Goal: Task Accomplishment & Management: Manage account settings

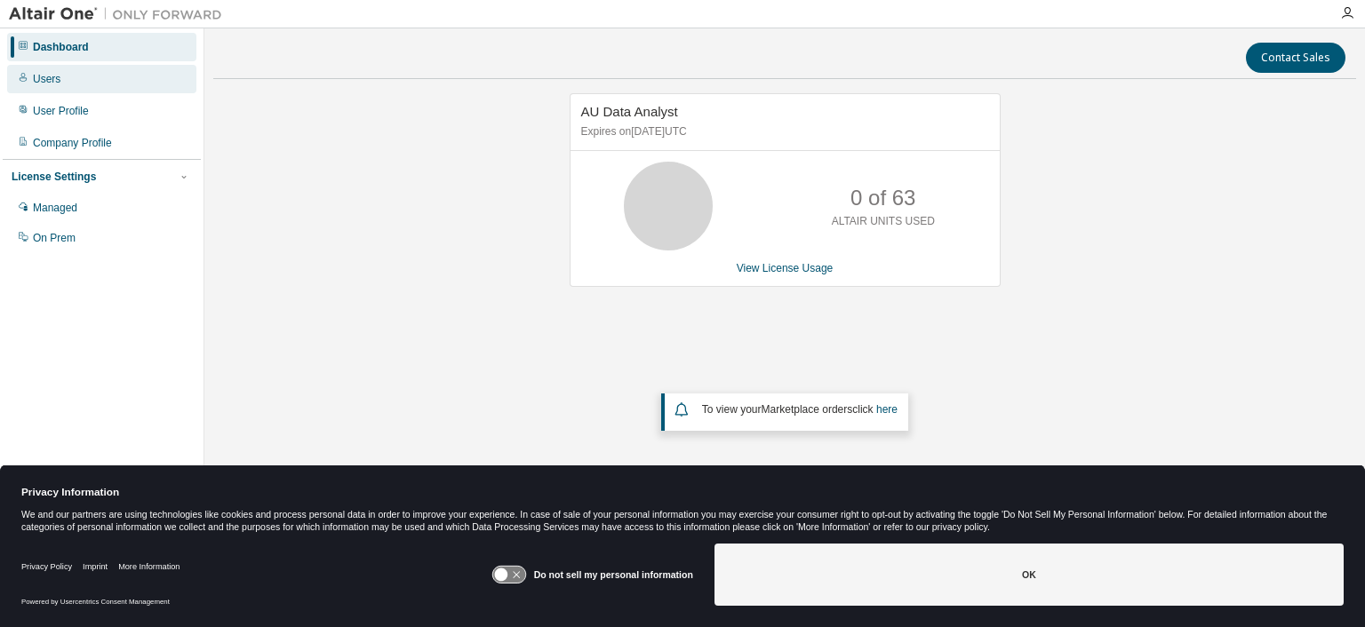
click at [82, 80] on div "Users" at bounding box center [101, 79] width 189 height 28
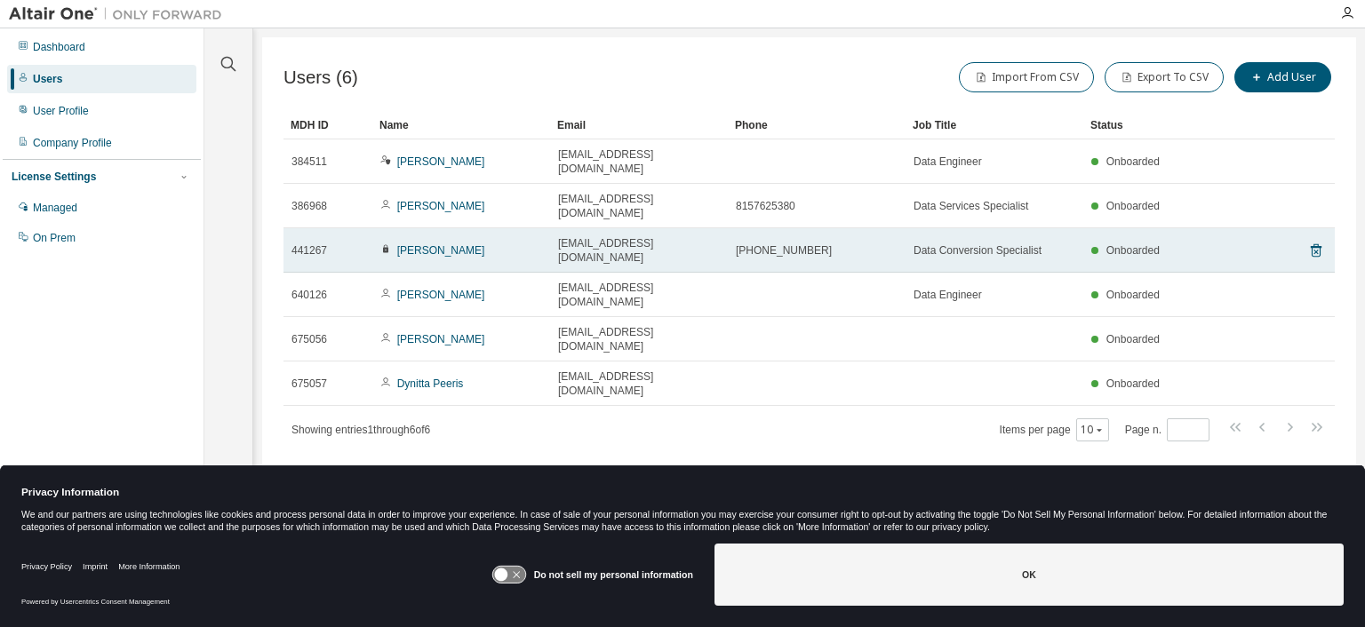
click at [386, 244] on icon at bounding box center [385, 249] width 11 height 11
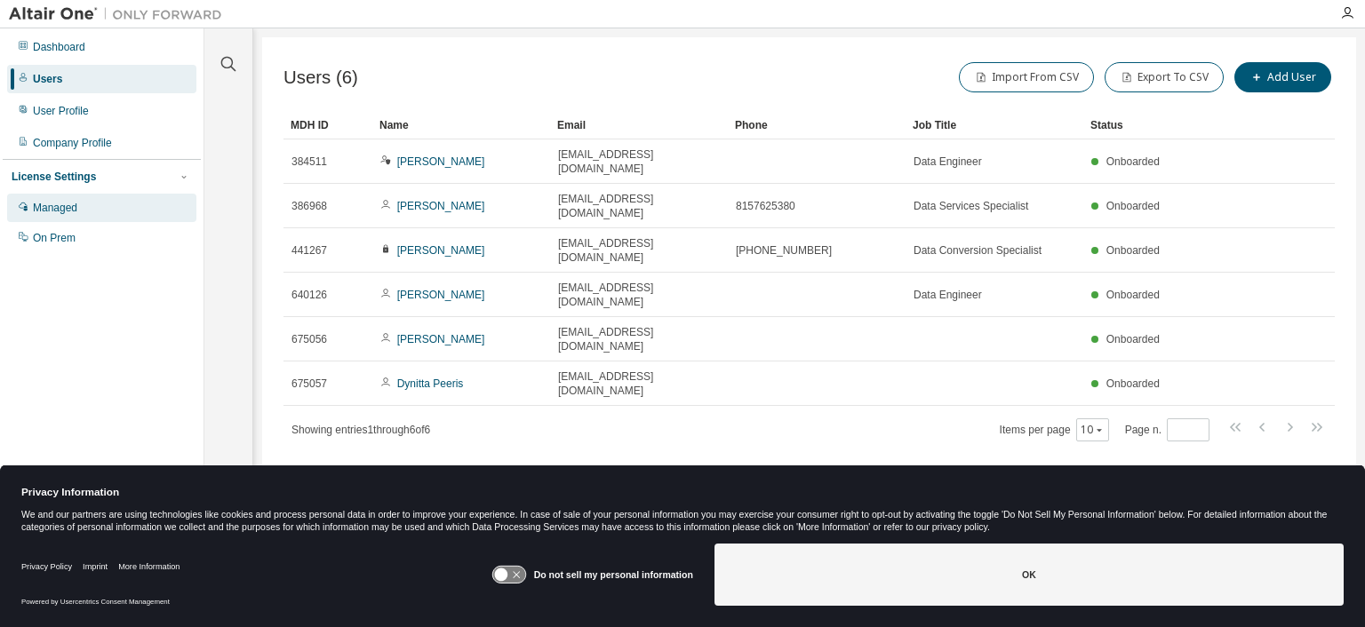
click at [90, 220] on div "Managed" at bounding box center [101, 208] width 189 height 28
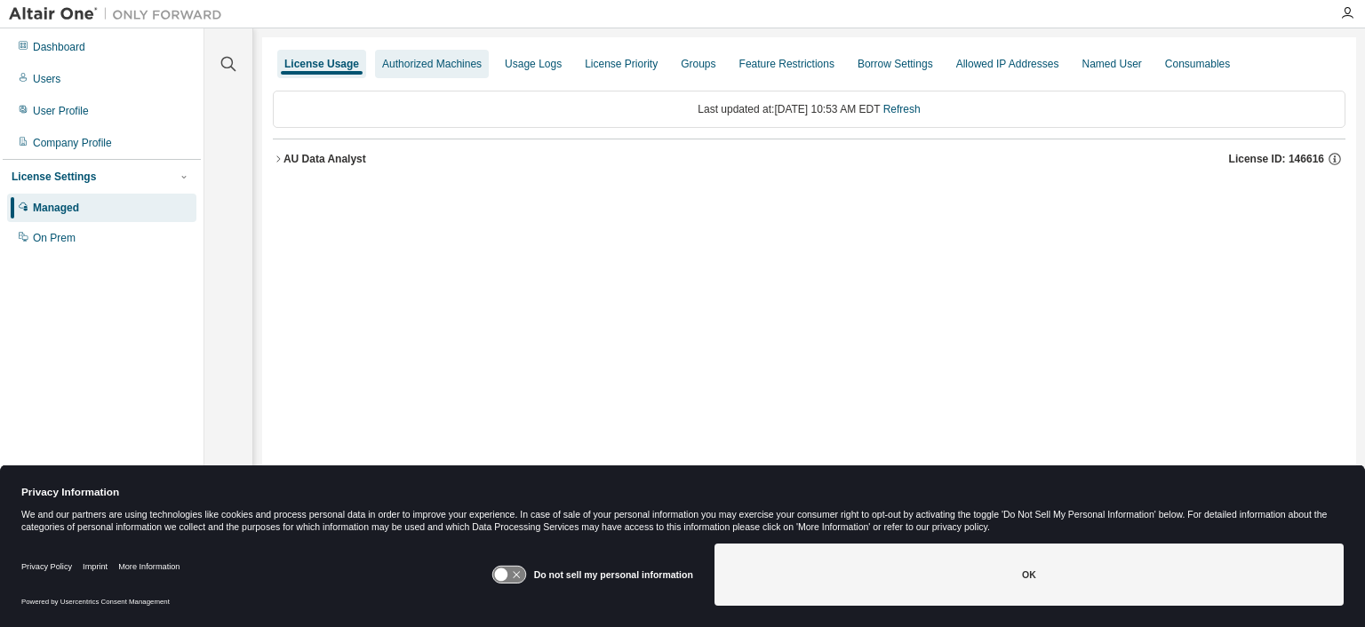
click at [433, 63] on div "Authorized Machines" at bounding box center [432, 64] width 100 height 14
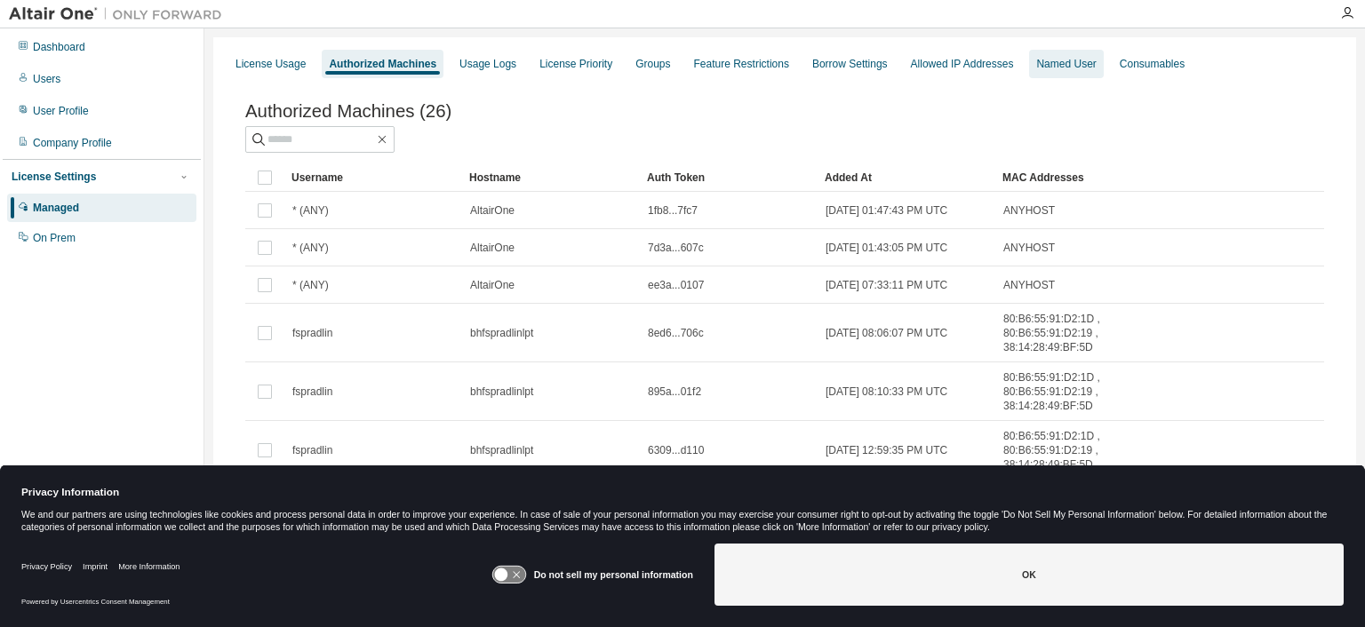
click at [1056, 66] on div "Named User" at bounding box center [1066, 64] width 60 height 14
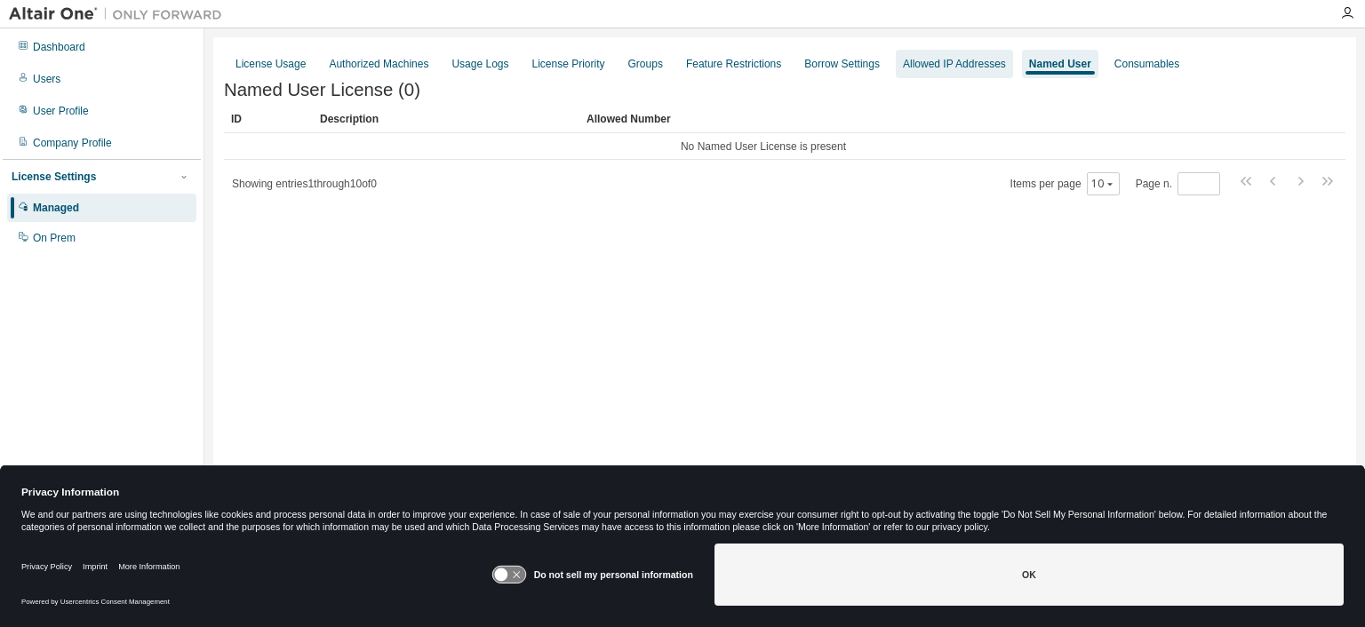
click at [955, 66] on div "Allowed IP Addresses" at bounding box center [954, 64] width 103 height 14
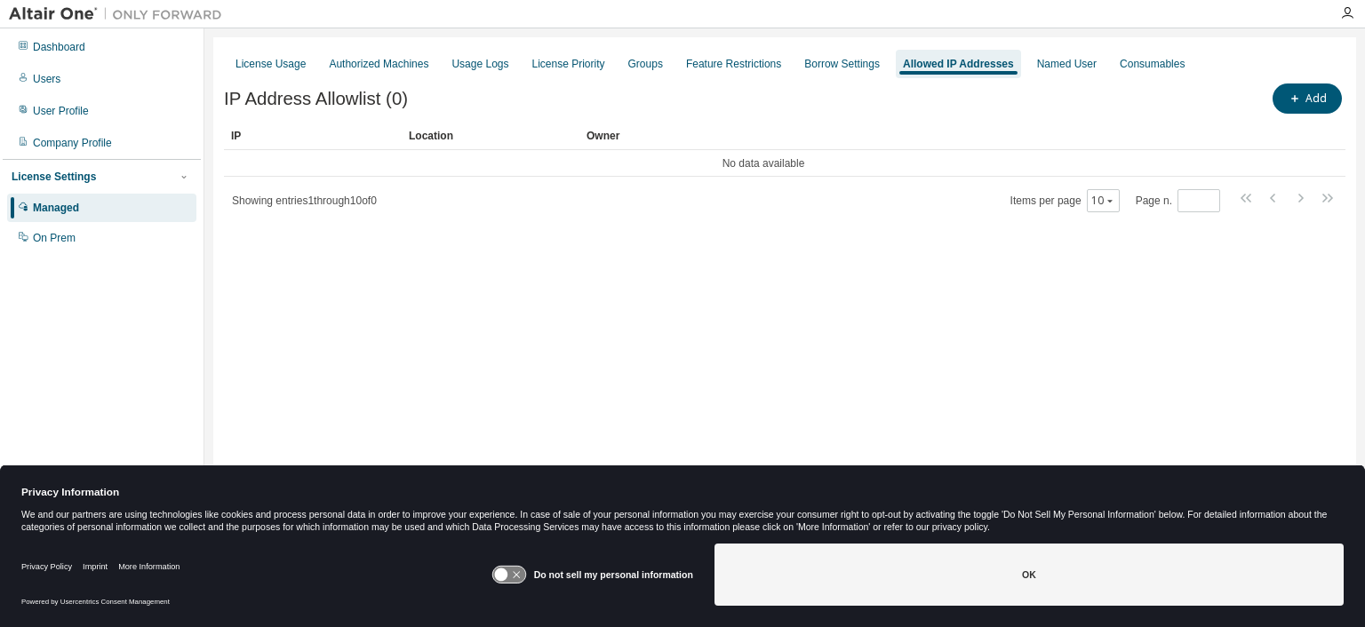
click at [779, 66] on div "License Usage Authorized Machines Usage Logs License Priority Groups Feature Re…" at bounding box center [785, 64] width 1122 height 32
click at [807, 74] on div "Borrow Settings" at bounding box center [842, 64] width 90 height 28
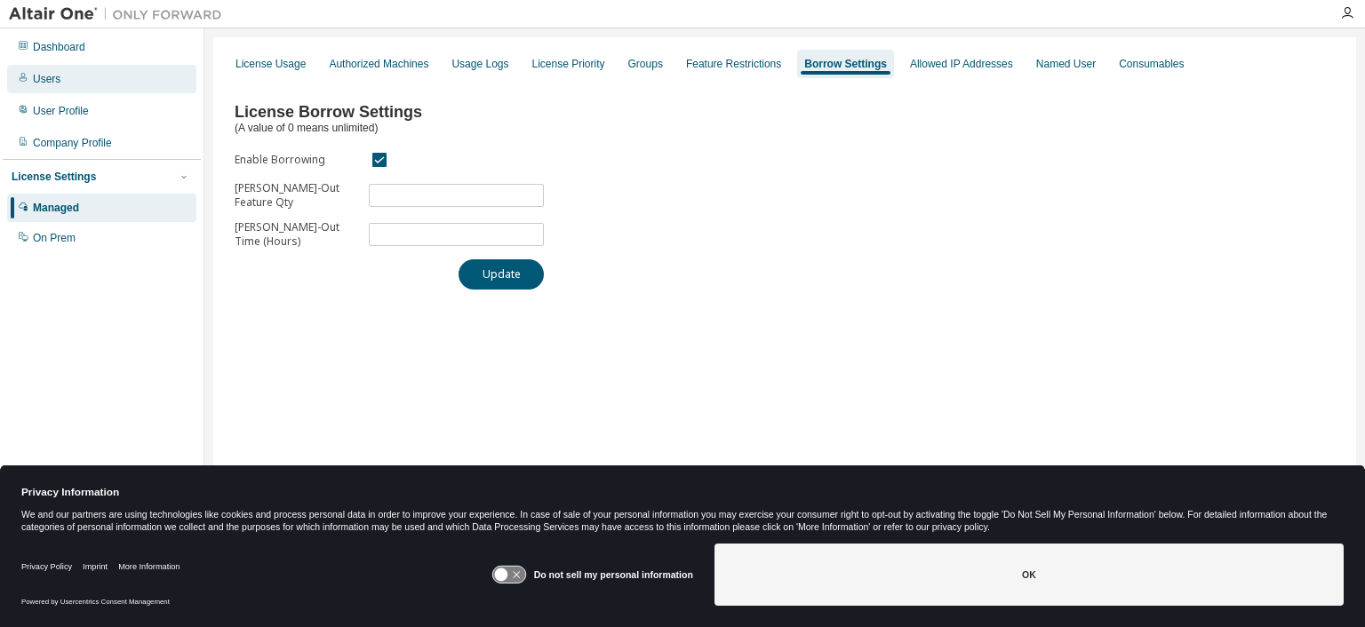
click at [68, 86] on div "Users" at bounding box center [101, 79] width 189 height 28
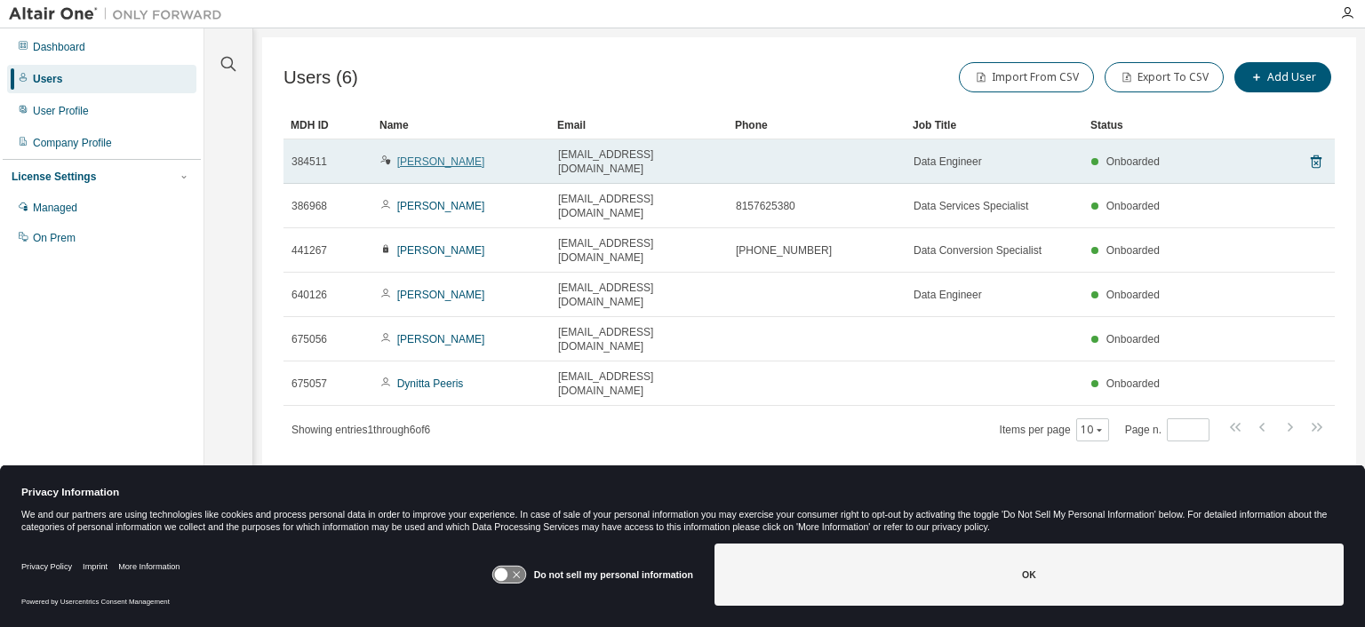
click at [452, 156] on link "[PERSON_NAME]" at bounding box center [441, 162] width 88 height 12
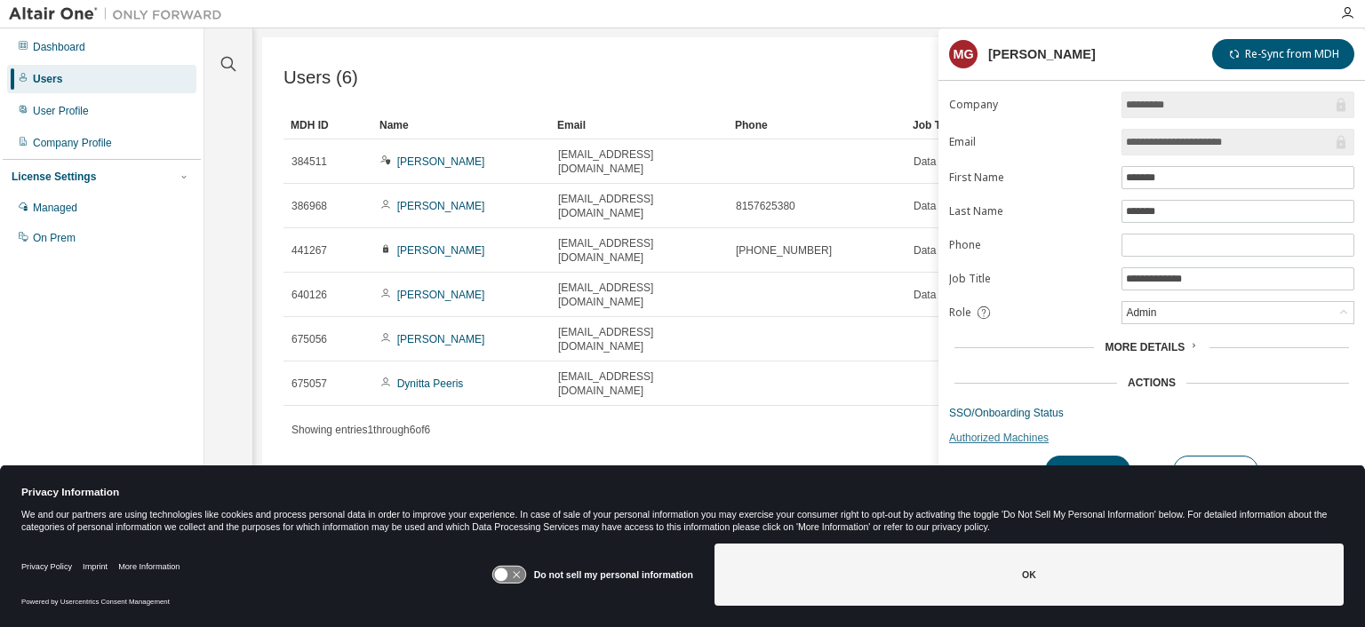
click at [996, 440] on link "Authorized Machines" at bounding box center [1151, 438] width 405 height 14
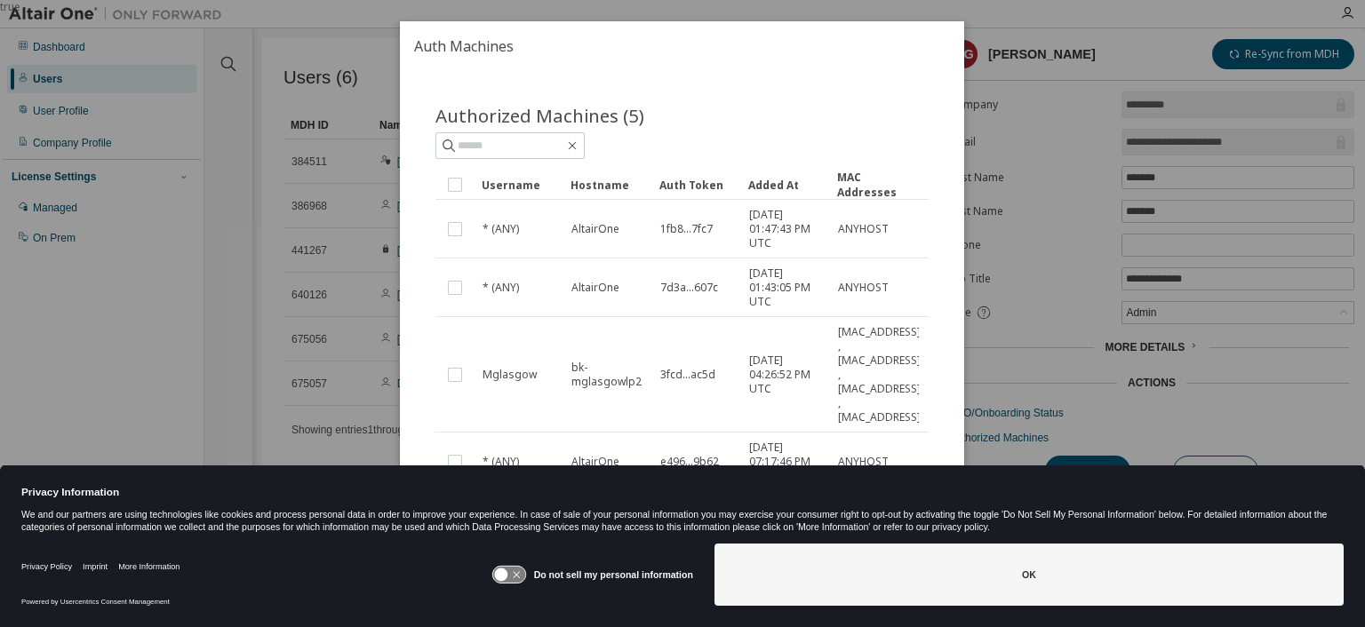
click at [357, 395] on div "true" at bounding box center [682, 313] width 1365 height 627
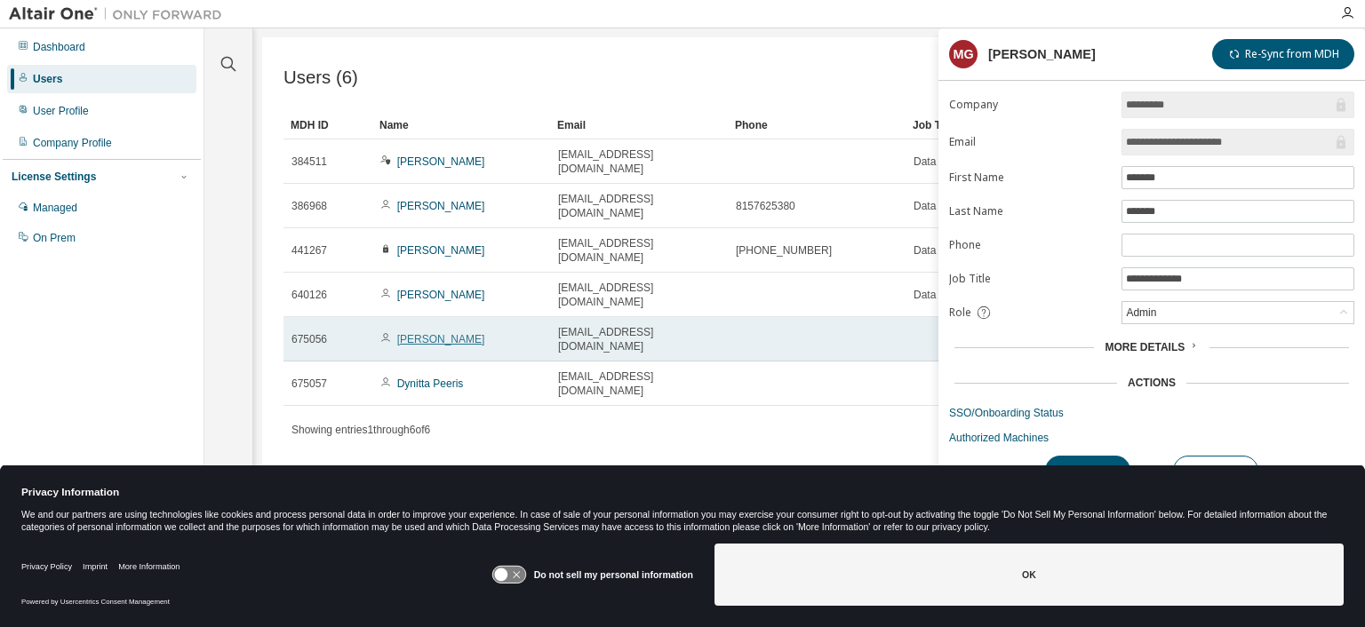
click at [430, 333] on link "[PERSON_NAME]" at bounding box center [441, 339] width 88 height 12
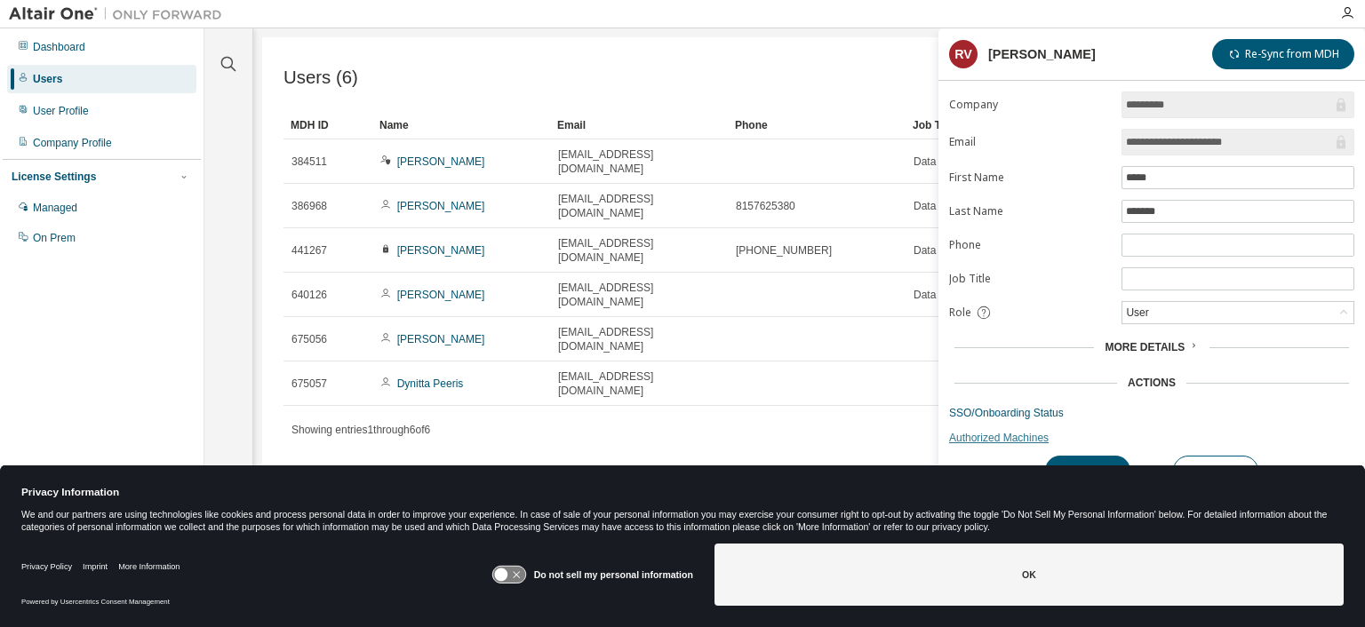
click at [1003, 437] on link "Authorized Machines" at bounding box center [1151, 438] width 405 height 14
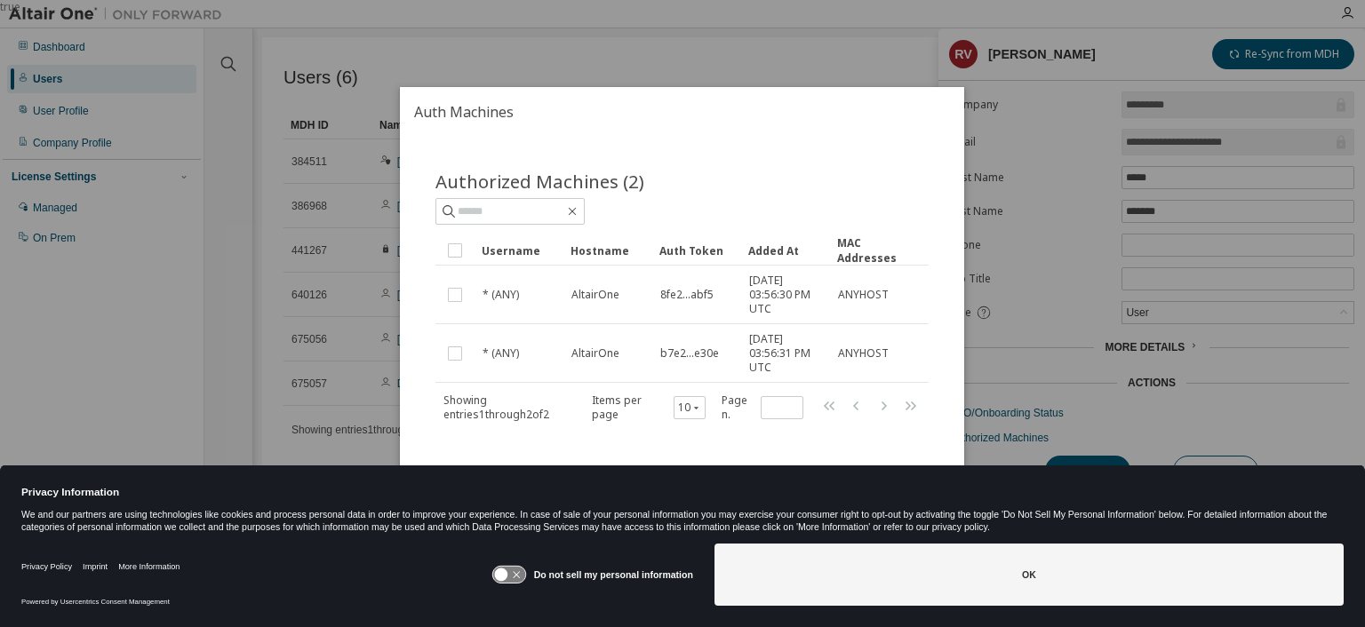
click at [353, 416] on div "true" at bounding box center [682, 313] width 1365 height 627
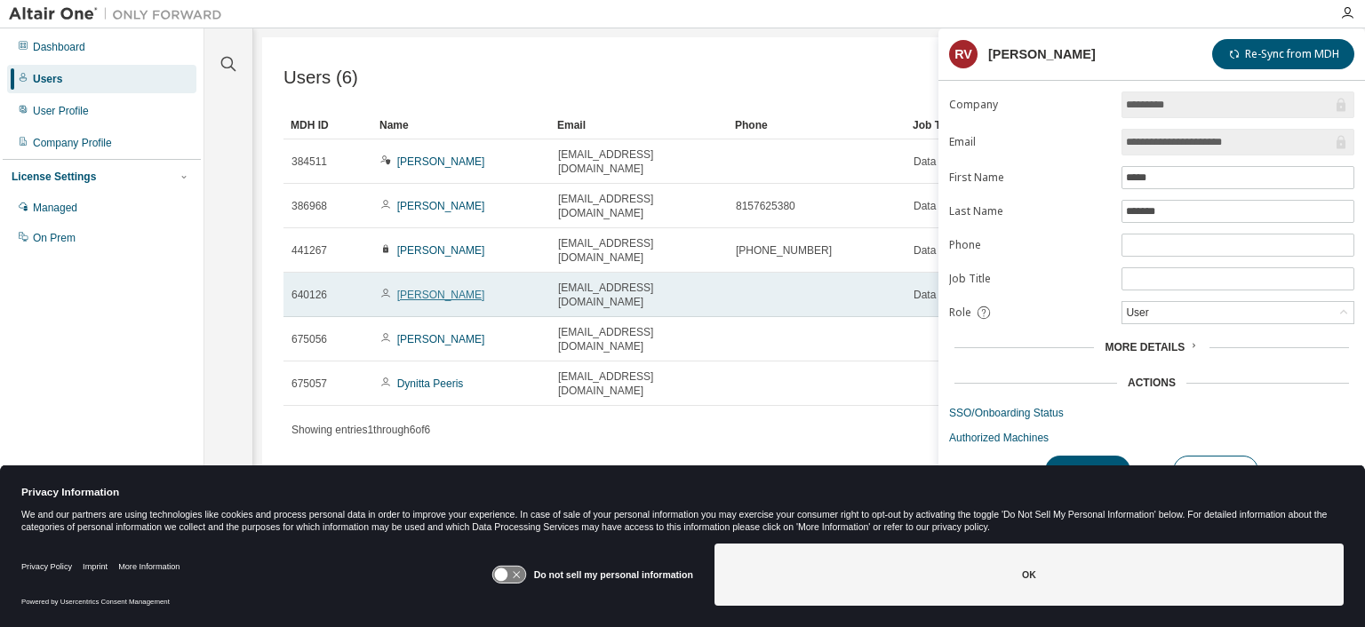
click at [429, 289] on link "[PERSON_NAME]" at bounding box center [441, 295] width 88 height 12
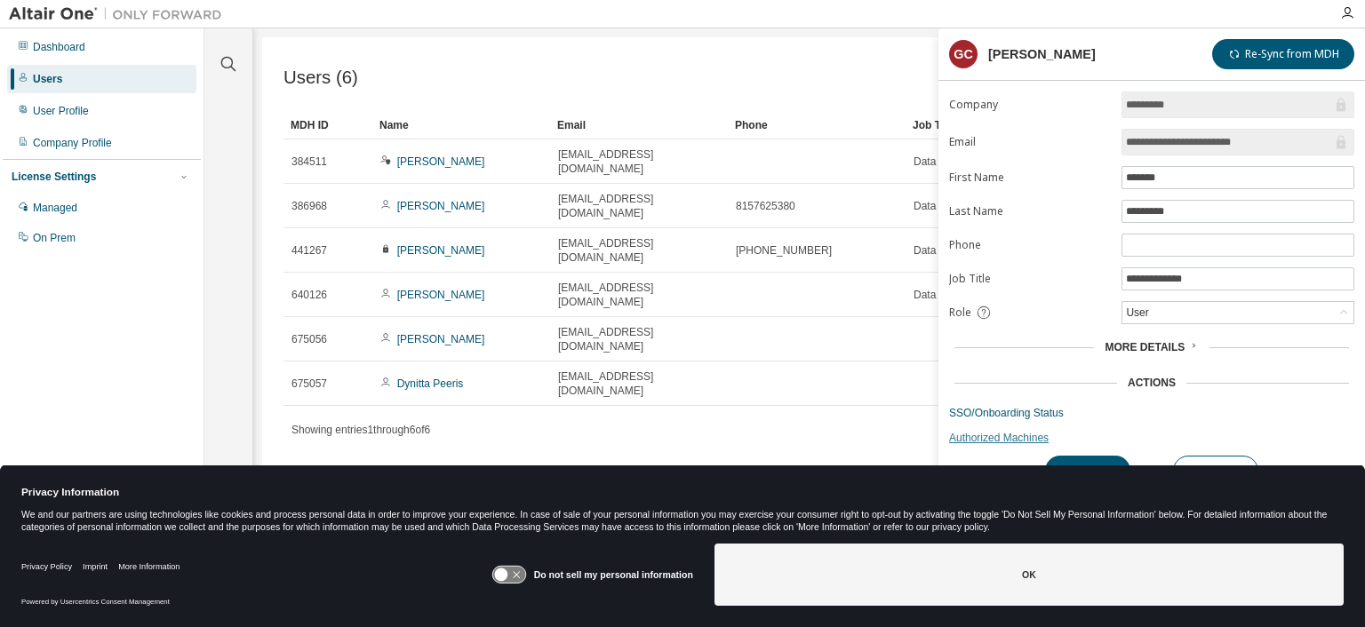
click at [988, 432] on link "Authorized Machines" at bounding box center [1151, 438] width 405 height 14
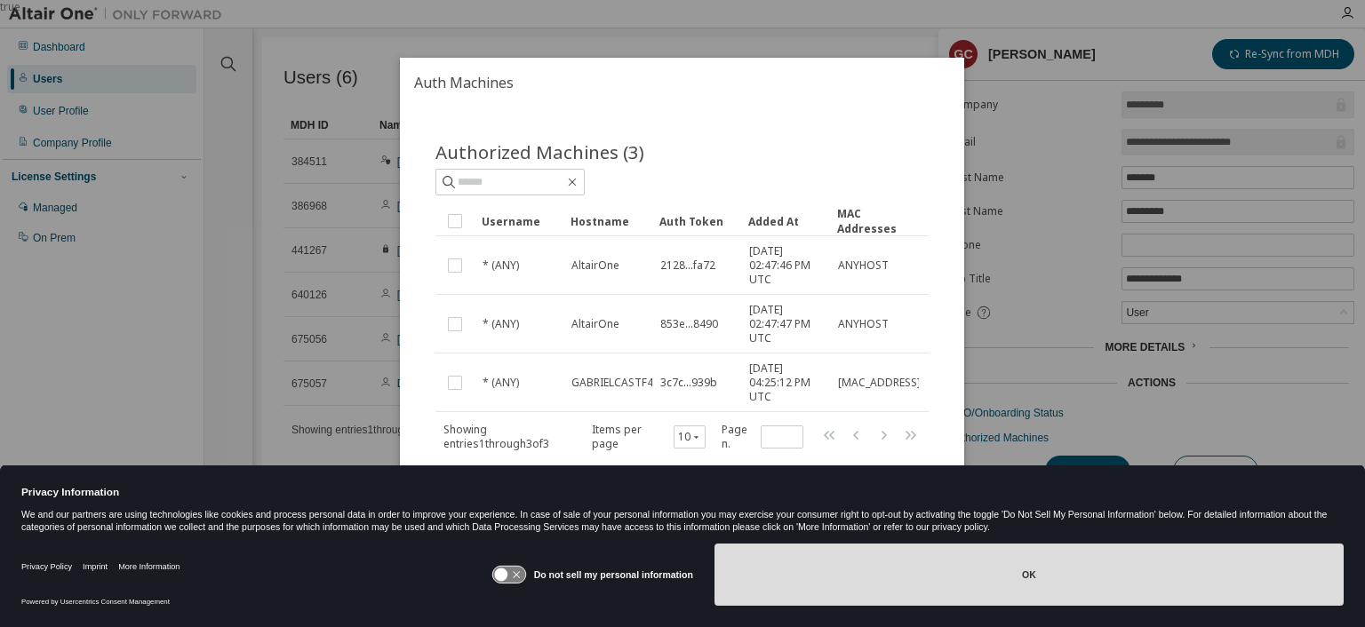
click at [1006, 575] on button "OK" at bounding box center [1029, 575] width 629 height 62
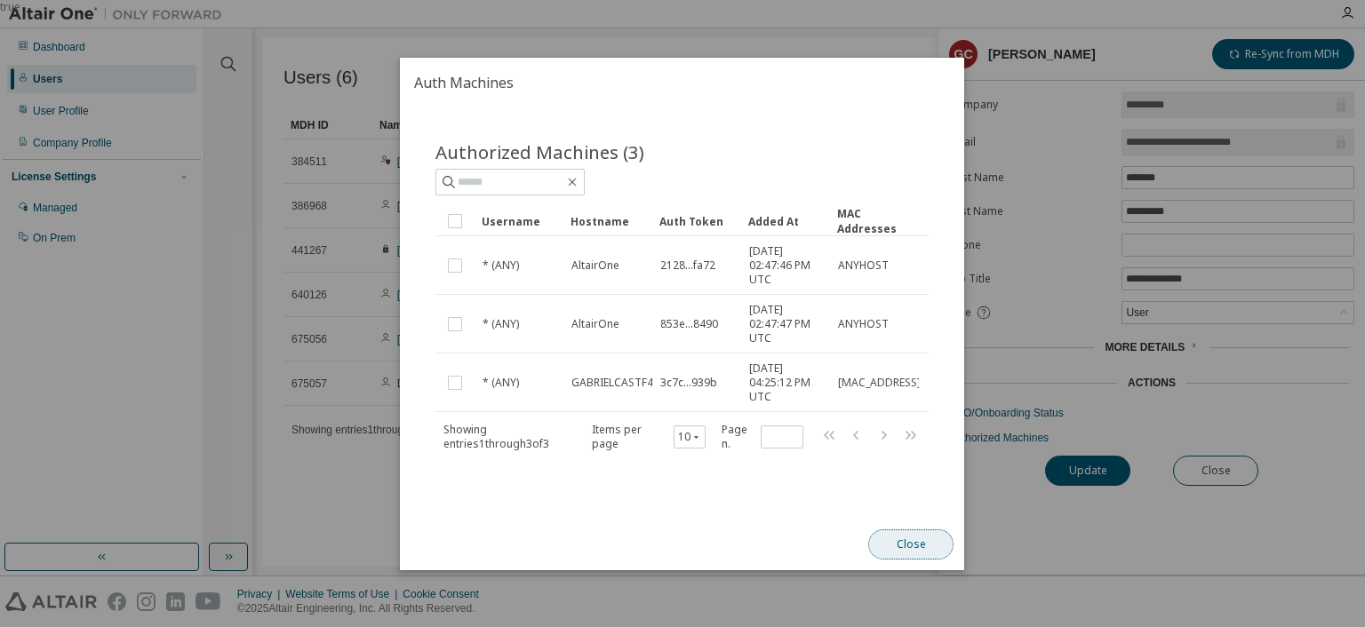
click at [898, 534] on button "Close" at bounding box center [911, 545] width 85 height 30
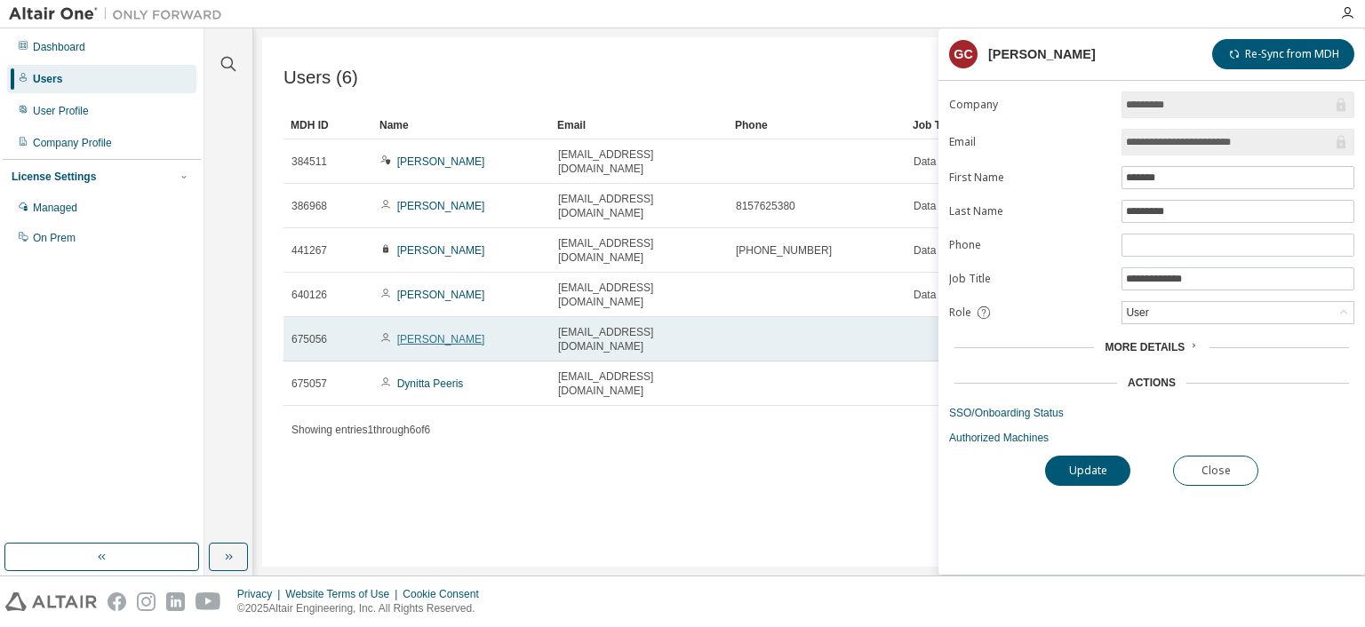
click at [445, 333] on link "[PERSON_NAME]" at bounding box center [441, 339] width 88 height 12
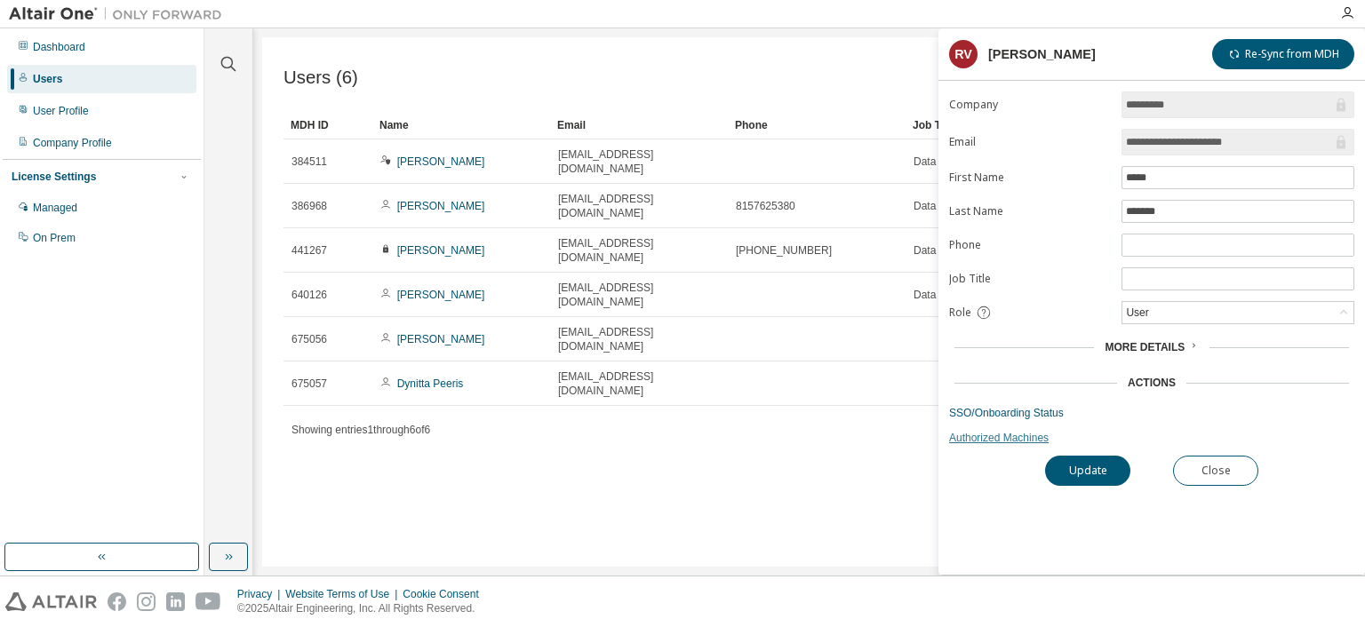
click at [988, 435] on link "Authorized Machines" at bounding box center [1151, 438] width 405 height 14
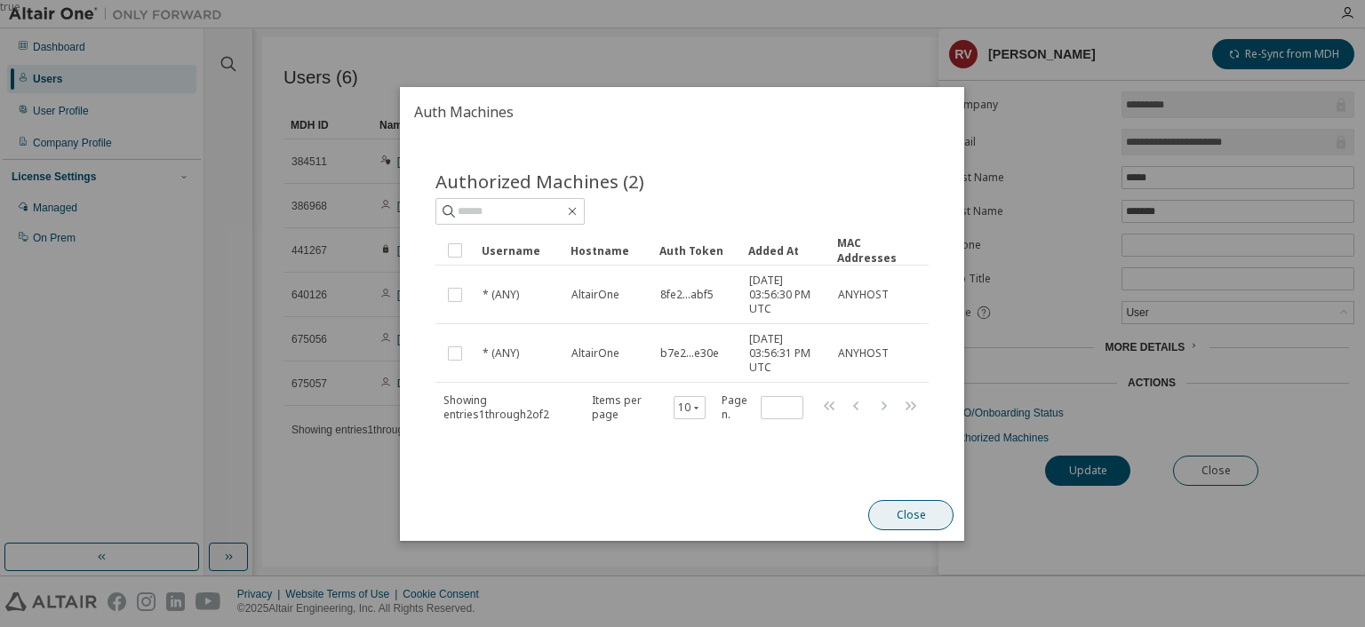
click at [895, 517] on button "Close" at bounding box center [911, 515] width 85 height 30
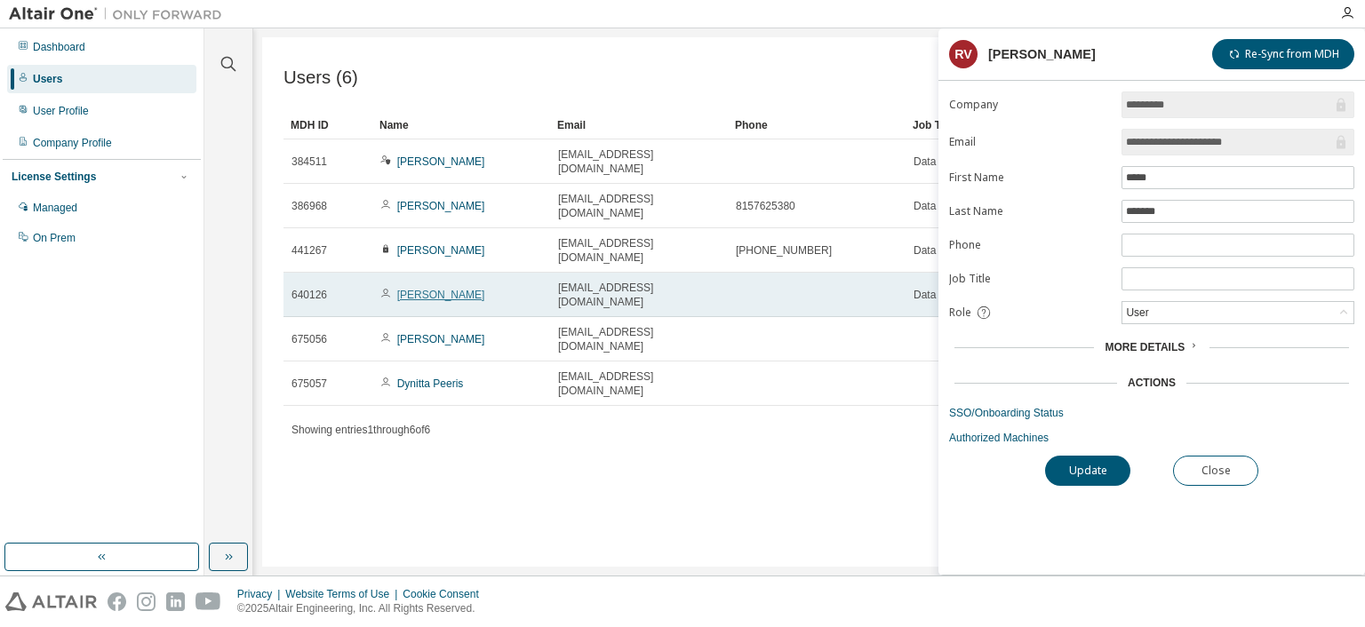
click at [435, 289] on link "[PERSON_NAME]" at bounding box center [441, 295] width 88 height 12
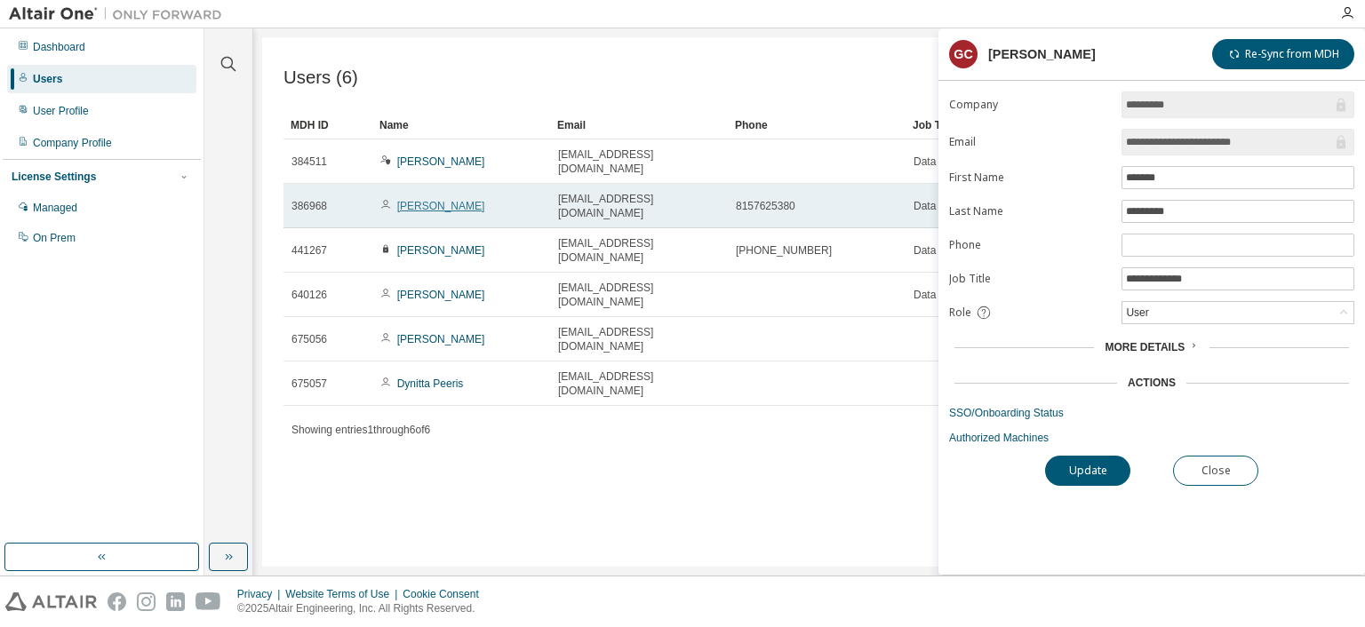
click at [451, 200] on link "[PERSON_NAME]" at bounding box center [441, 206] width 88 height 12
click at [443, 200] on link "[PERSON_NAME]" at bounding box center [441, 206] width 88 height 12
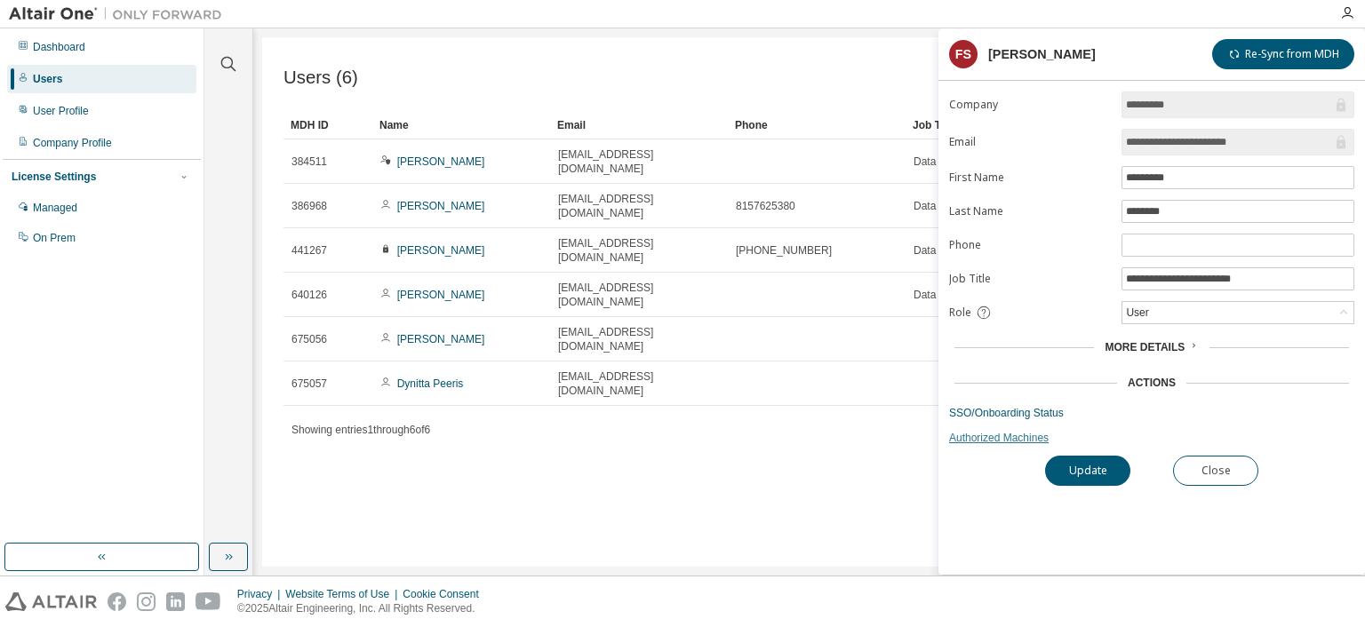
click at [1014, 431] on link "Authorized Machines" at bounding box center [1151, 438] width 405 height 14
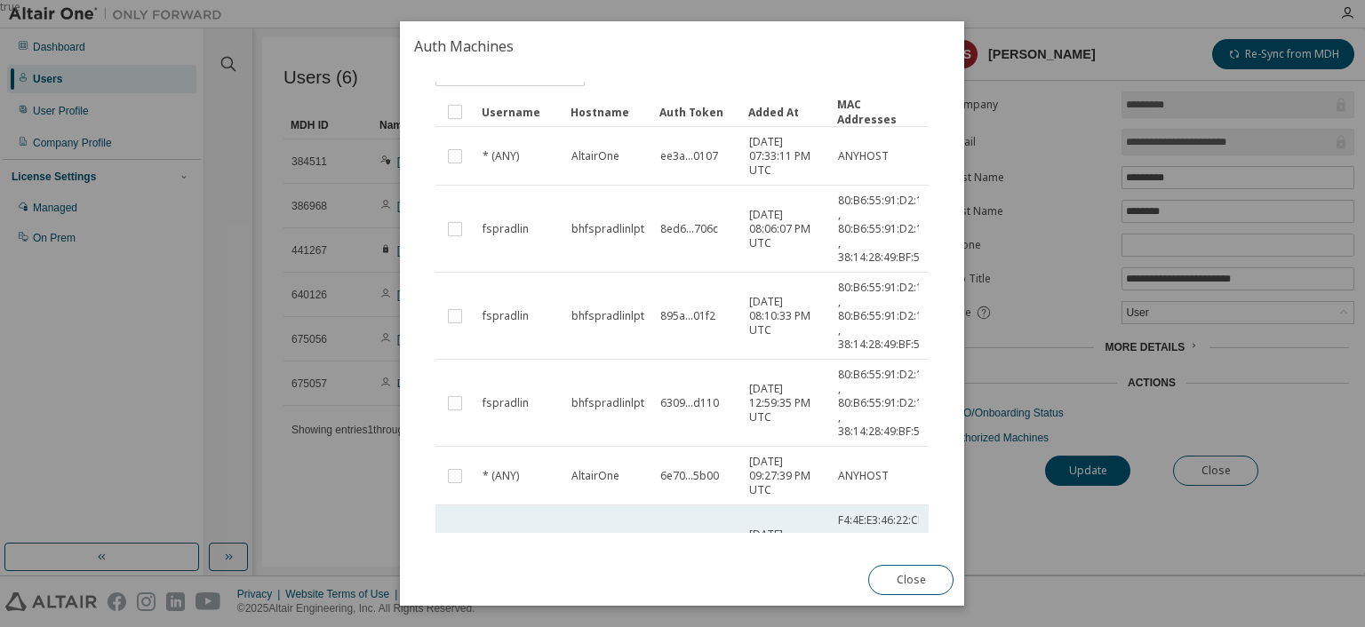
scroll to position [214, 0]
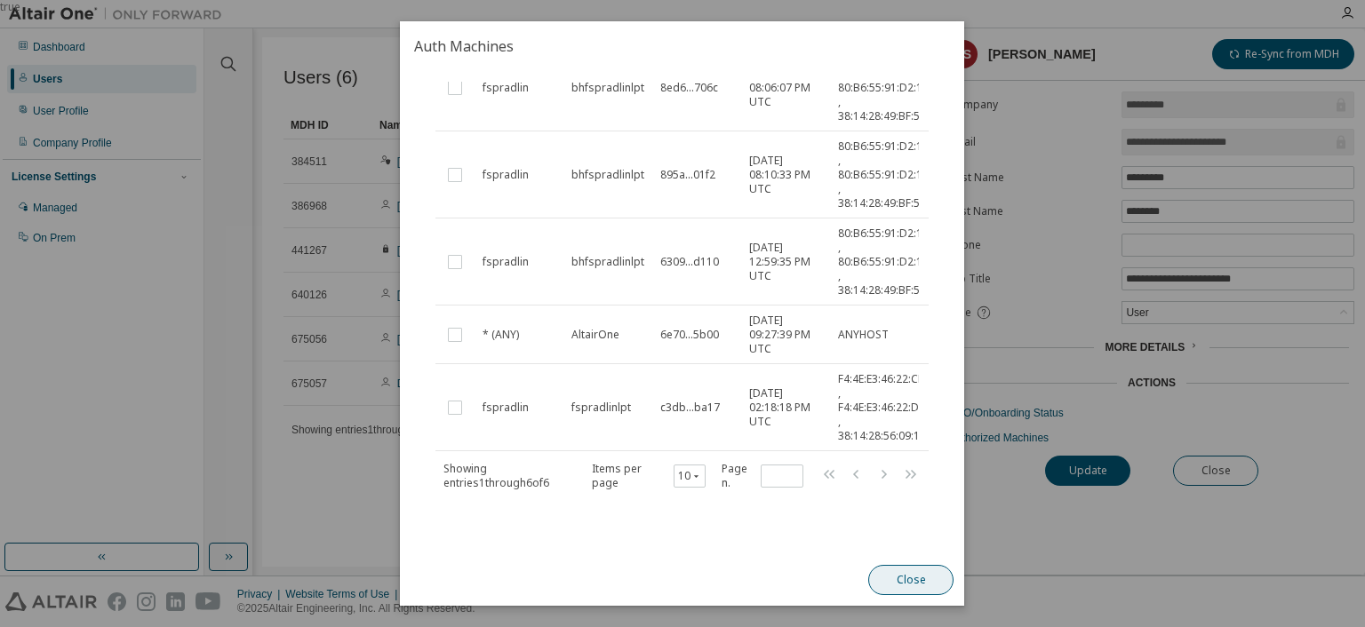
click at [891, 573] on button "Close" at bounding box center [911, 580] width 85 height 30
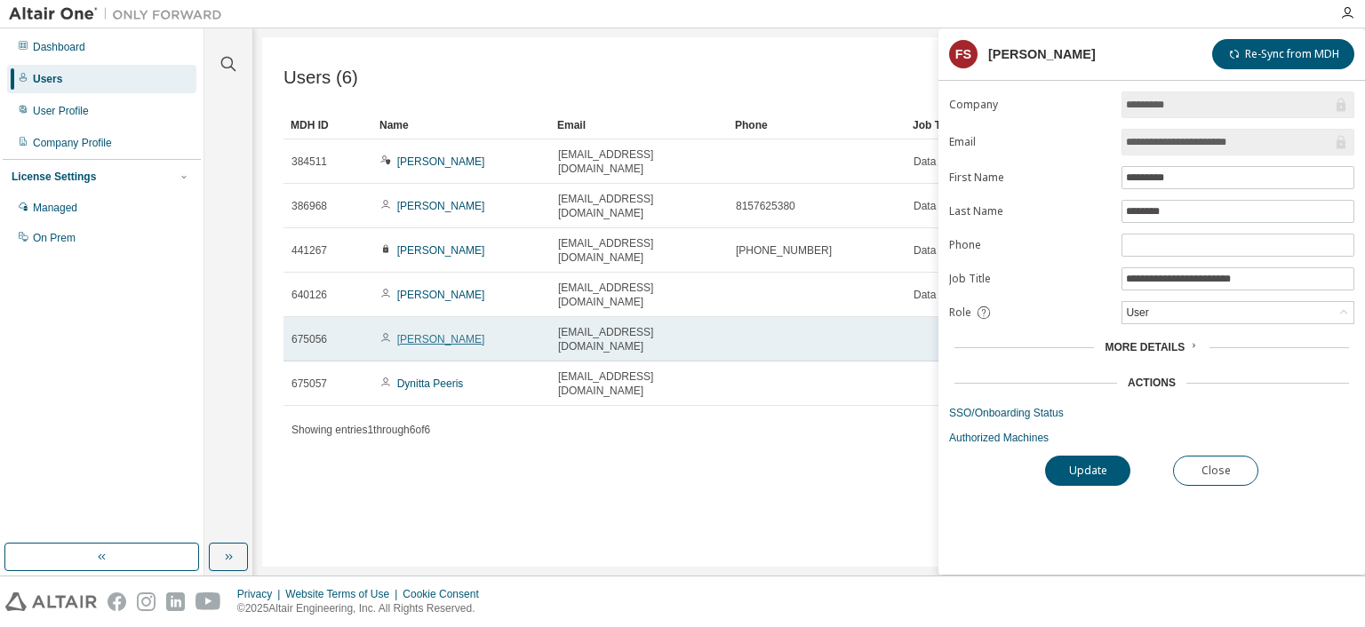
click at [419, 333] on link "[PERSON_NAME]" at bounding box center [441, 339] width 88 height 12
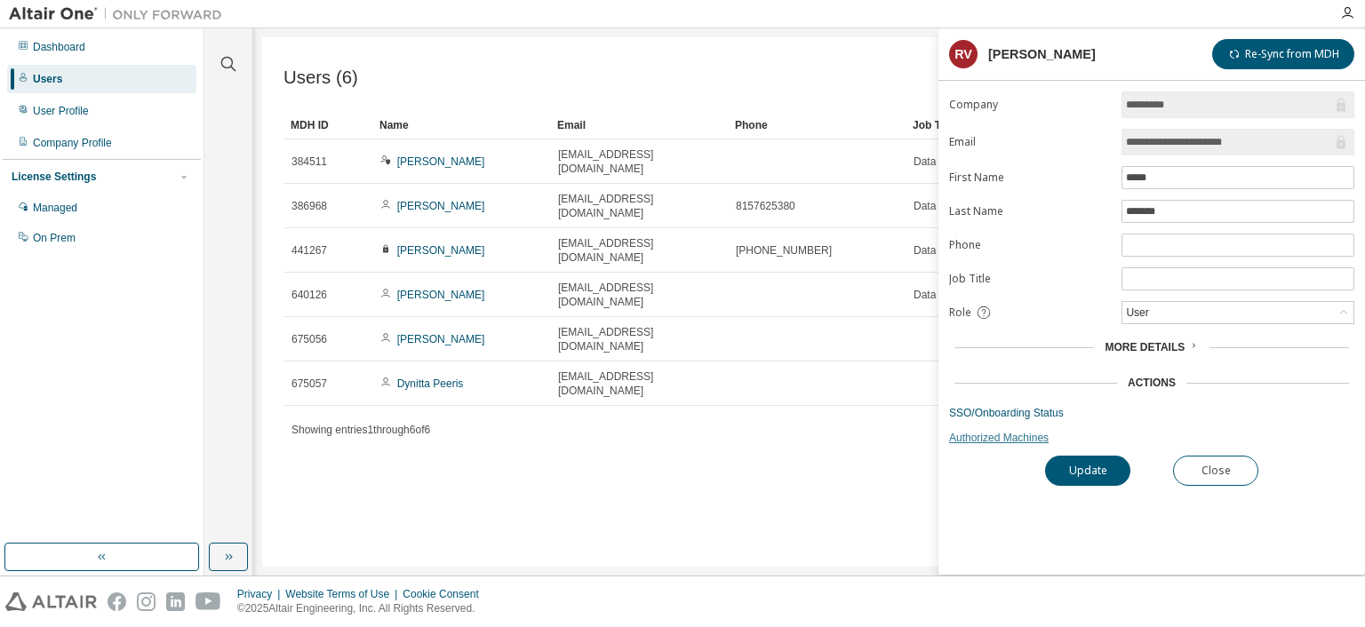
click at [1002, 436] on link "Authorized Machines" at bounding box center [1151, 438] width 405 height 14
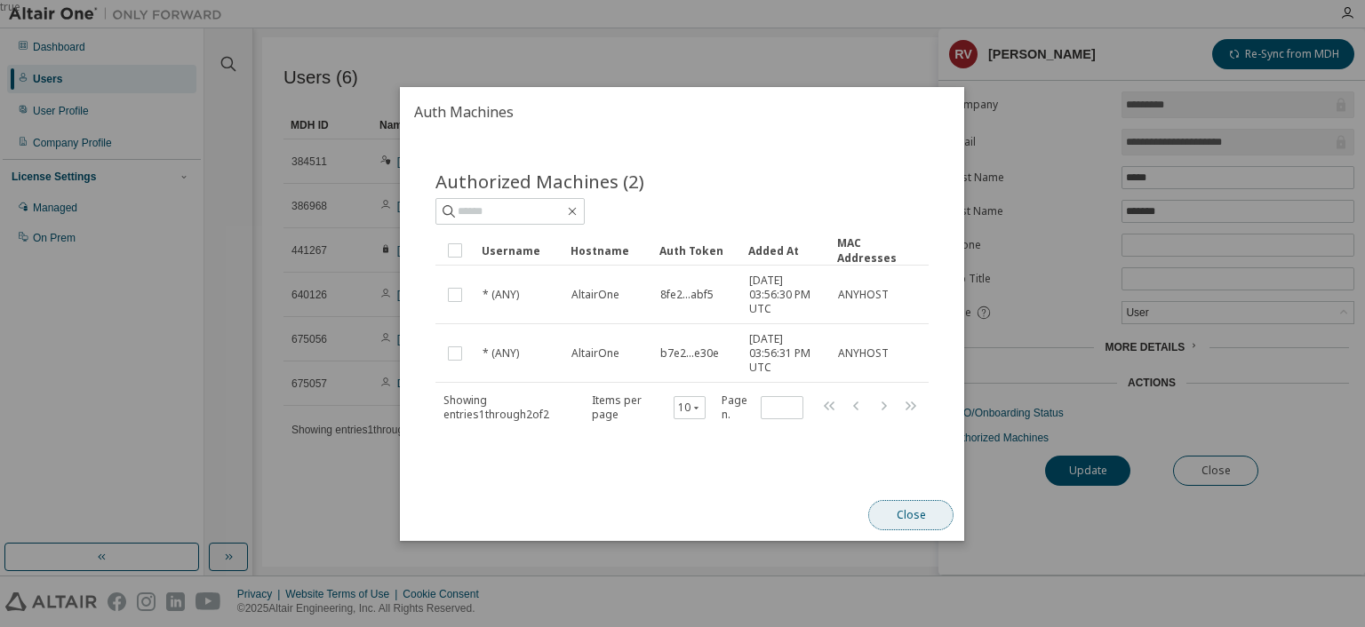
click at [906, 512] on button "Close" at bounding box center [911, 515] width 85 height 30
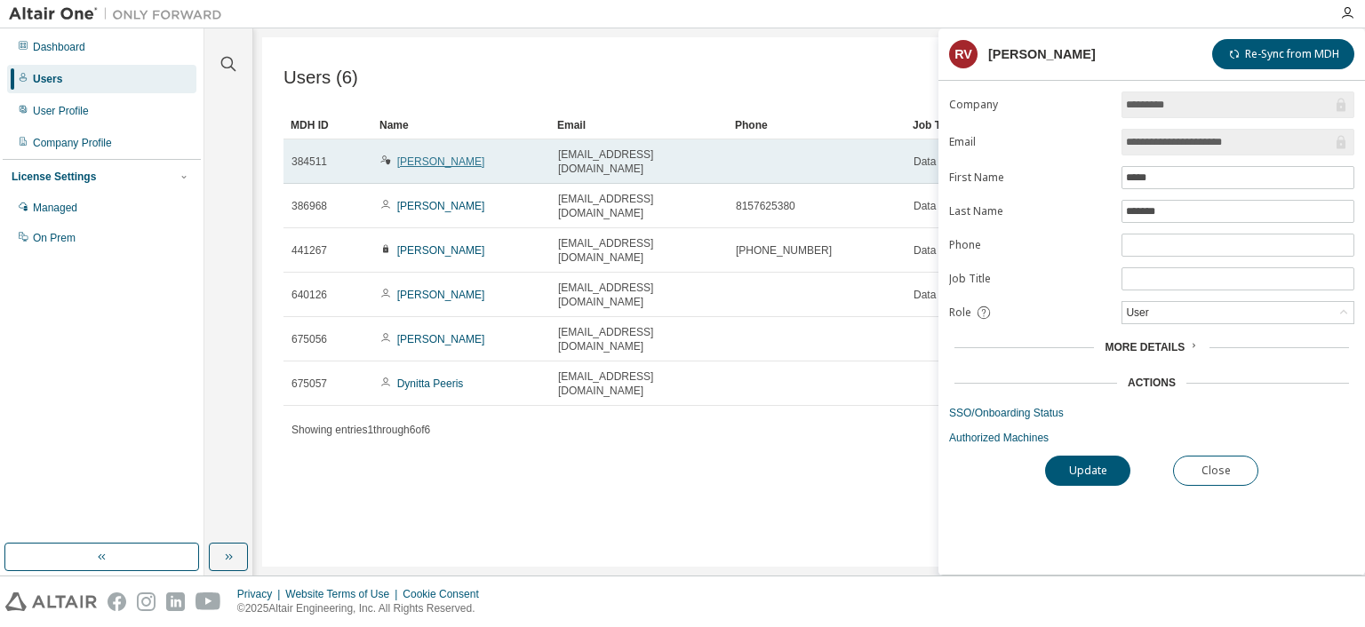
click at [430, 158] on link "[PERSON_NAME]" at bounding box center [441, 162] width 88 height 12
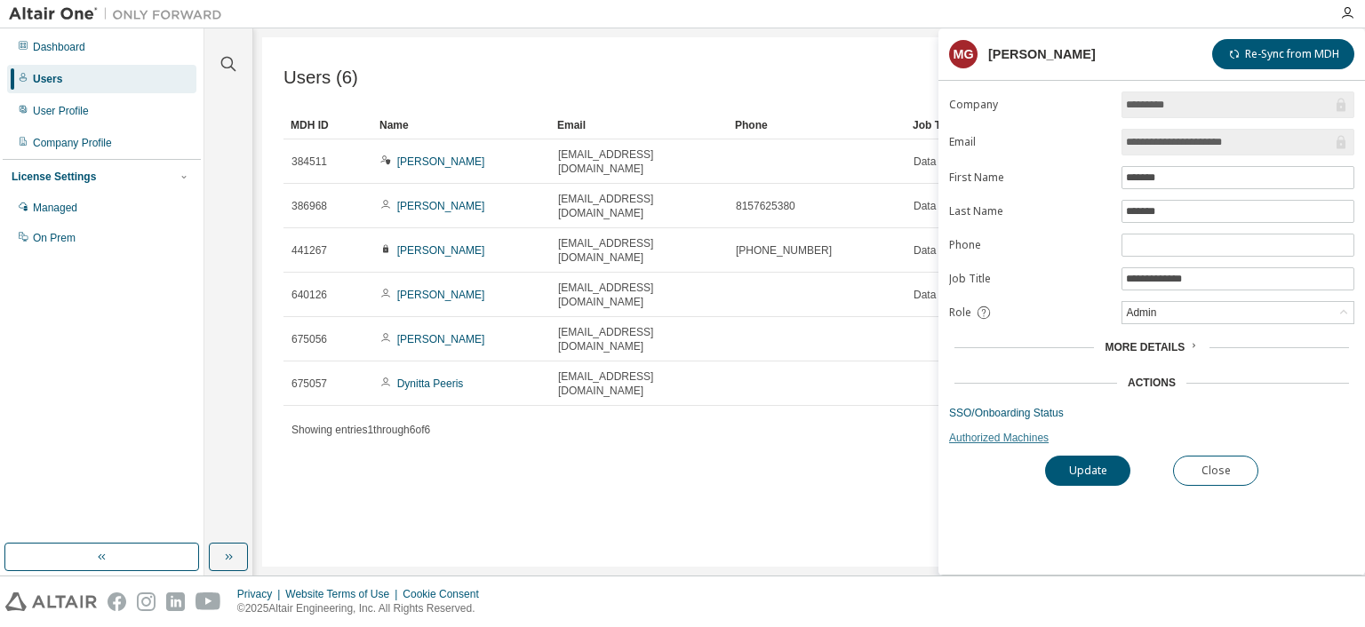
click at [1010, 434] on link "Authorized Machines" at bounding box center [1151, 438] width 405 height 14
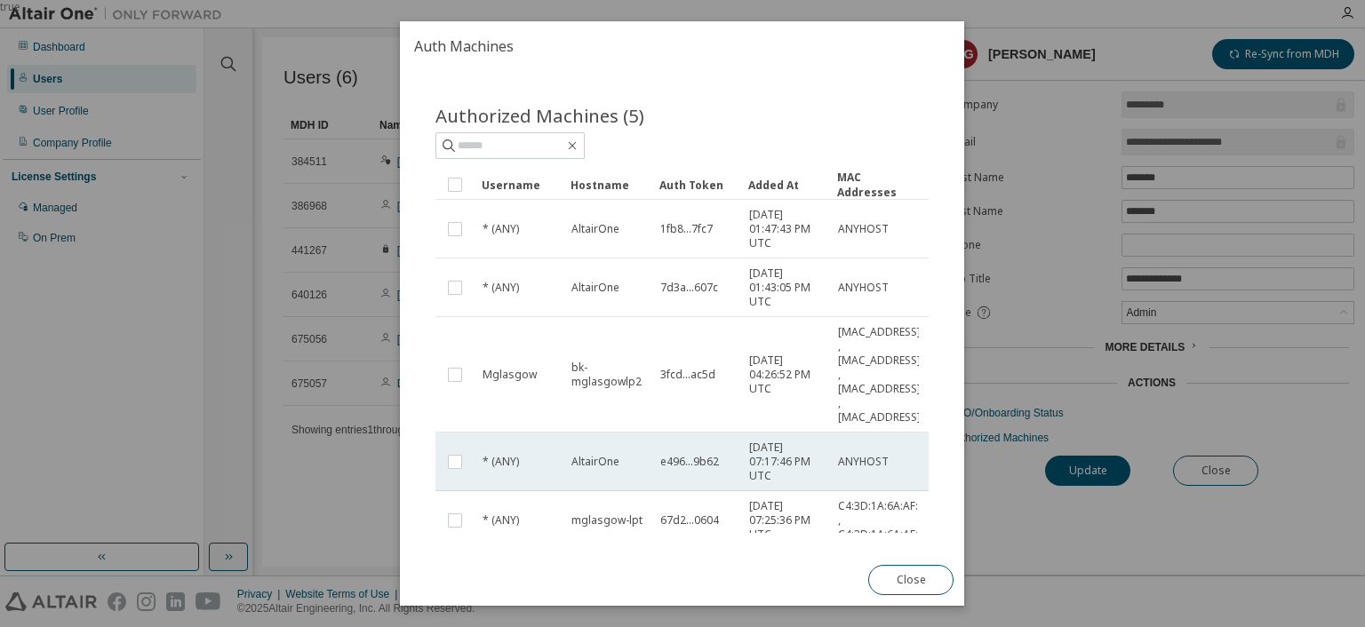
scroll to position [100, 0]
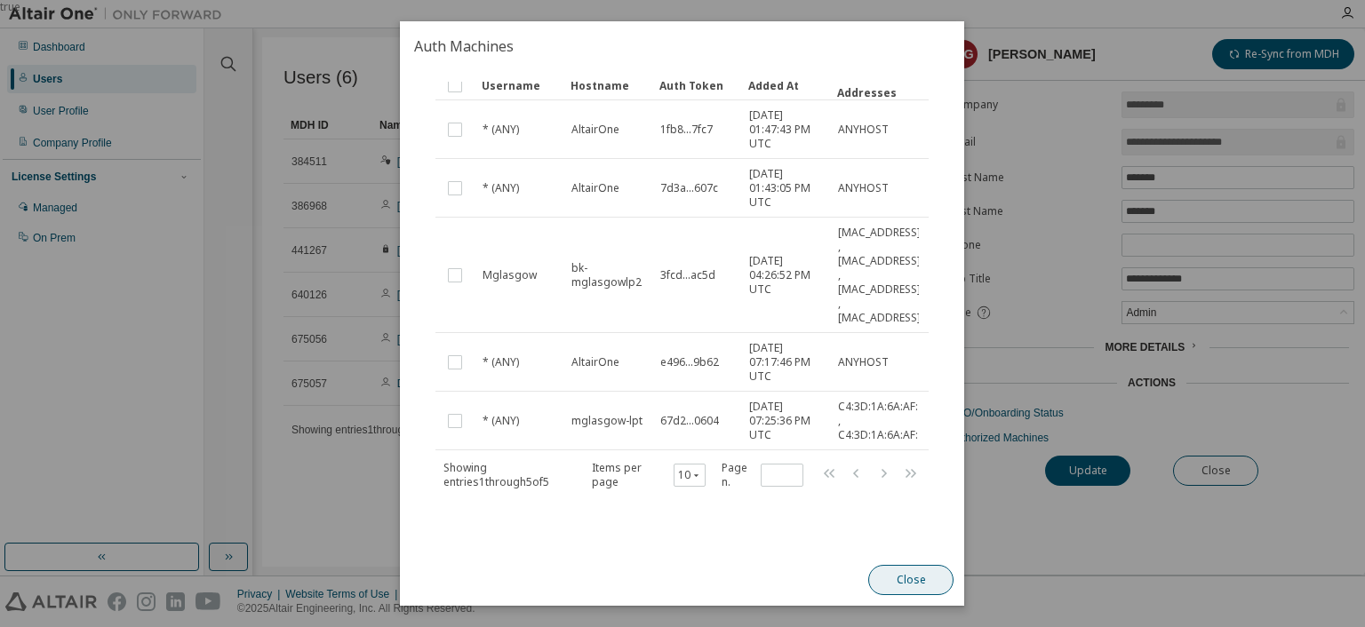
click at [897, 571] on button "Close" at bounding box center [911, 580] width 85 height 30
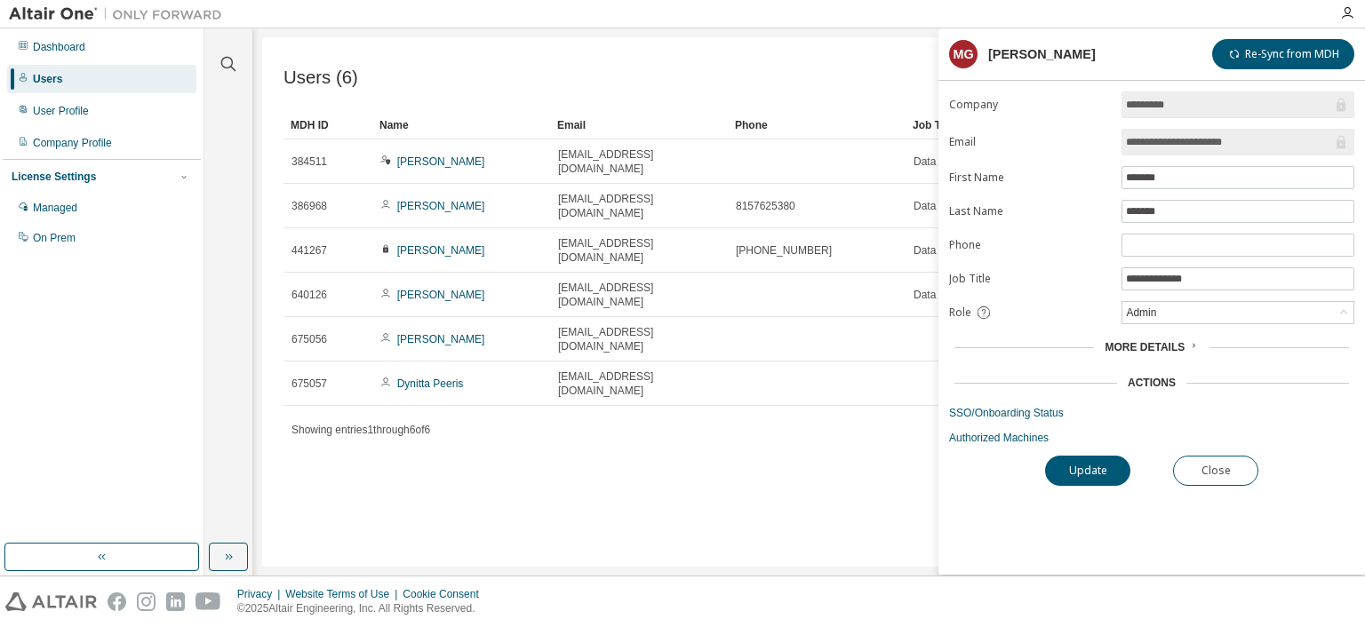
click at [812, 68] on div "Import From CSV Export To CSV Add User" at bounding box center [1073, 77] width 526 height 37
click at [1198, 459] on button "Close" at bounding box center [1215, 471] width 85 height 30
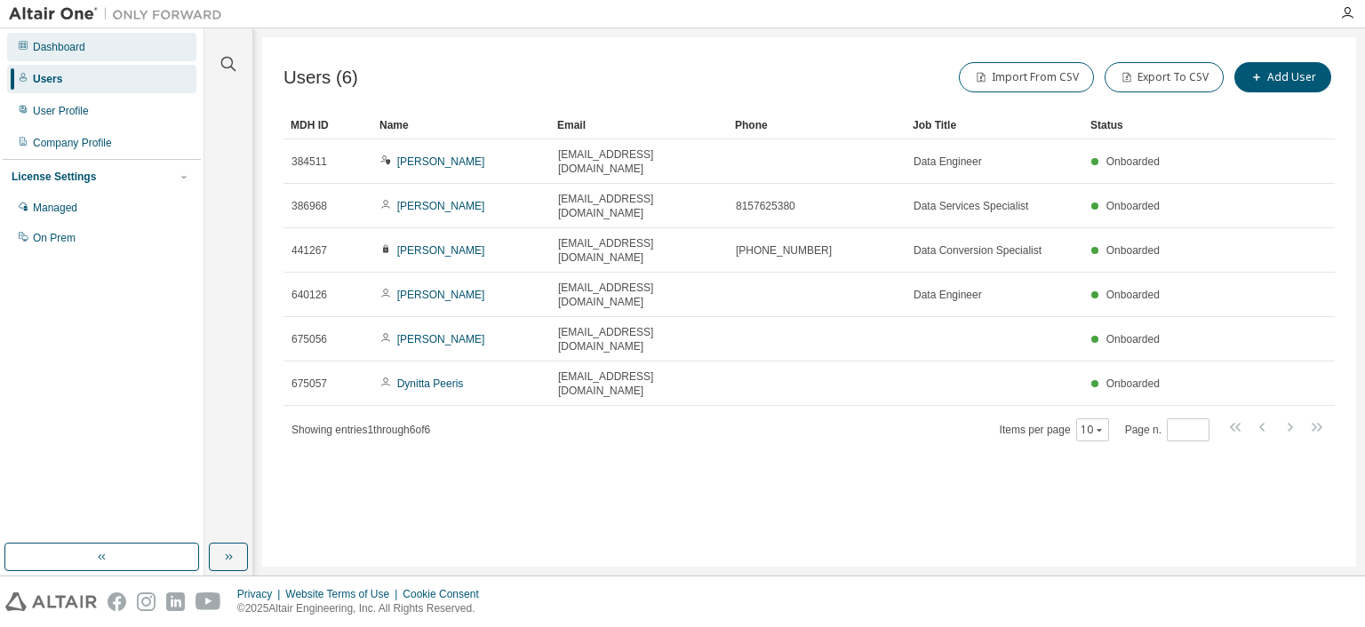
click at [62, 47] on div "Dashboard" at bounding box center [59, 47] width 52 height 14
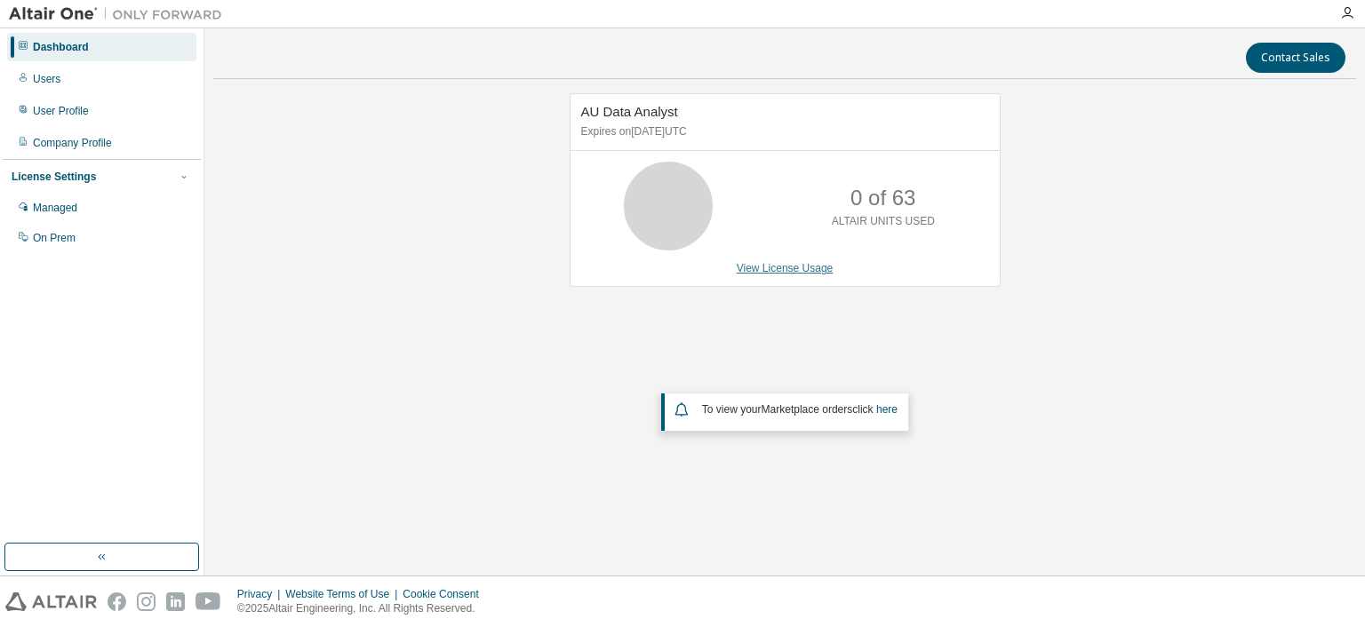
click at [777, 268] on link "View License Usage" at bounding box center [785, 268] width 97 height 12
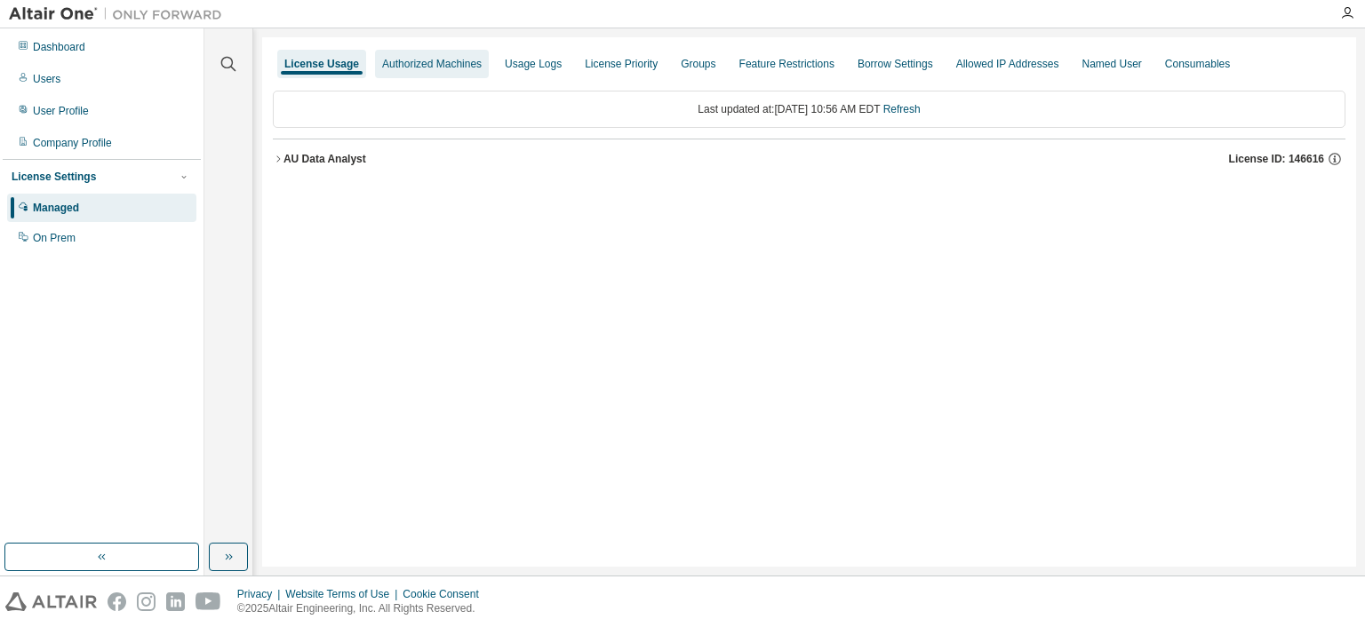
click at [427, 66] on div "Authorized Machines" at bounding box center [432, 64] width 100 height 14
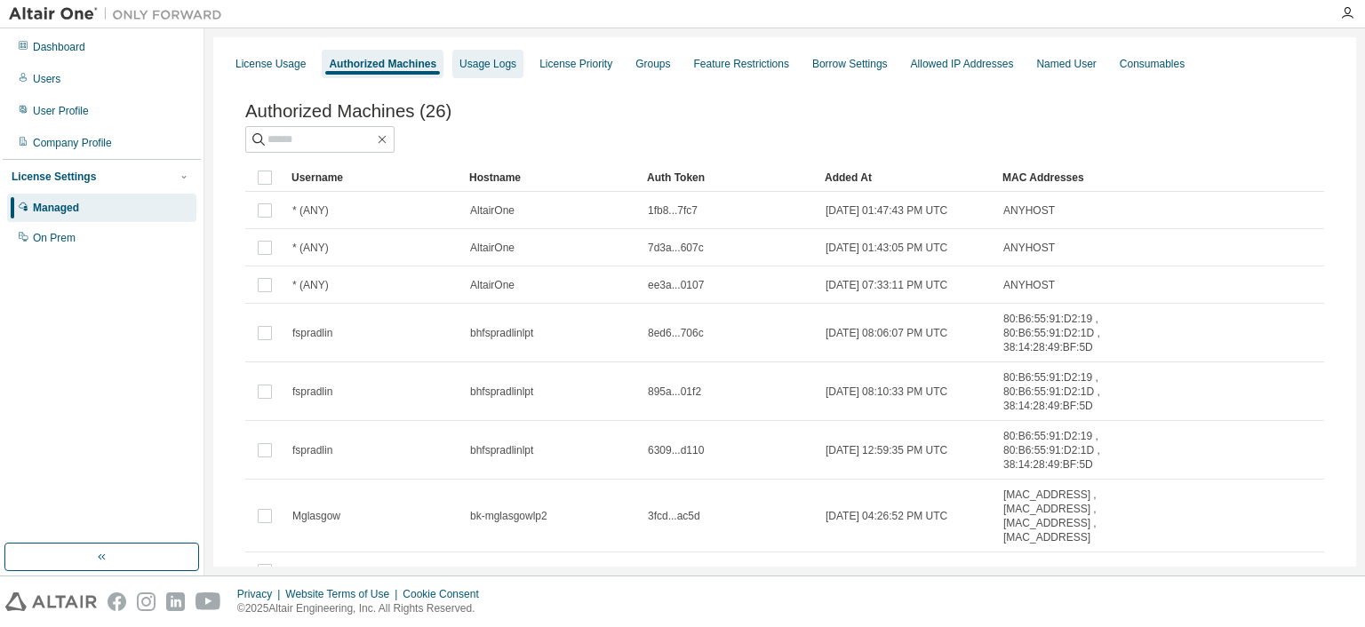
click at [495, 68] on div "Usage Logs" at bounding box center [487, 64] width 57 height 14
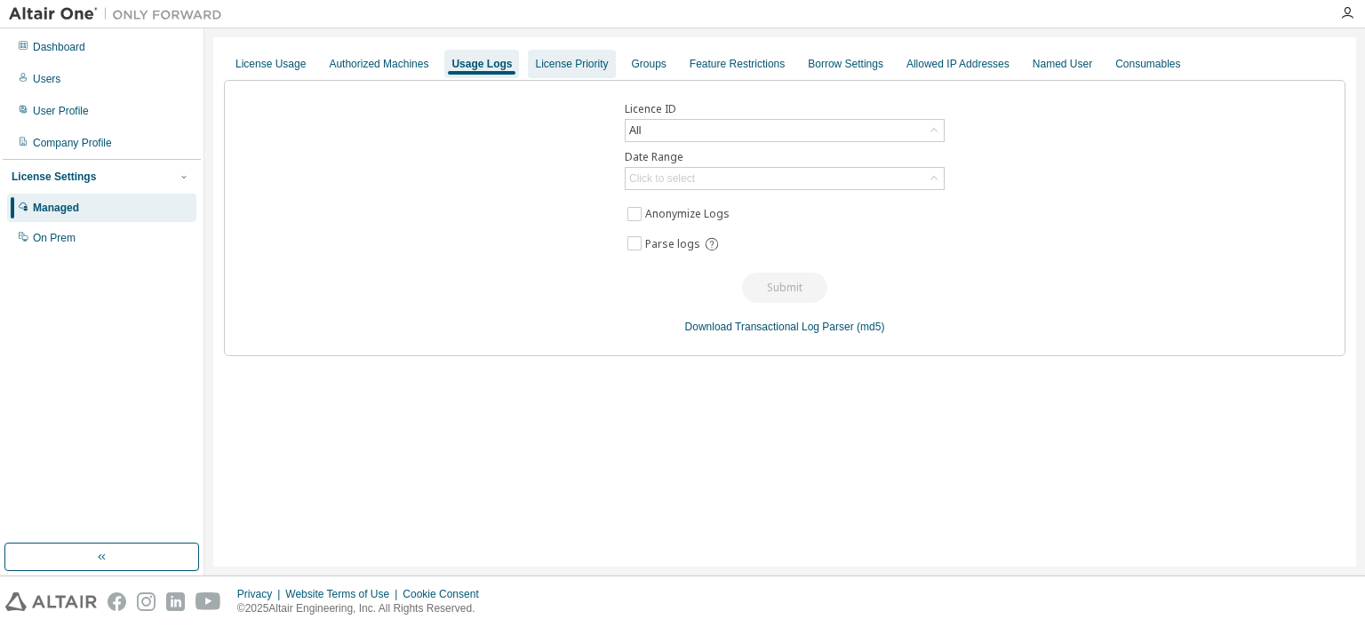
click at [544, 69] on div "License Priority" at bounding box center [571, 64] width 73 height 14
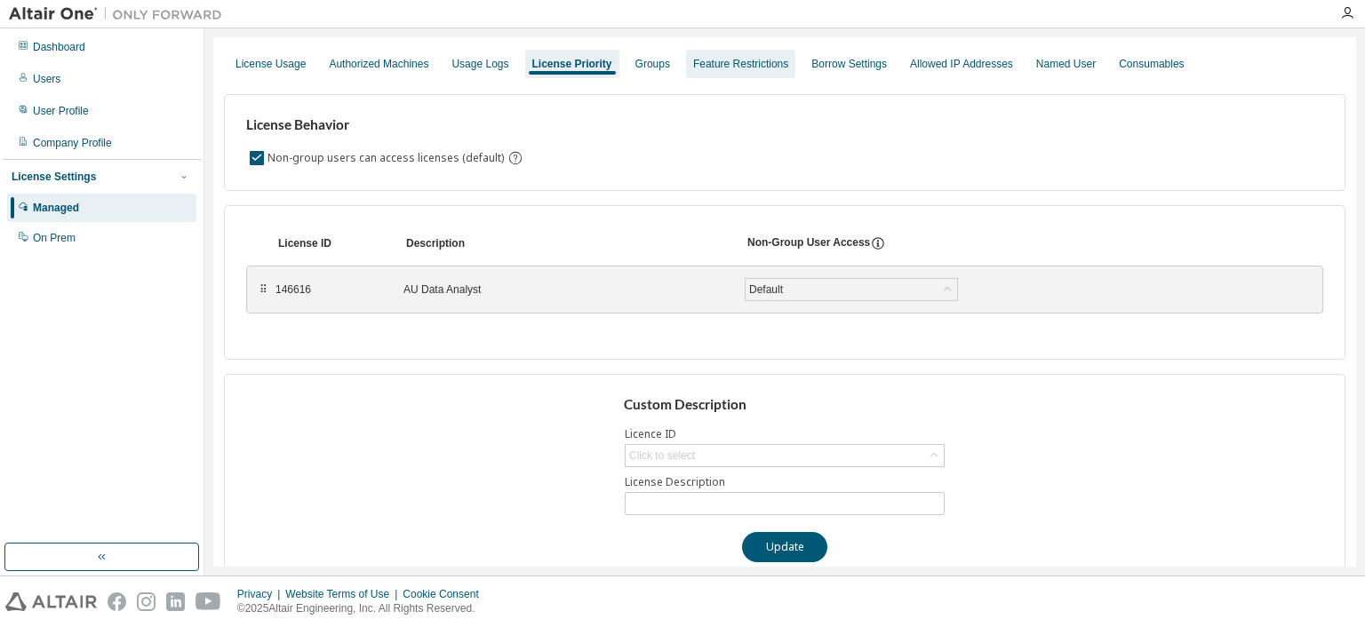
click at [693, 68] on div "Feature Restrictions" at bounding box center [740, 64] width 95 height 14
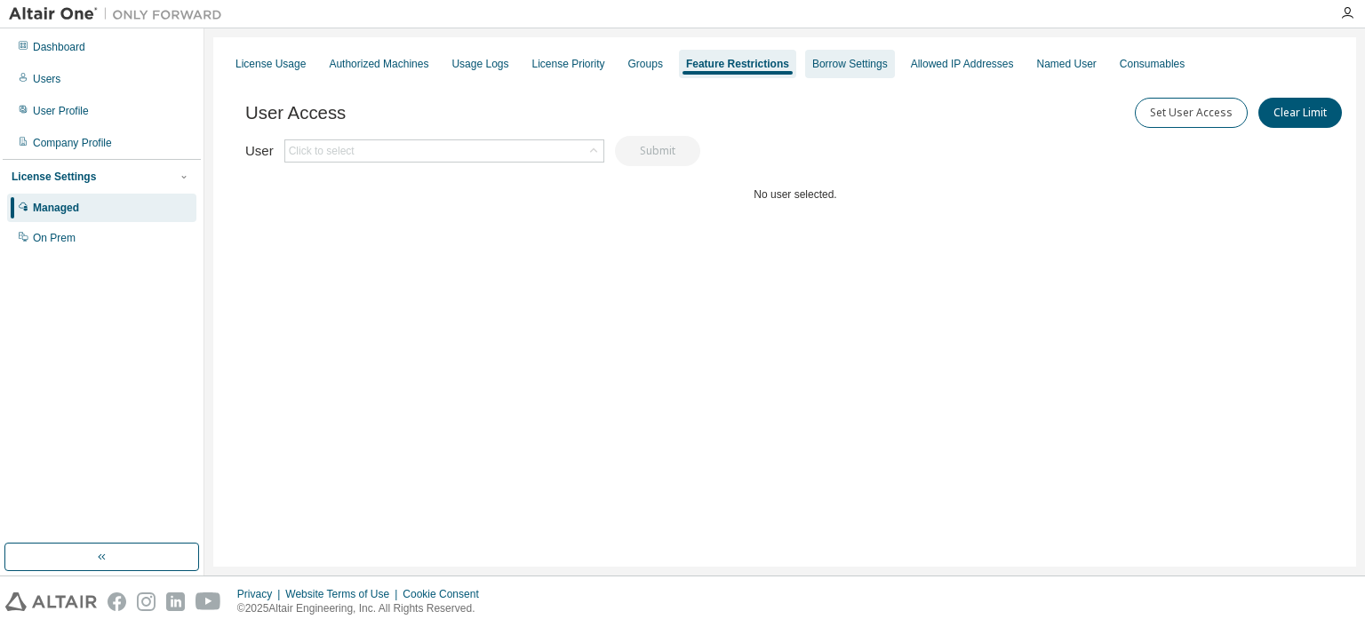
click at [814, 76] on div "Borrow Settings" at bounding box center [850, 64] width 90 height 28
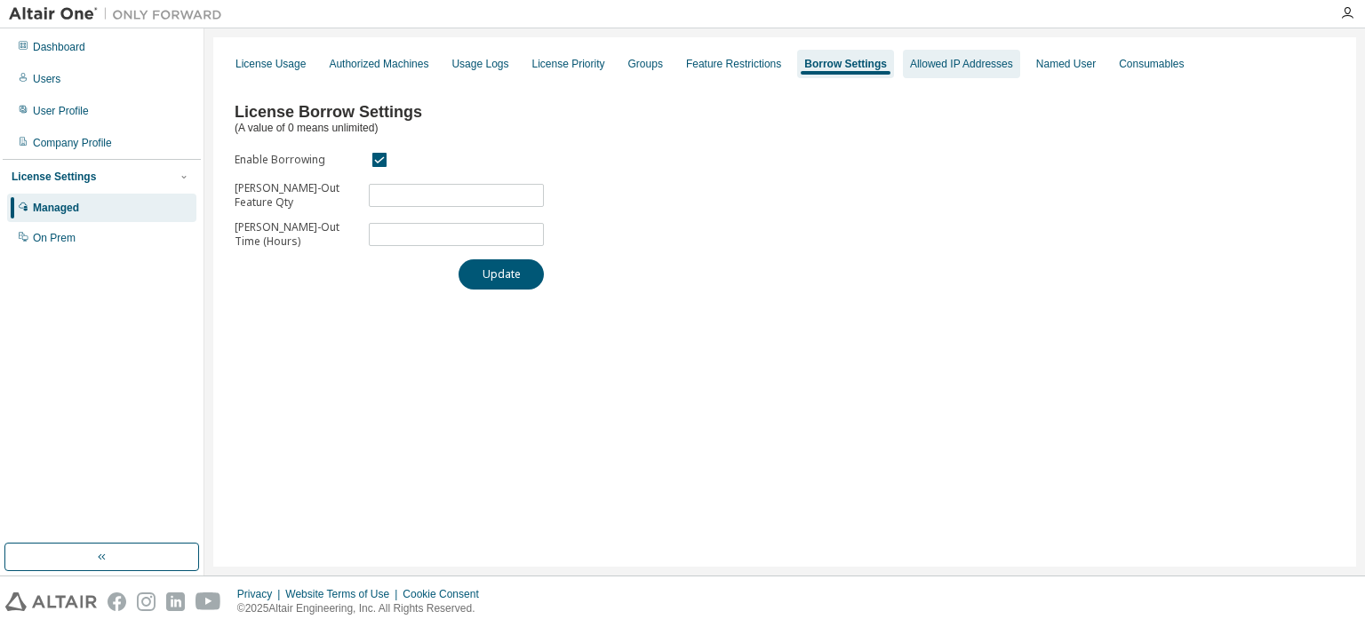
click at [910, 69] on div "Allowed IP Addresses" at bounding box center [961, 64] width 103 height 14
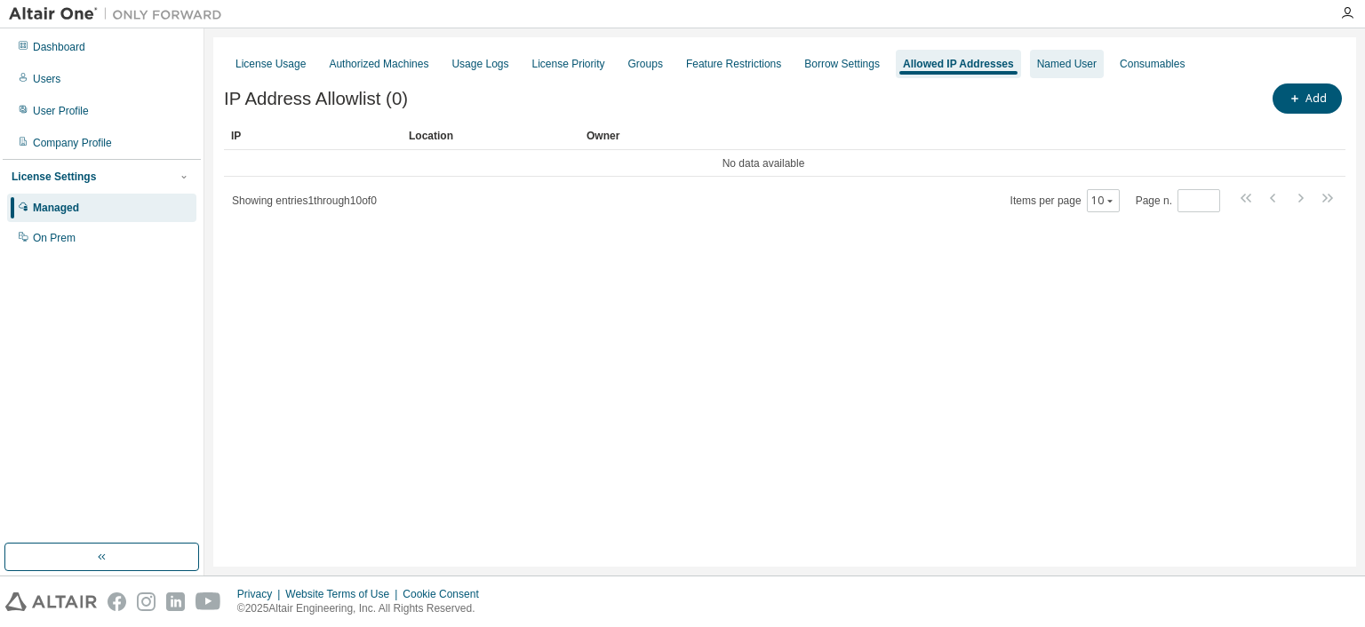
click at [1030, 72] on div "Named User" at bounding box center [1067, 64] width 74 height 28
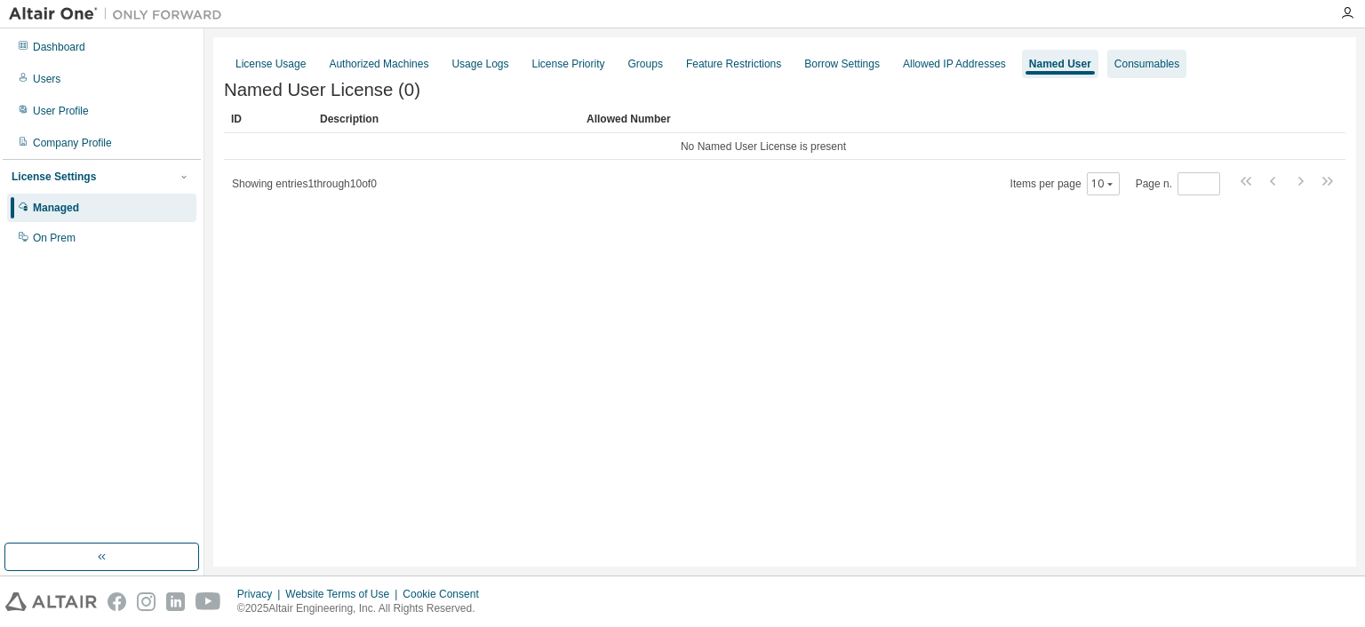
click at [1125, 59] on div "Consumables" at bounding box center [1146, 64] width 65 height 14
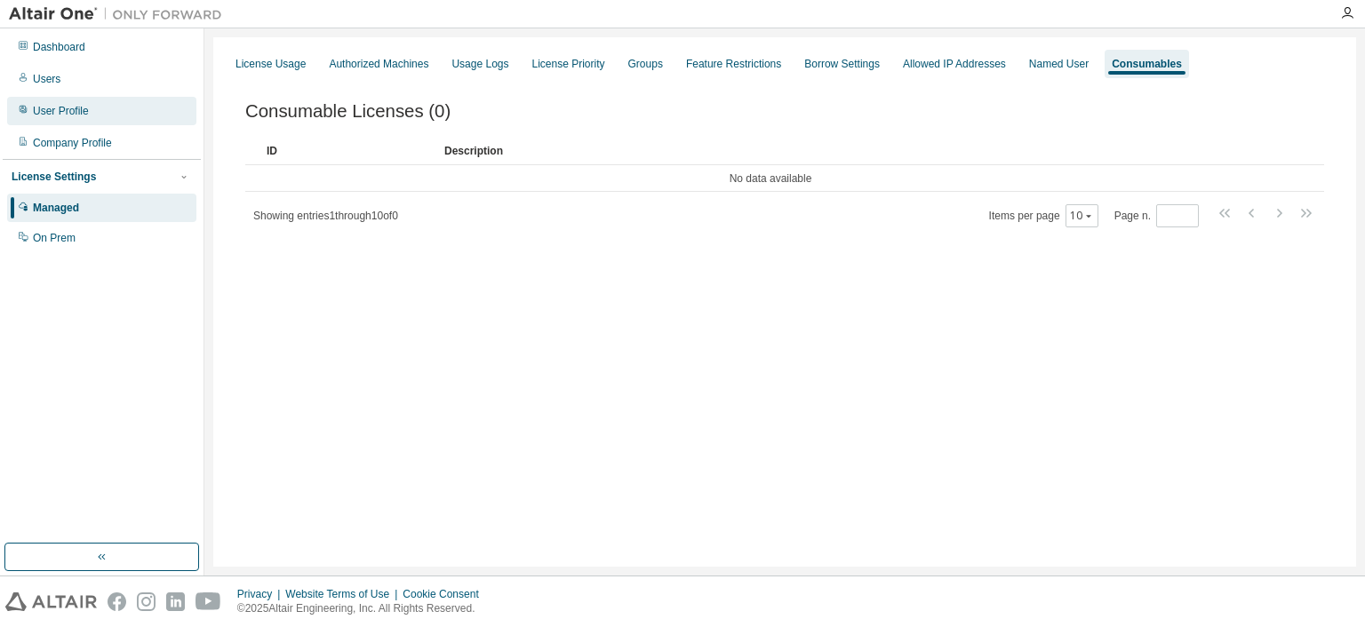
drag, startPoint x: 51, startPoint y: 93, endPoint x: 60, endPoint y: 105, distance: 14.6
click at [51, 93] on div "Dashboard Users User Profile Company Profile License Settings Managed On Prem" at bounding box center [102, 142] width 198 height 223
click at [66, 112] on div "User Profile" at bounding box center [61, 111] width 56 height 14
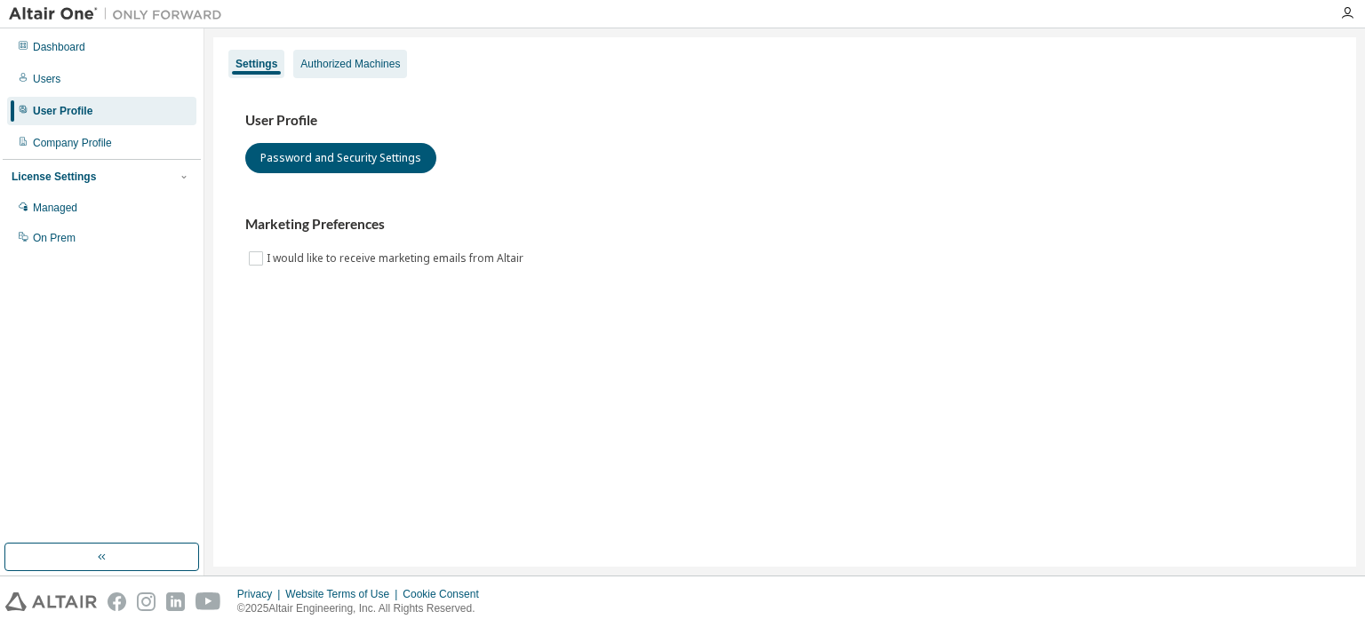
click at [366, 65] on div "Authorized Machines" at bounding box center [350, 64] width 100 height 14
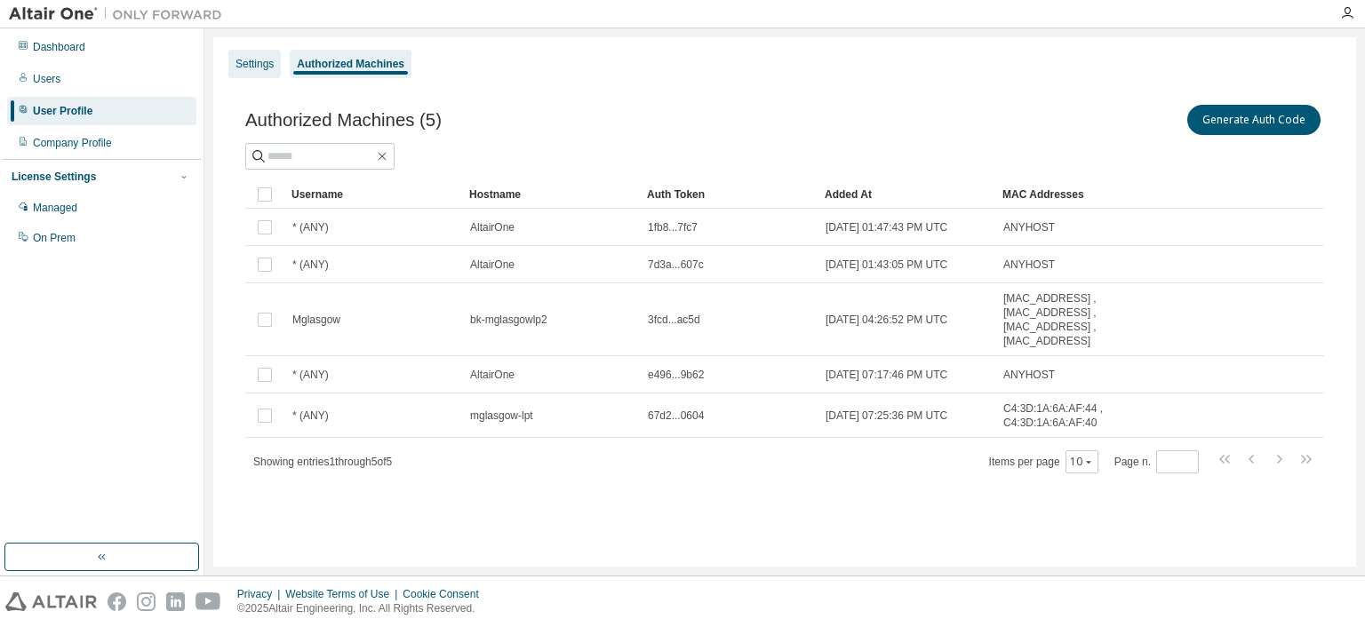
click at [250, 57] on div "Settings" at bounding box center [255, 64] width 38 height 14
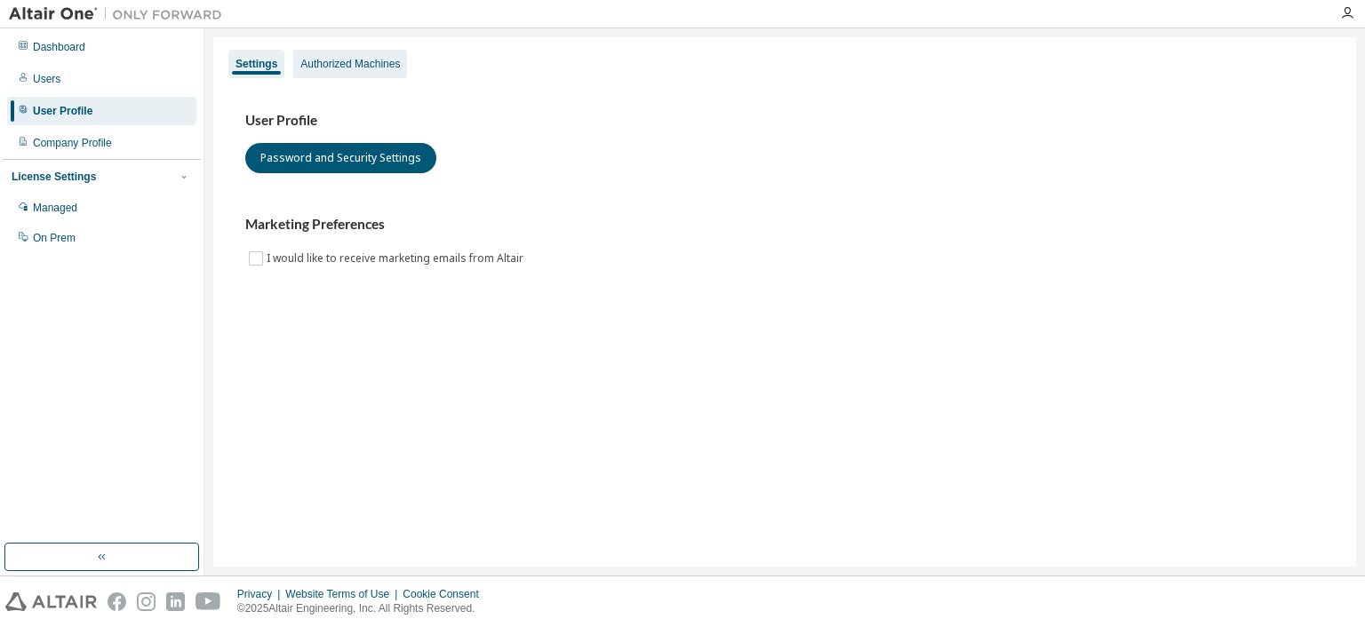
click at [317, 69] on div "Authorized Machines" at bounding box center [350, 64] width 100 height 14
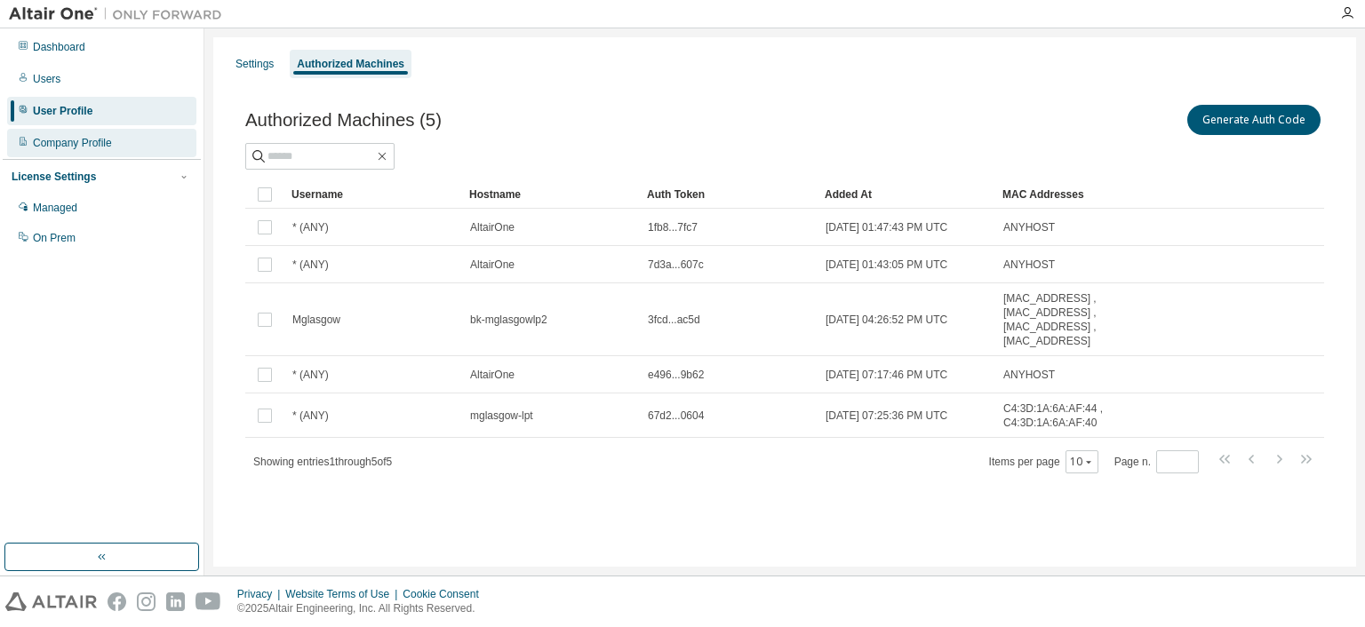
click at [83, 140] on div "Company Profile" at bounding box center [72, 143] width 79 height 14
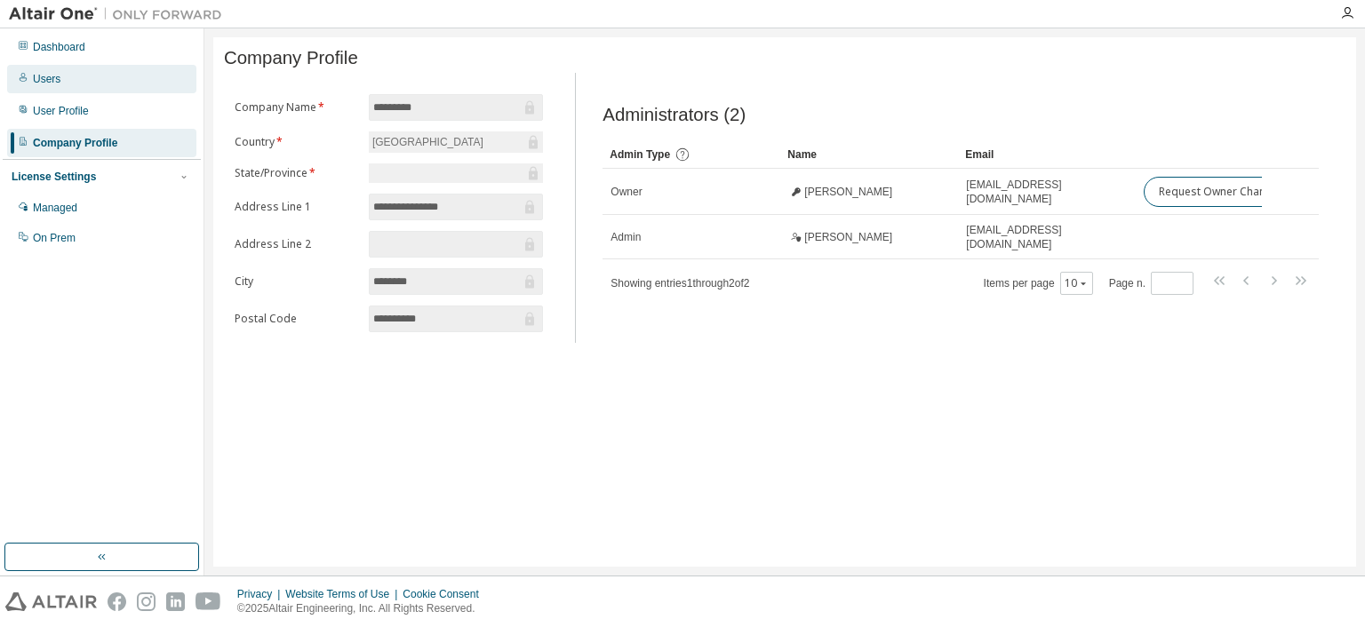
click at [71, 90] on div "Users" at bounding box center [101, 79] width 189 height 28
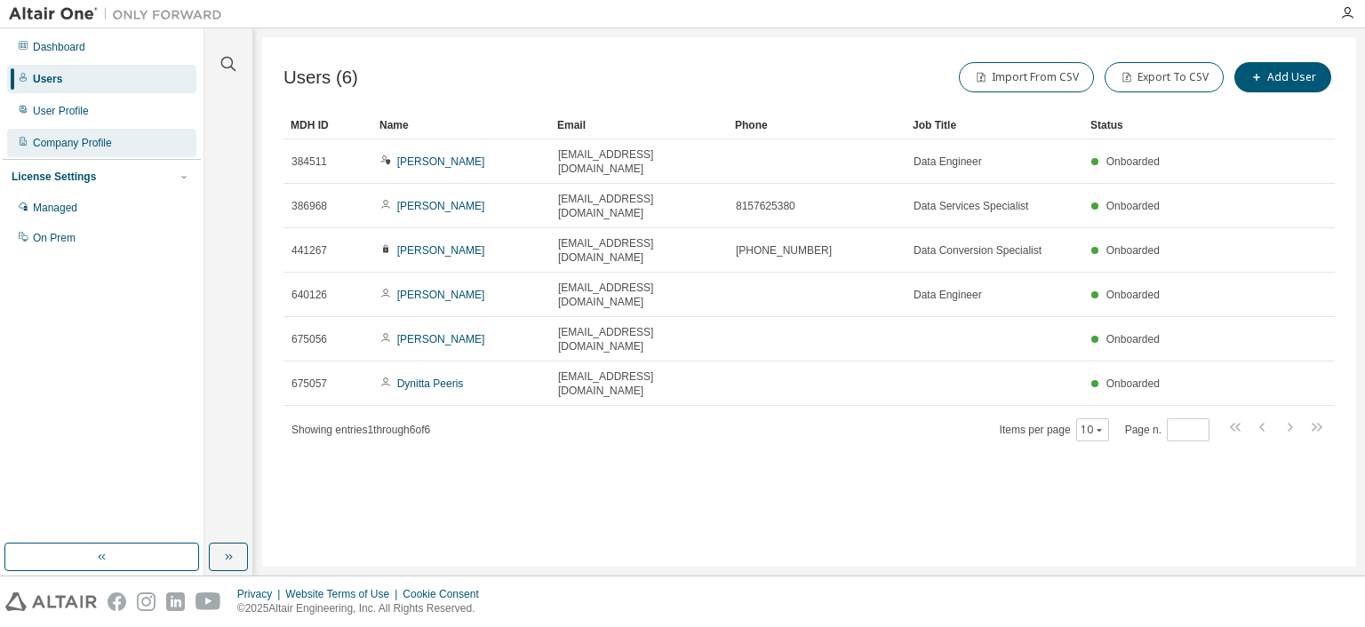
click at [82, 148] on div "Company Profile" at bounding box center [72, 143] width 79 height 14
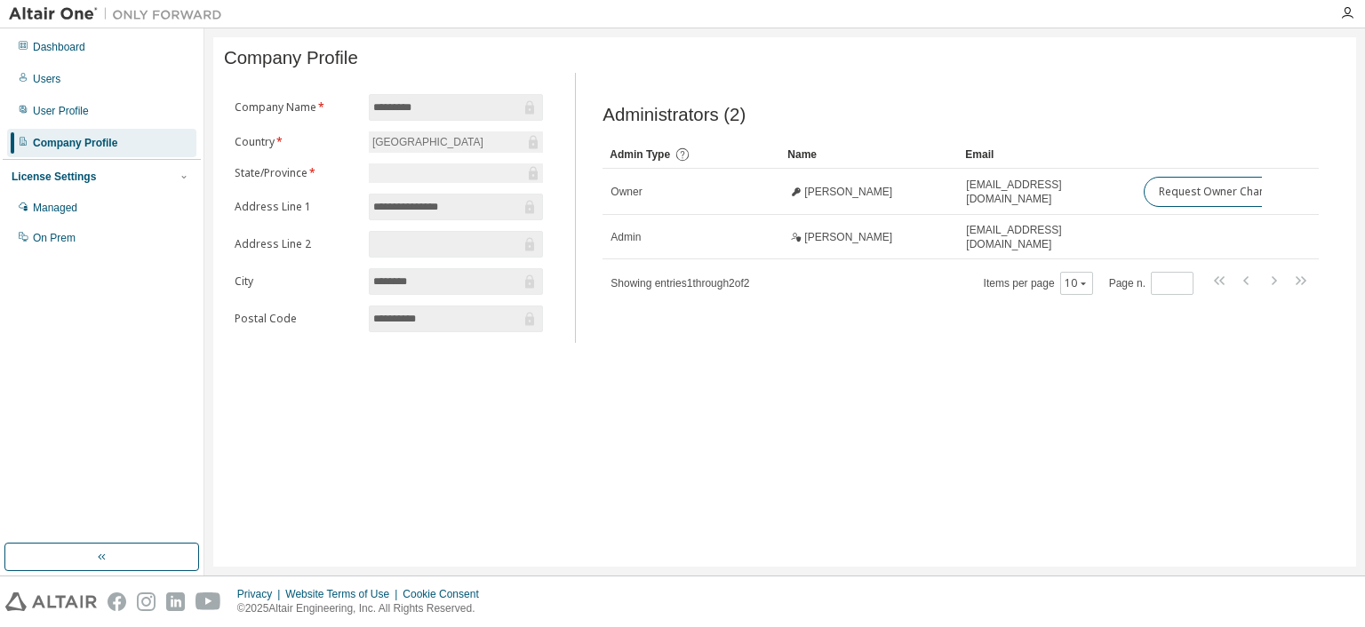
click at [82, 146] on div "Company Profile" at bounding box center [75, 143] width 84 height 14
click at [80, 70] on div "Users" at bounding box center [101, 79] width 189 height 28
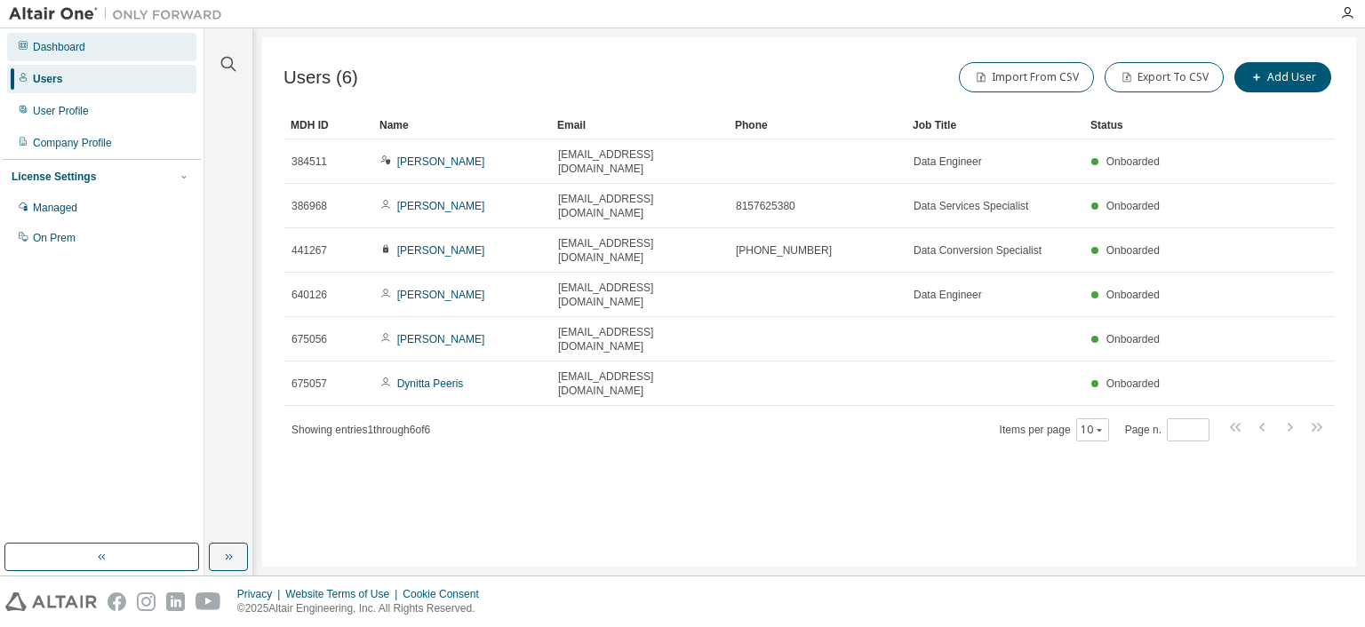
click at [92, 49] on div "Dashboard" at bounding box center [101, 47] width 189 height 28
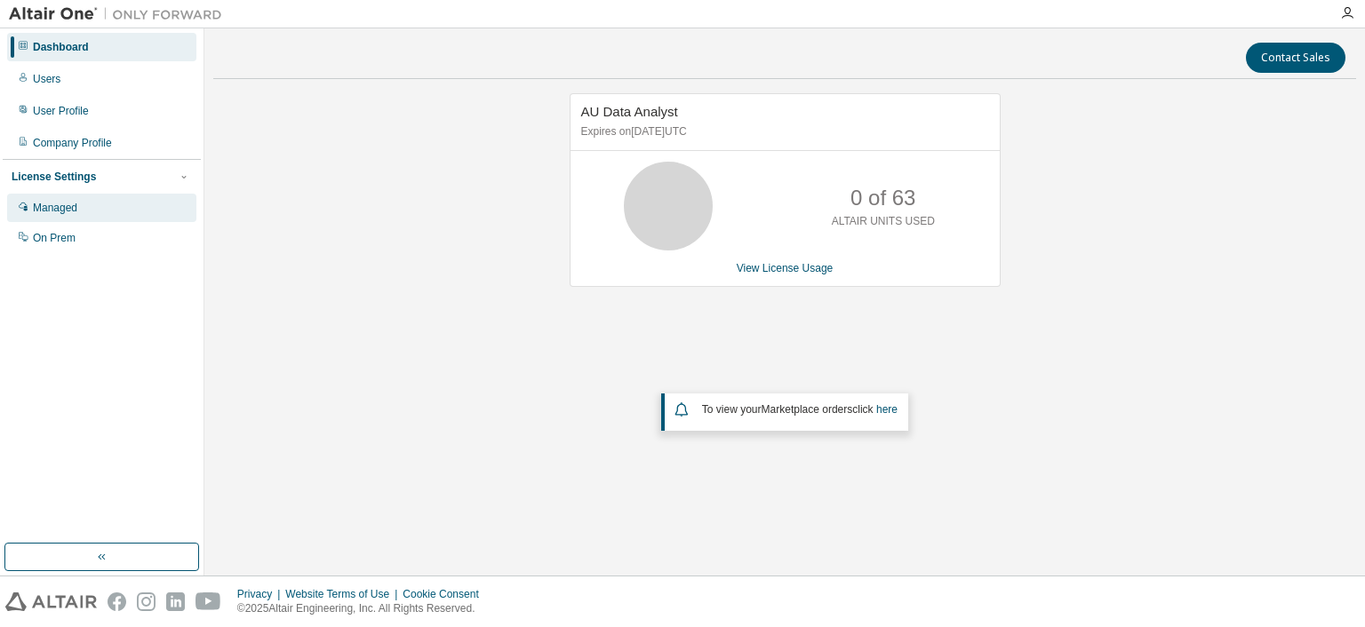
click at [59, 204] on div "Managed" at bounding box center [55, 208] width 44 height 14
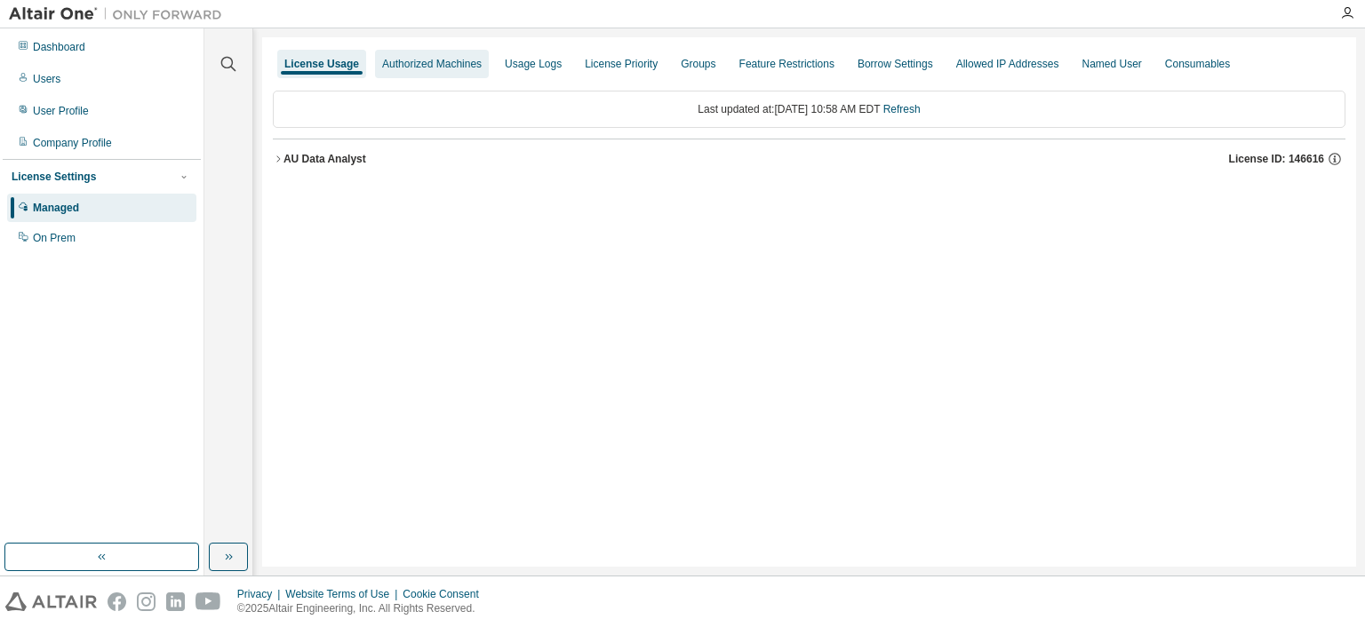
click at [464, 60] on div "Authorized Machines" at bounding box center [432, 64] width 100 height 14
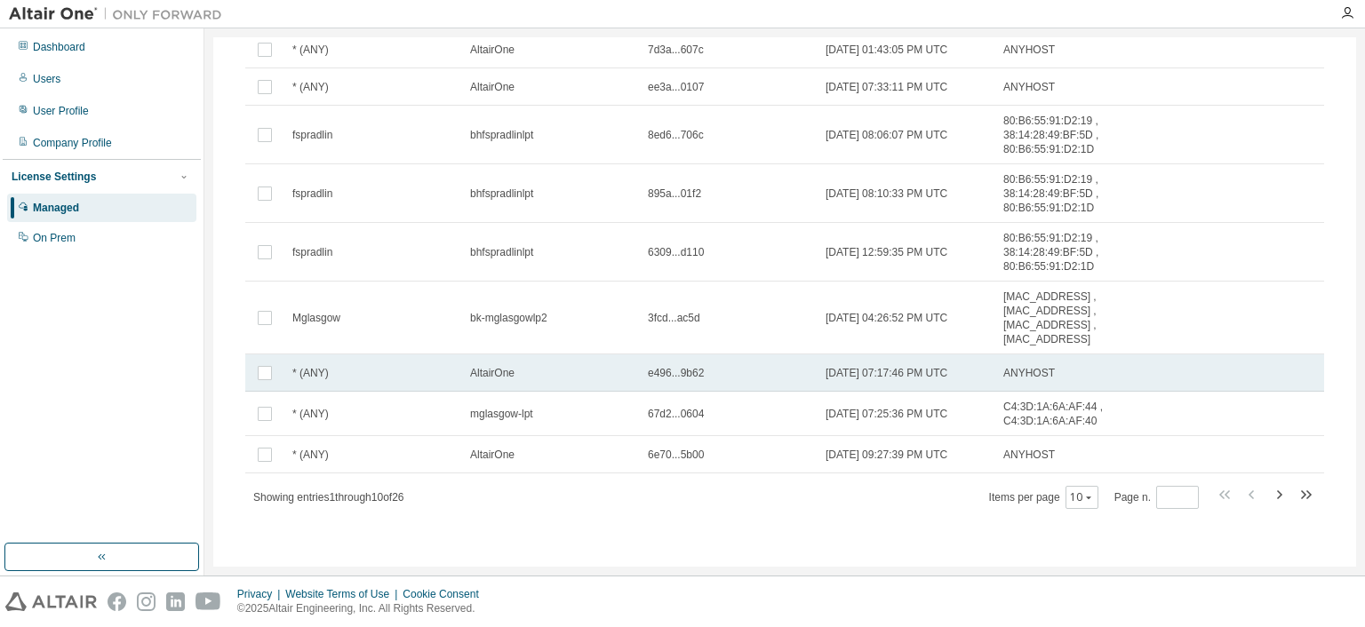
scroll to position [23, 0]
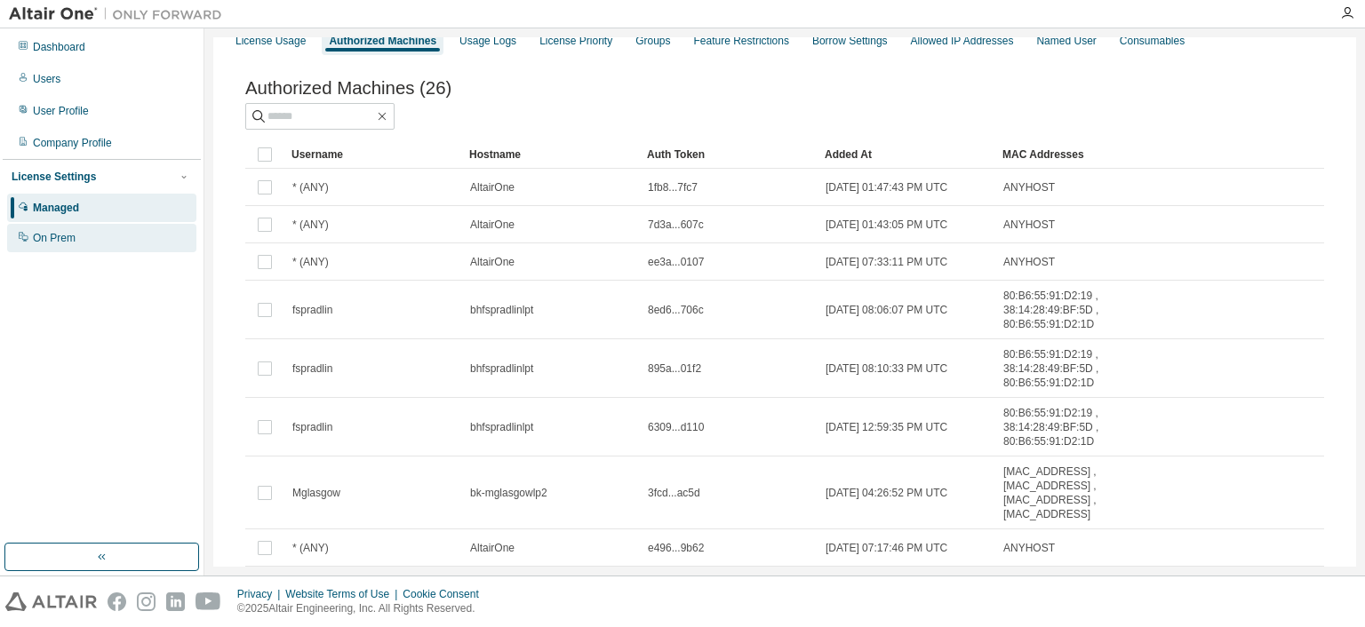
click at [102, 243] on div "On Prem" at bounding box center [101, 238] width 189 height 28
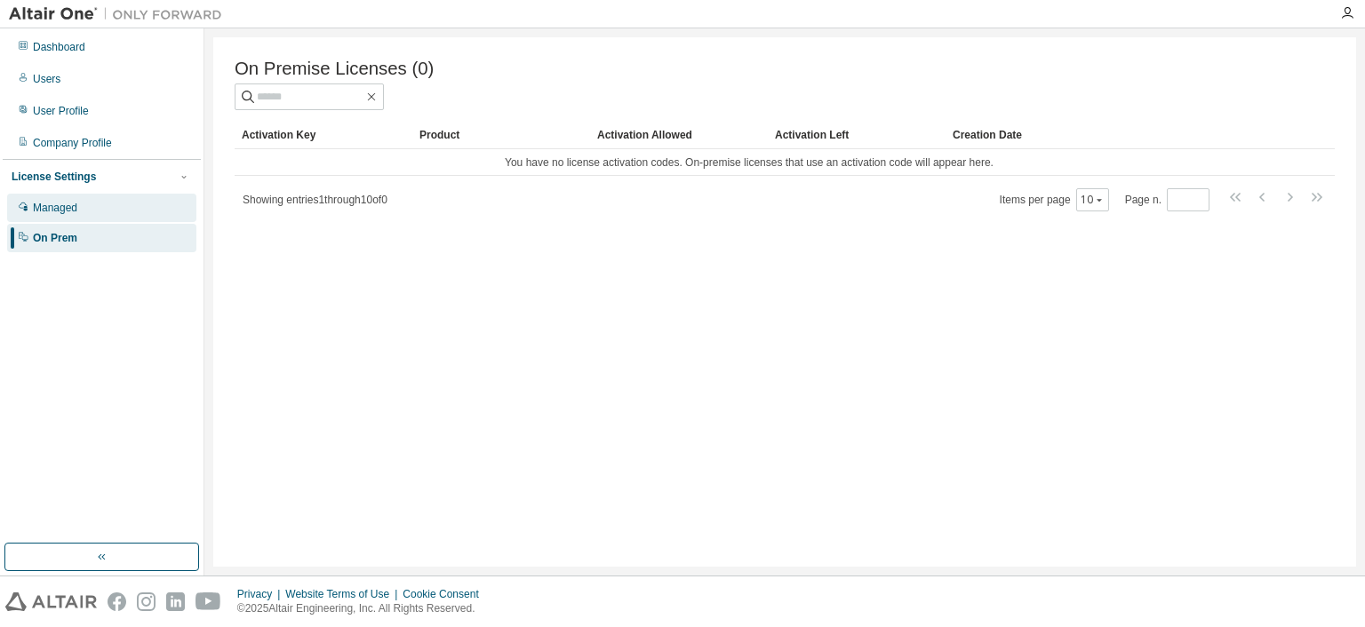
click at [94, 210] on div "Managed" at bounding box center [101, 208] width 189 height 28
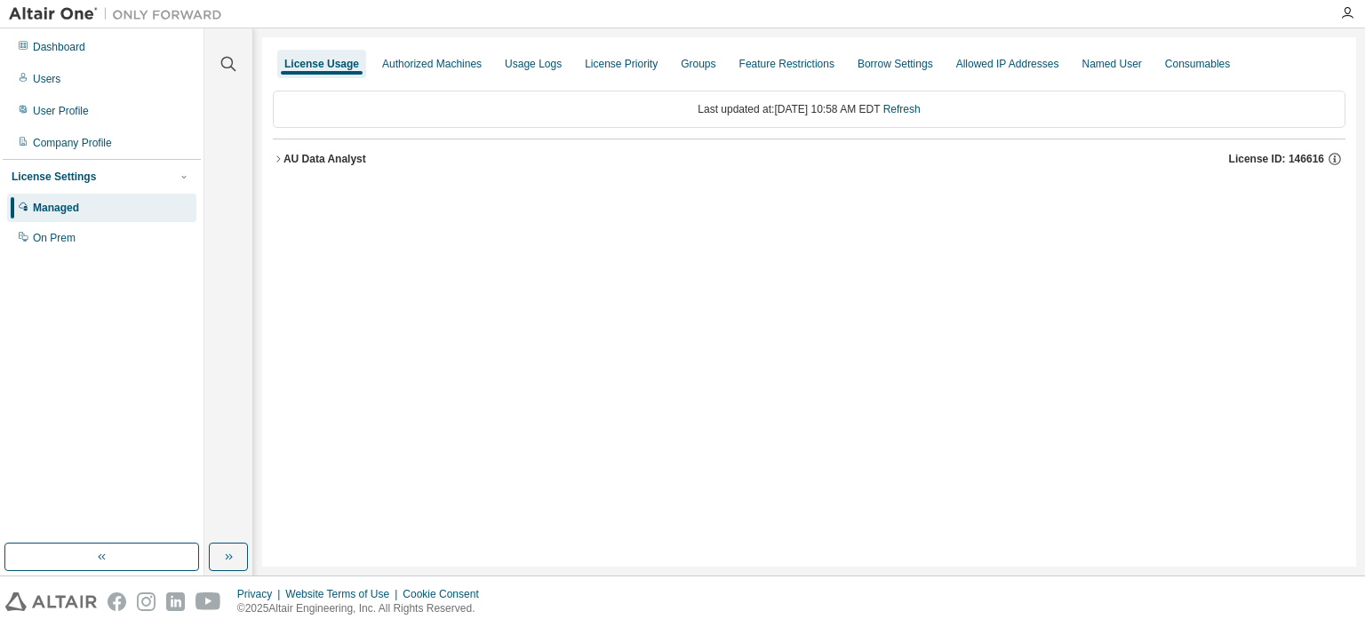
click at [275, 159] on icon "button" at bounding box center [278, 159] width 11 height 11
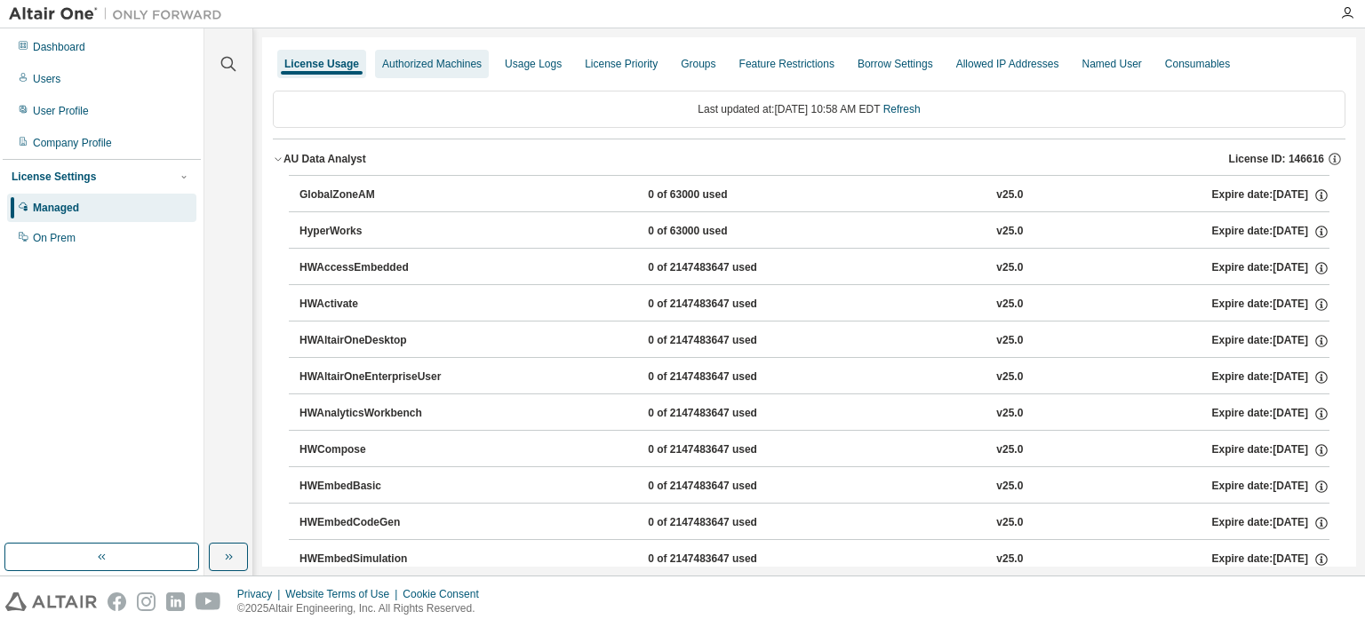
click at [469, 65] on div "Authorized Machines" at bounding box center [432, 64] width 100 height 14
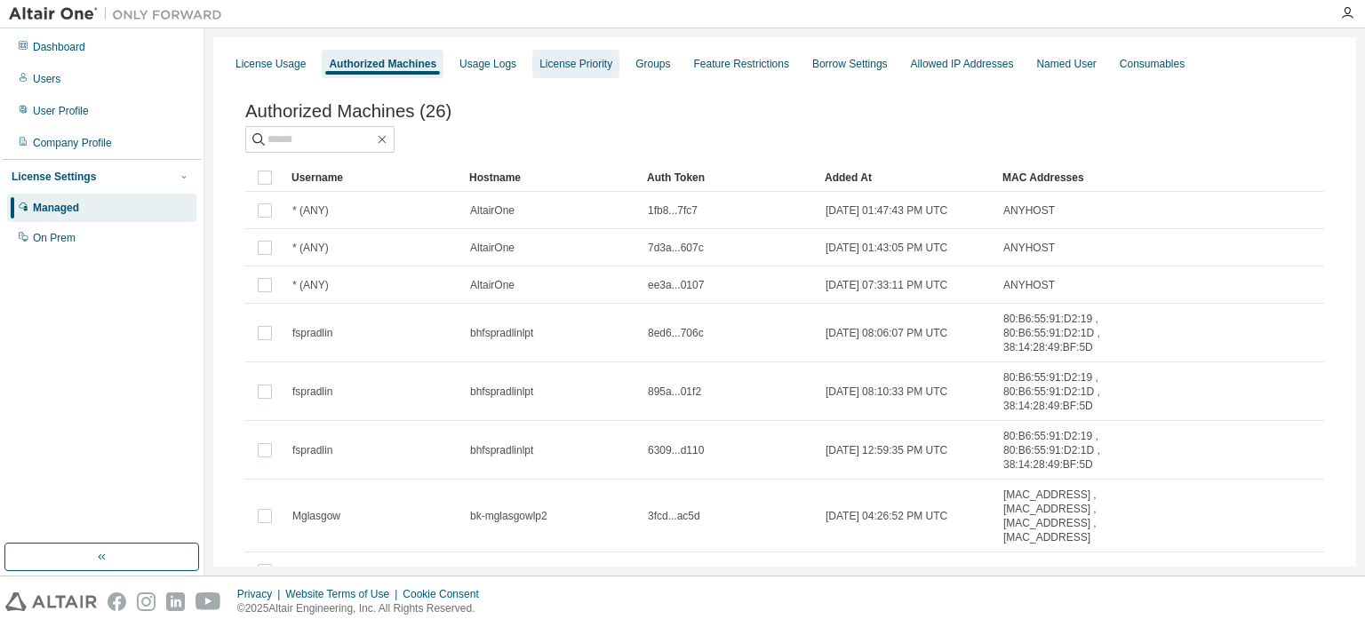
click at [551, 70] on div "License Priority" at bounding box center [575, 64] width 73 height 14
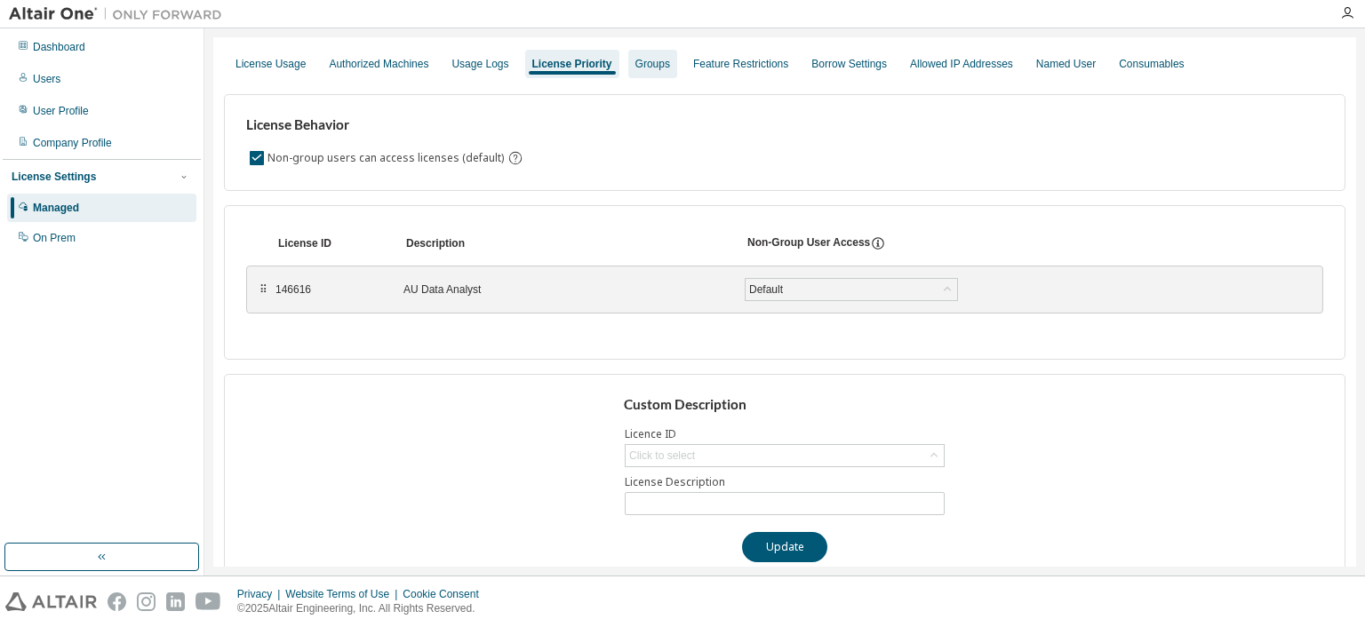
click at [630, 73] on div "Groups" at bounding box center [652, 64] width 49 height 28
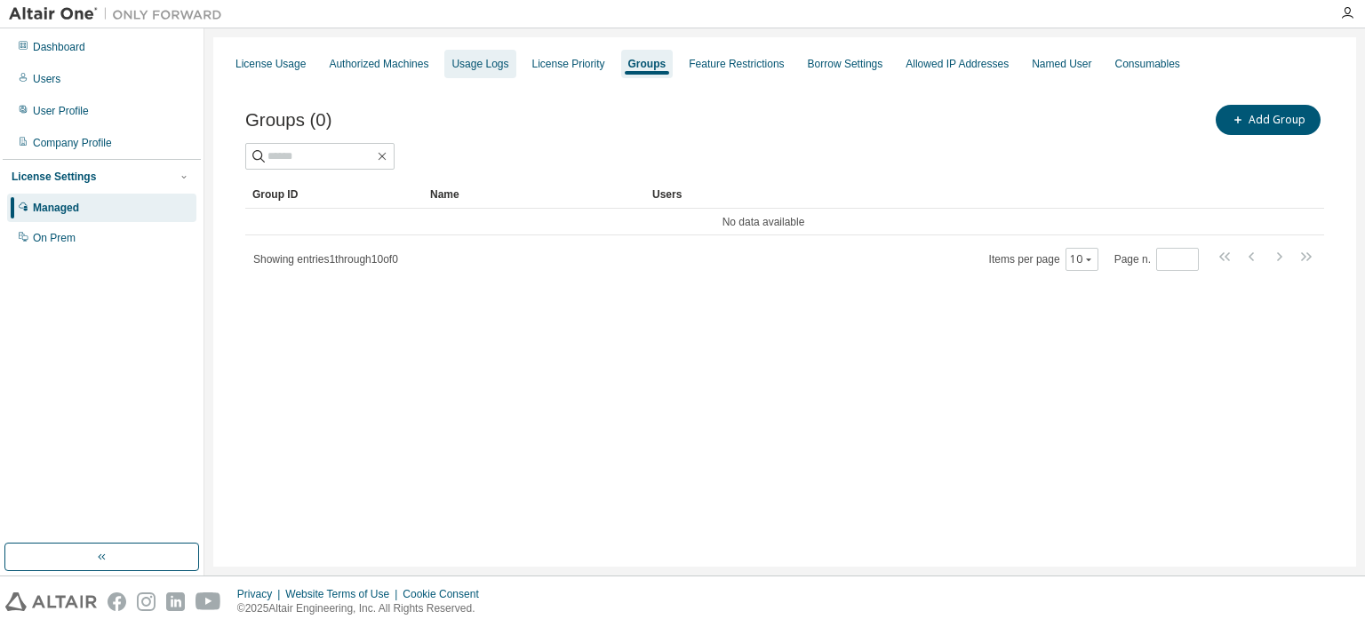
click at [493, 63] on div "Usage Logs" at bounding box center [479, 64] width 57 height 14
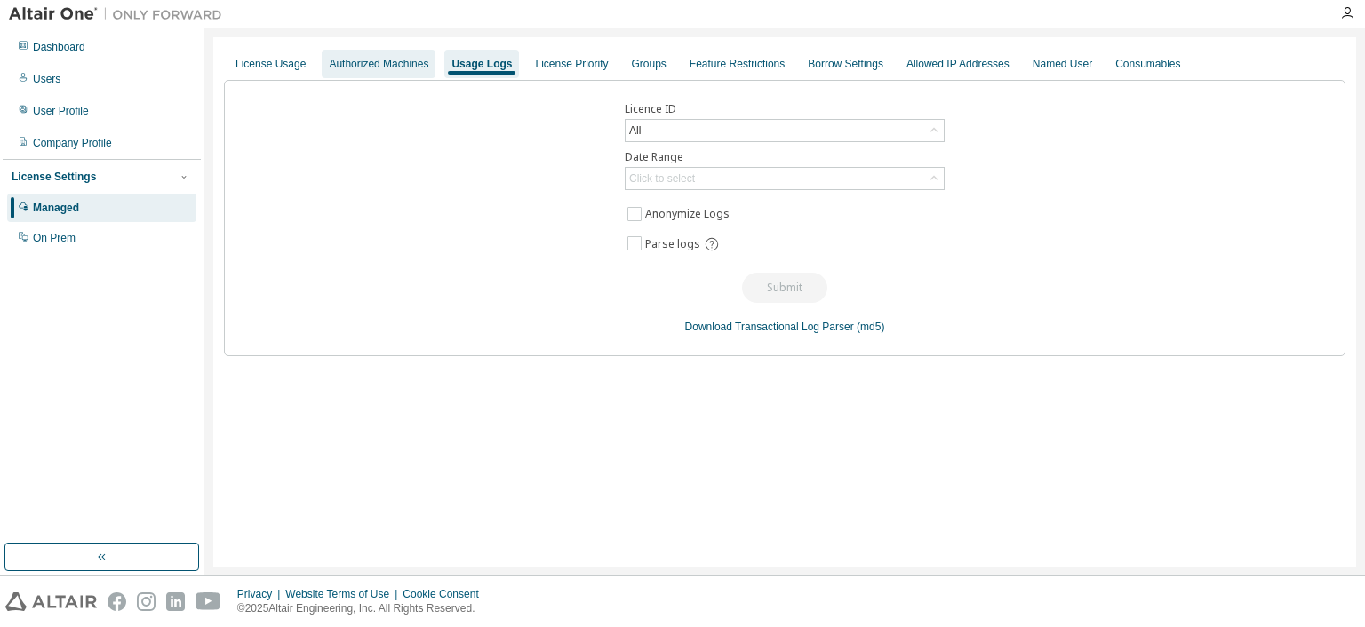
click at [404, 60] on div "Authorized Machines" at bounding box center [379, 64] width 100 height 14
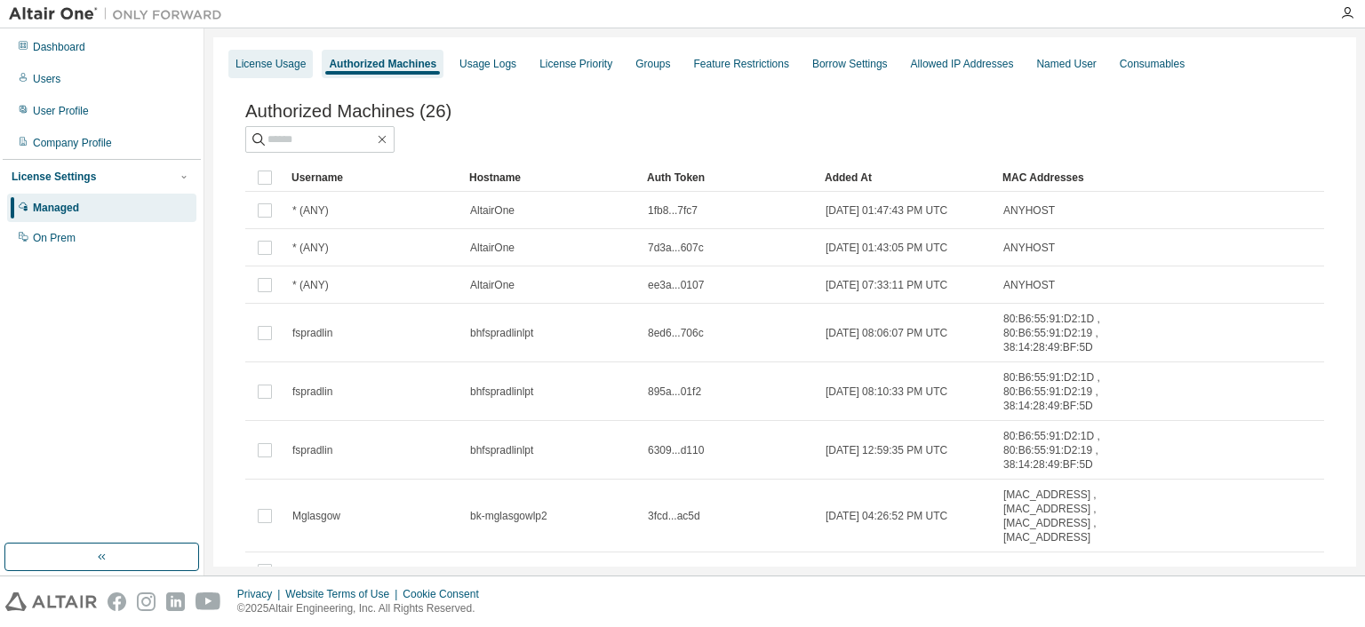
click at [284, 52] on div "License Usage" at bounding box center [270, 64] width 84 height 28
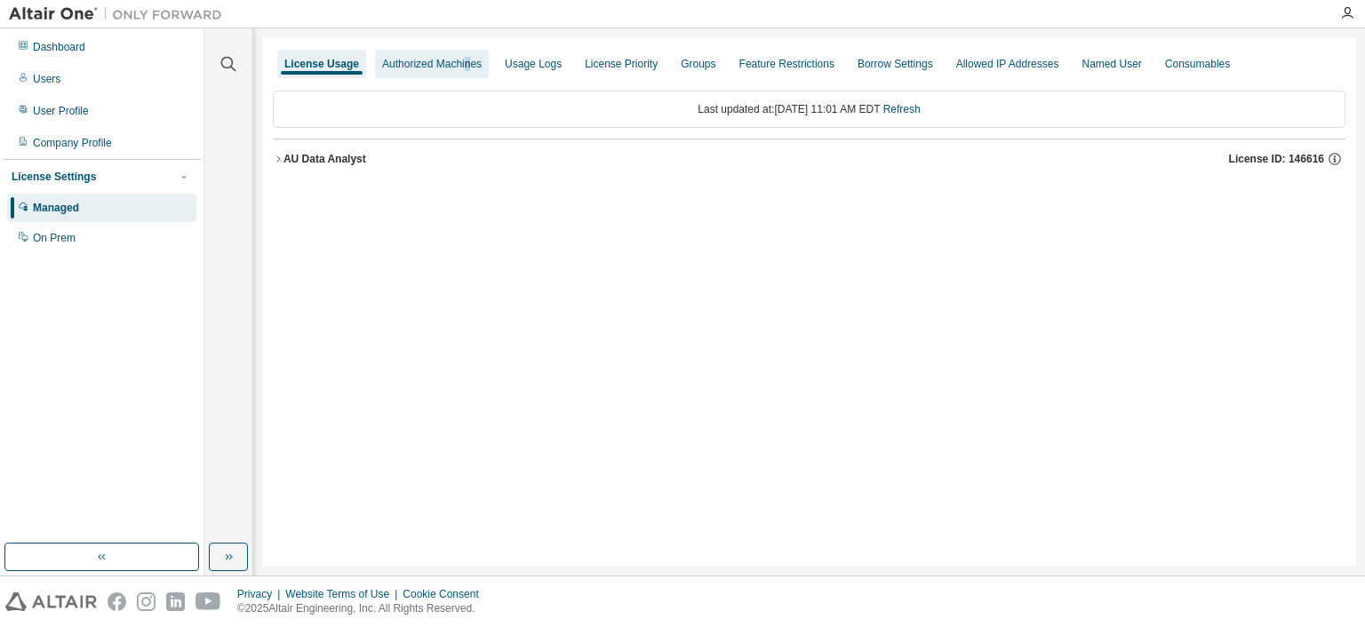
click at [462, 62] on div "Authorized Machines" at bounding box center [432, 64] width 100 height 14
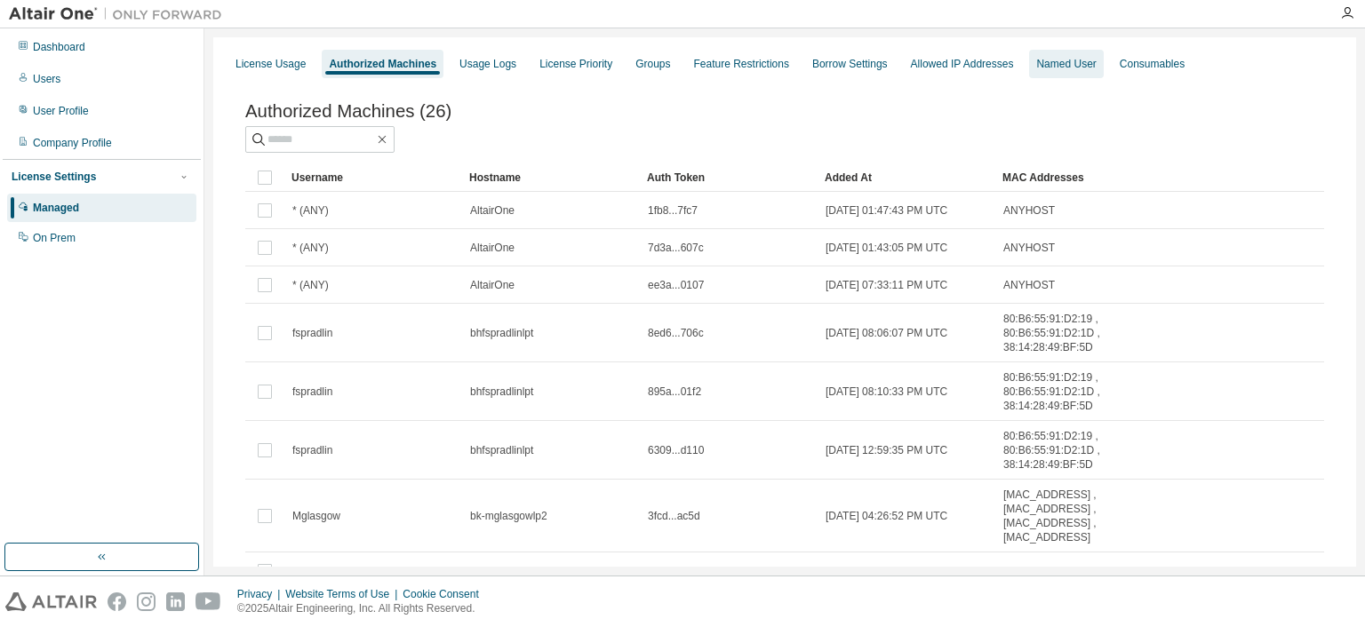
click at [1054, 65] on div "Named User" at bounding box center [1066, 64] width 60 height 14
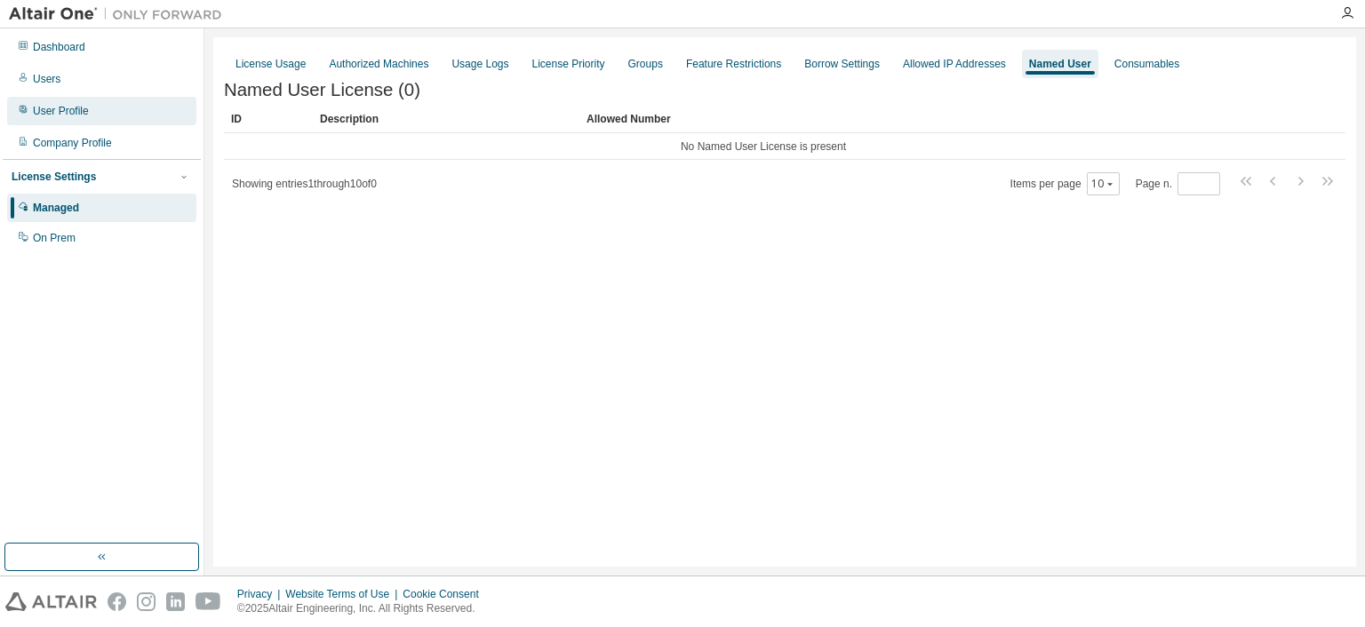
click at [146, 115] on div "User Profile" at bounding box center [101, 111] width 189 height 28
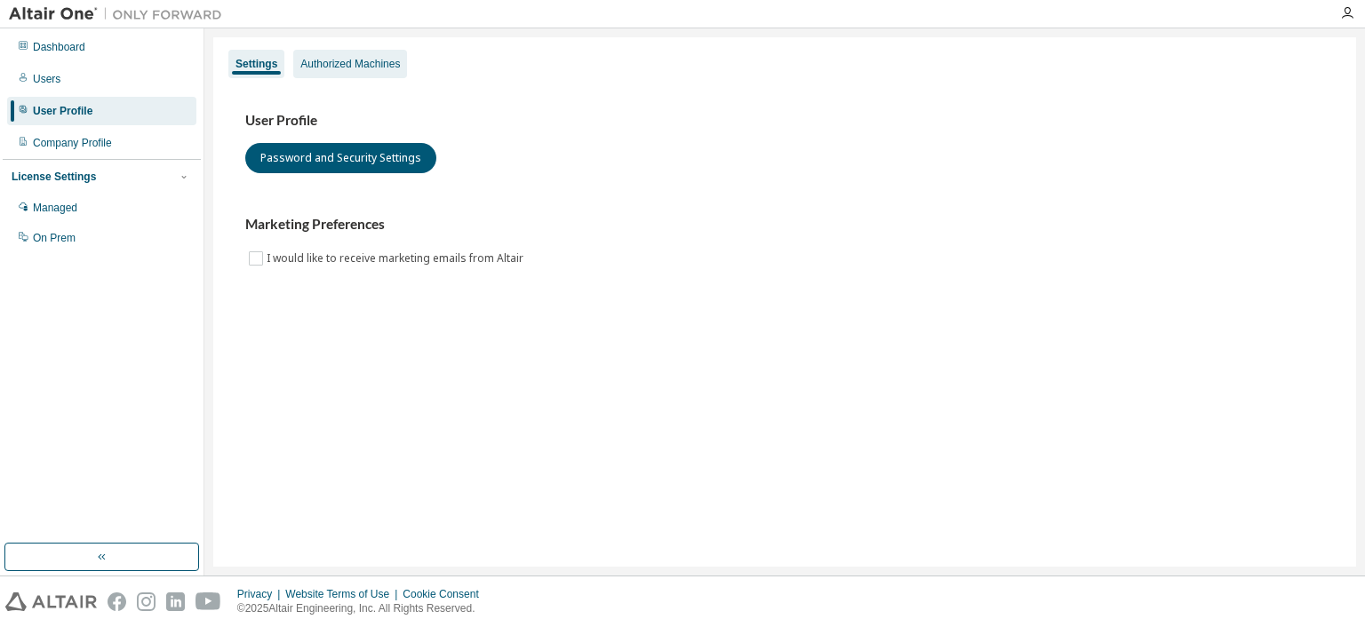
click at [336, 72] on div "Authorized Machines" at bounding box center [350, 64] width 114 height 28
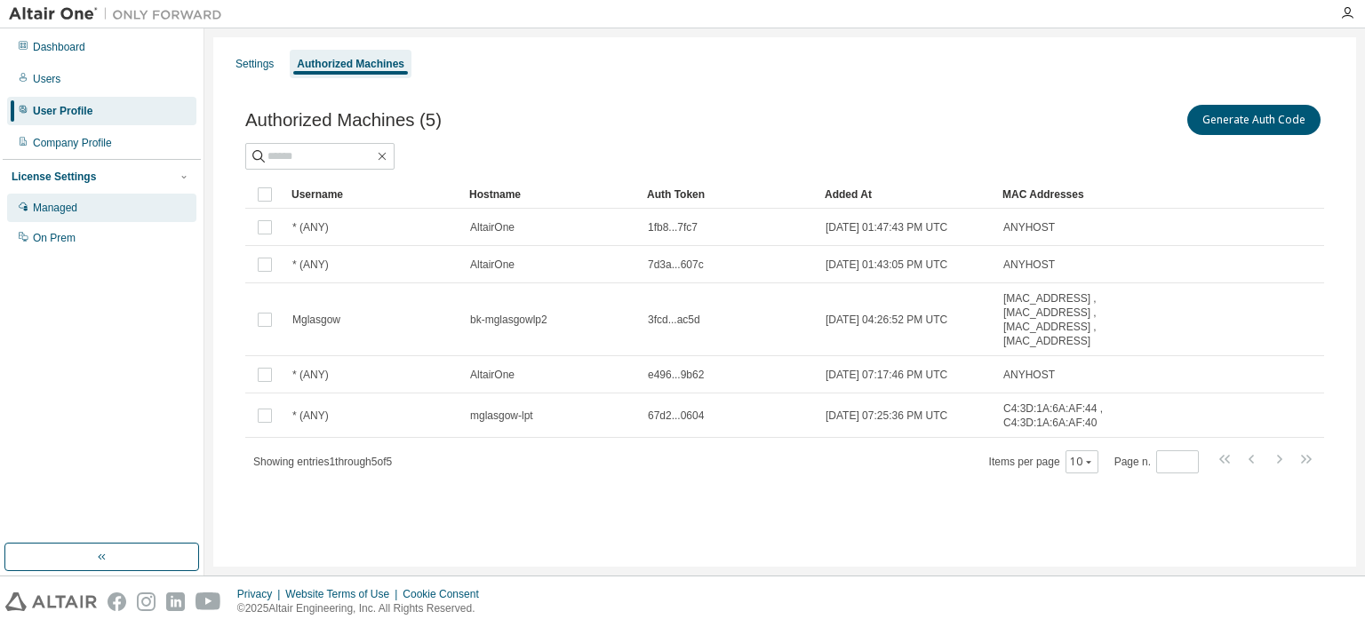
click at [92, 209] on div "Managed" at bounding box center [101, 208] width 189 height 28
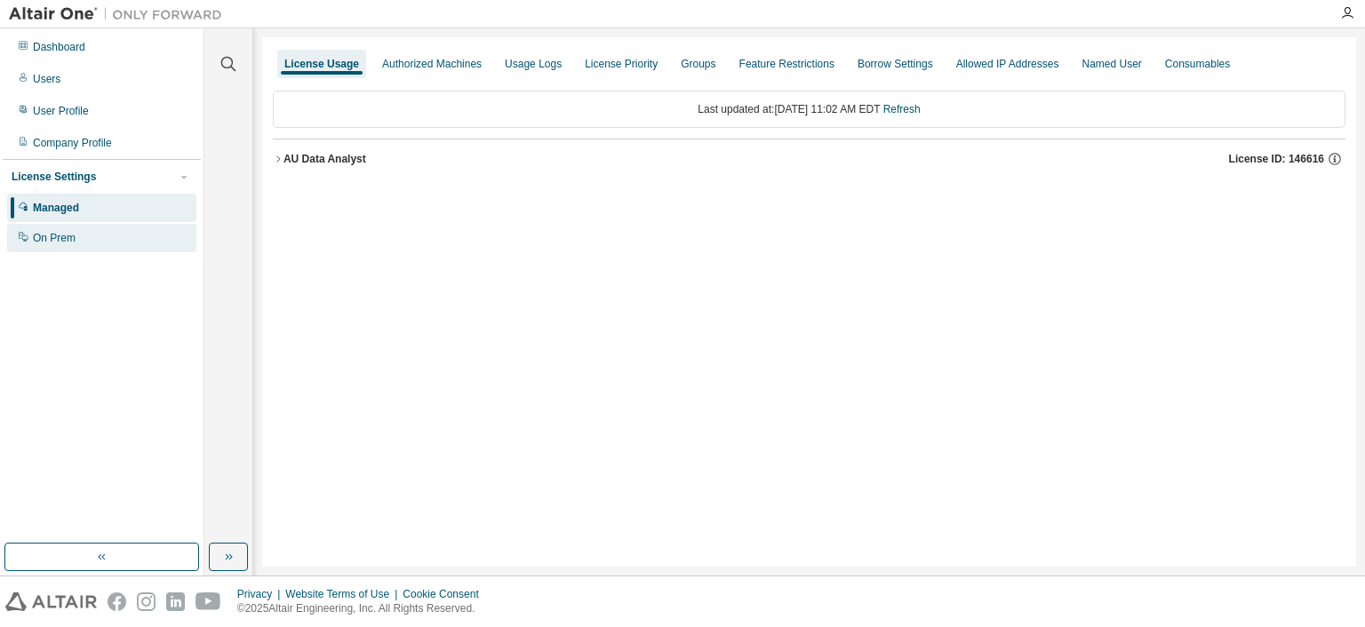
click at [75, 234] on div "On Prem" at bounding box center [101, 238] width 189 height 28
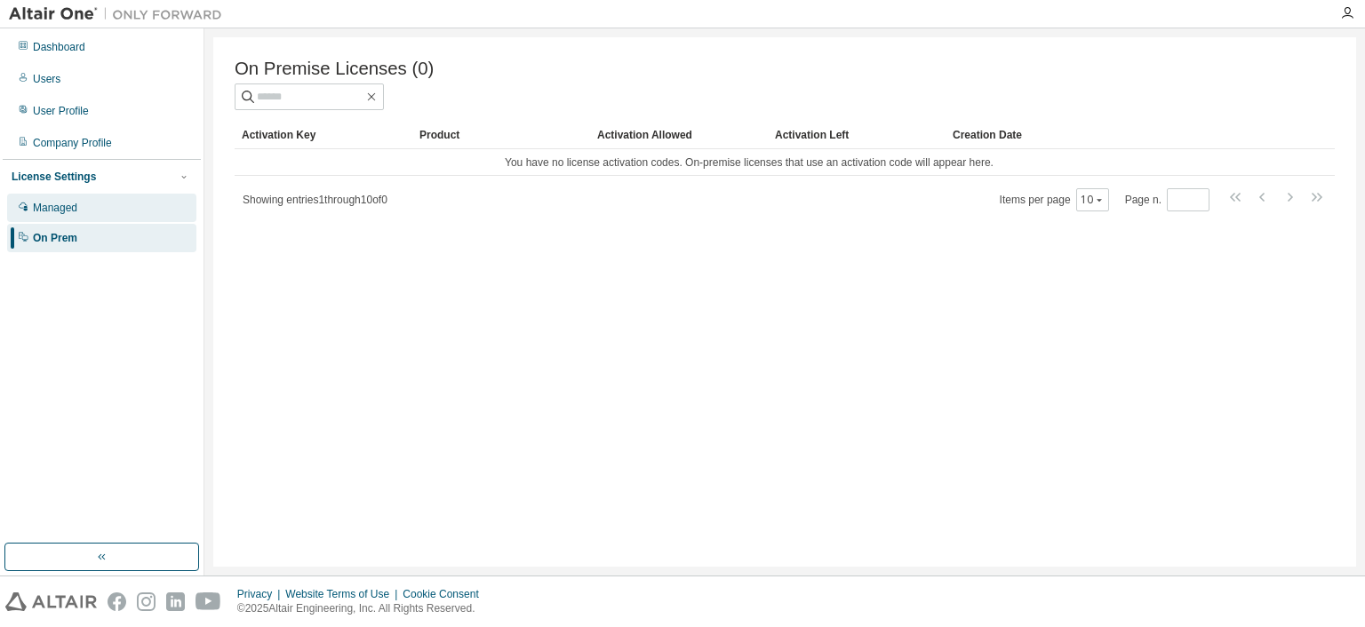
click at [76, 213] on div "Managed" at bounding box center [55, 208] width 44 height 14
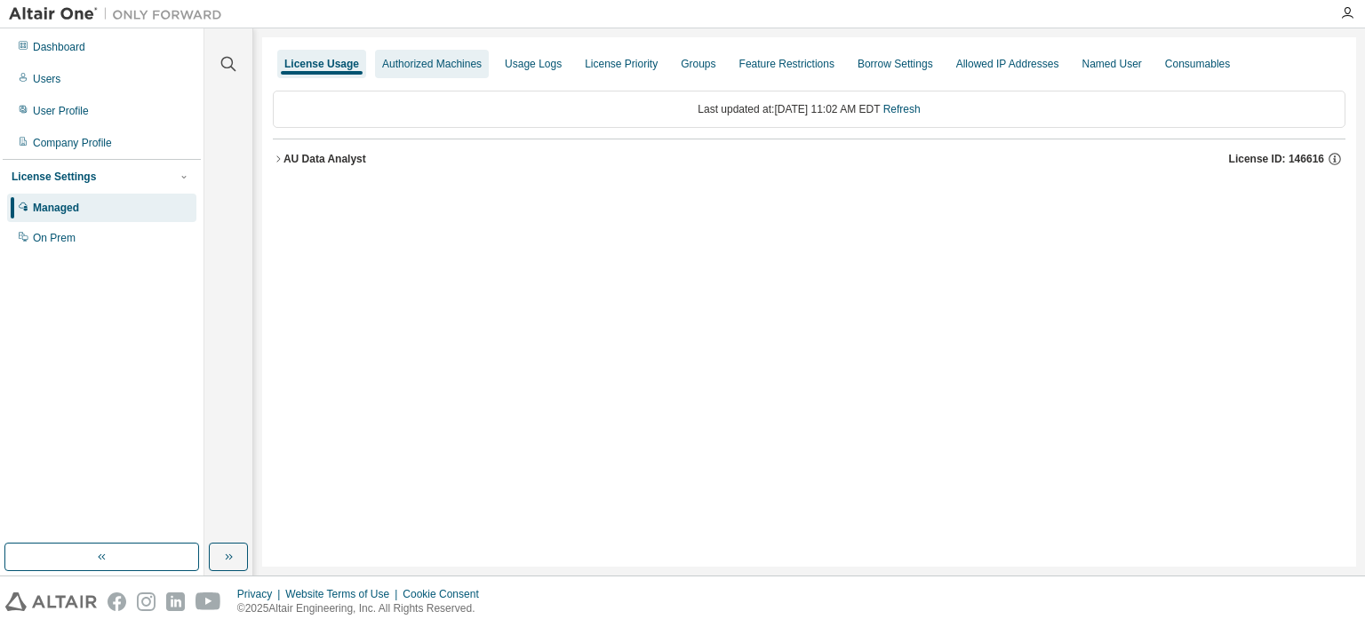
click at [413, 70] on div "Authorized Machines" at bounding box center [432, 64] width 100 height 14
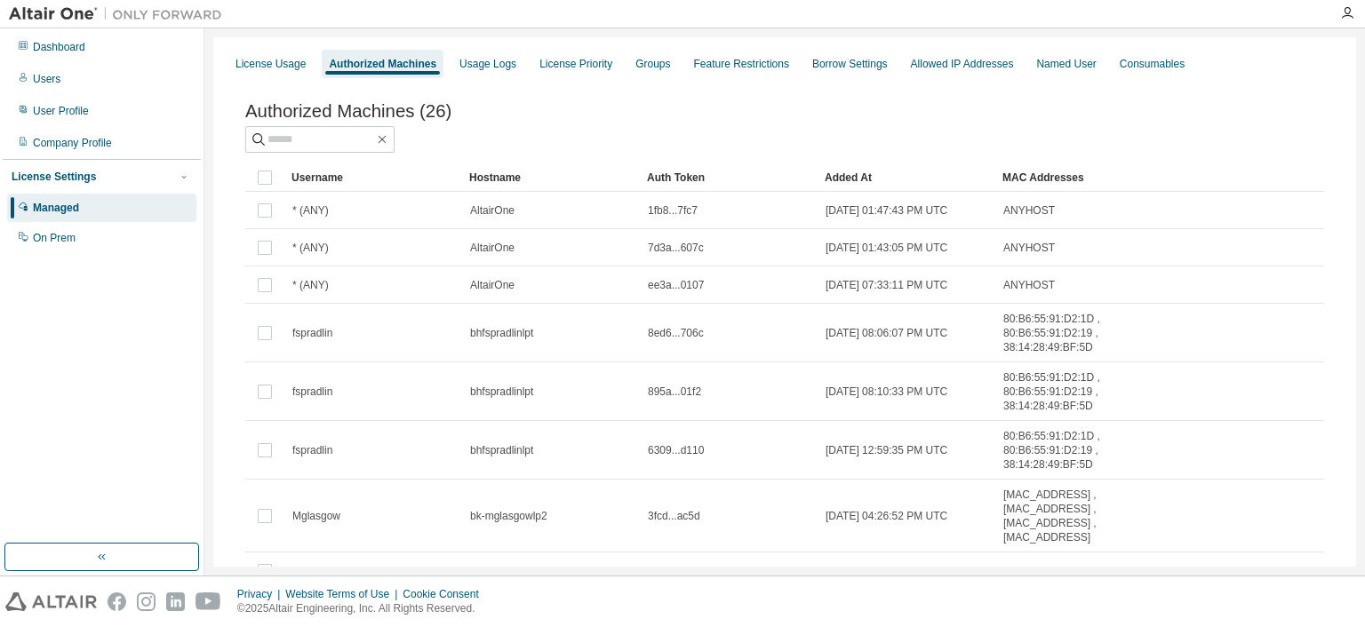
click at [332, 69] on div "Authorized Machines" at bounding box center [383, 64] width 108 height 14
click at [281, 65] on div "License Usage" at bounding box center [271, 64] width 70 height 14
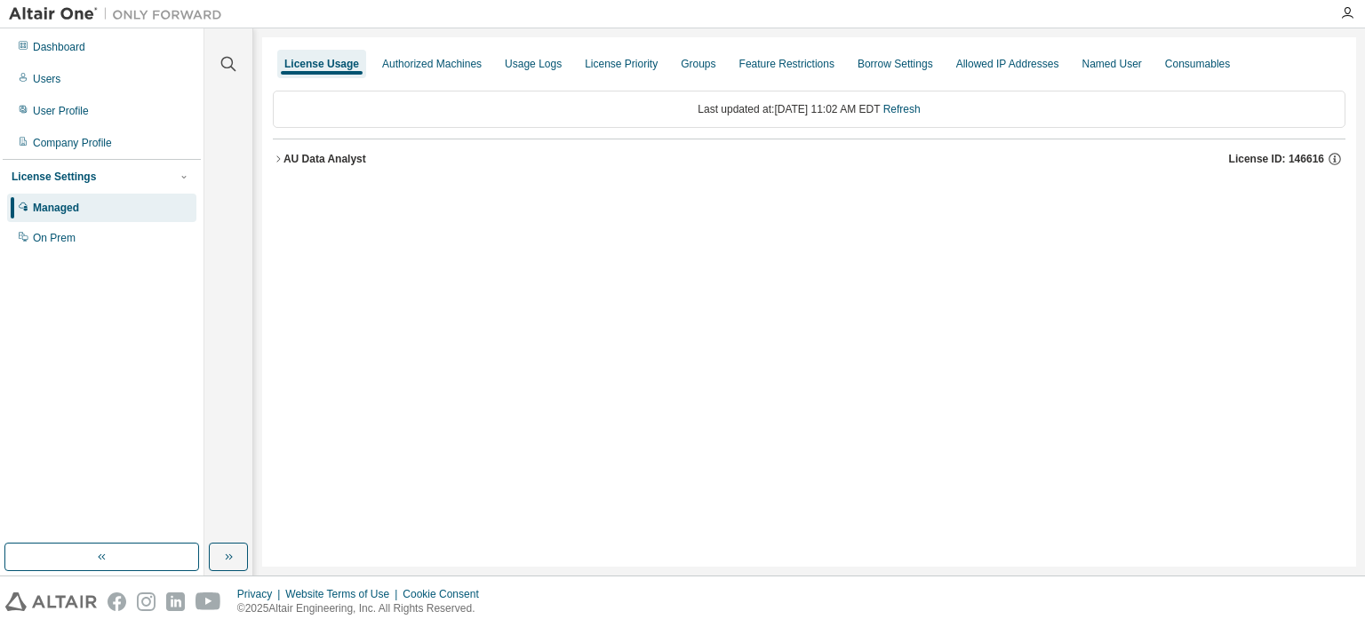
click at [279, 156] on icon "button" at bounding box center [278, 159] width 11 height 11
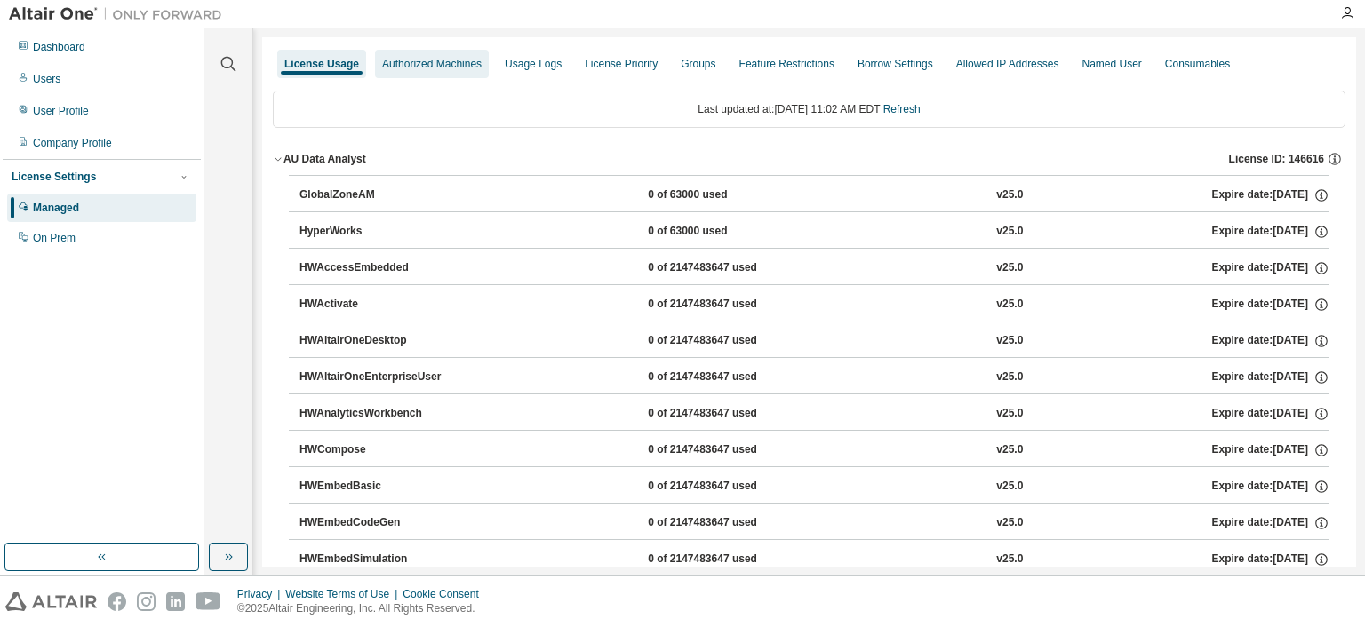
click at [405, 68] on div "Authorized Machines" at bounding box center [432, 64] width 100 height 14
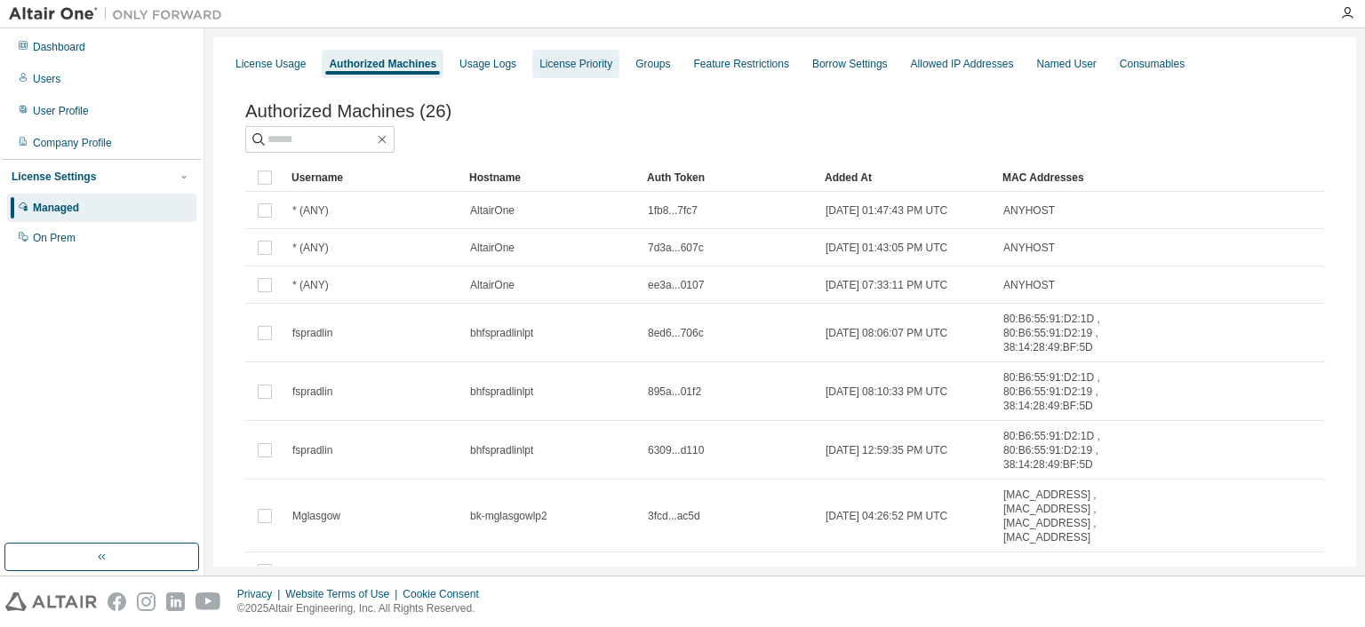
click at [532, 67] on div "License Priority" at bounding box center [575, 64] width 87 height 28
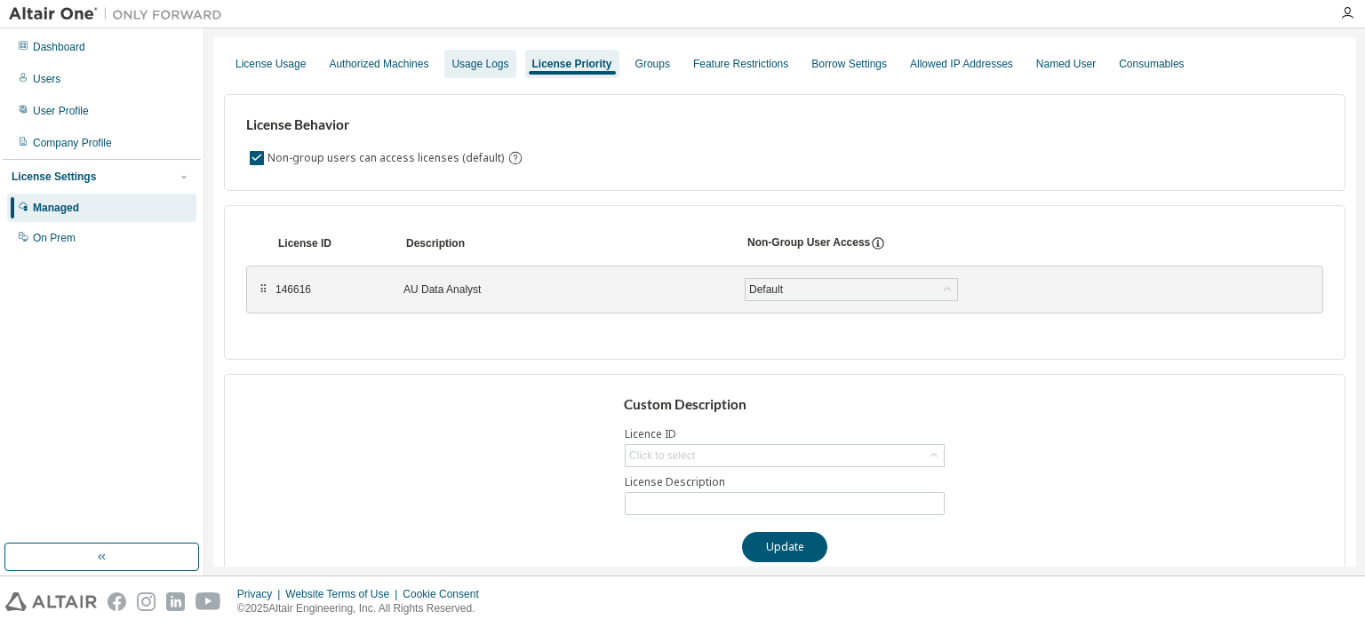
click at [485, 66] on div "Usage Logs" at bounding box center [479, 64] width 57 height 14
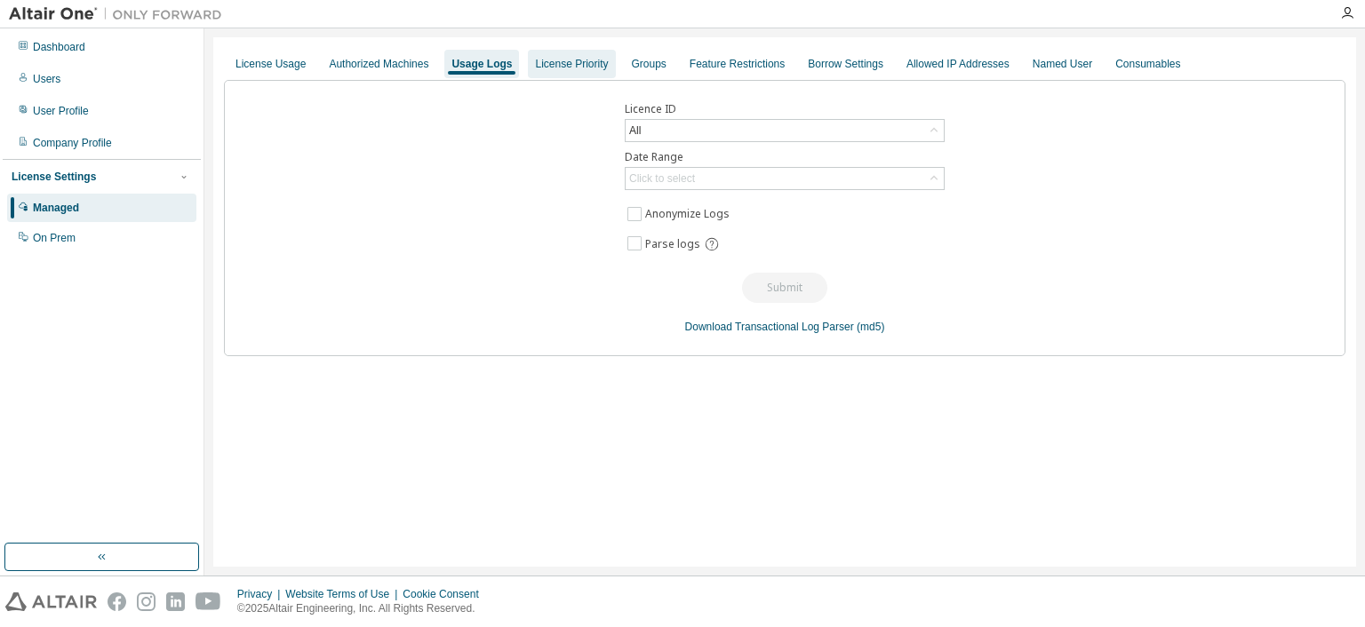
click at [547, 74] on div "License Priority" at bounding box center [571, 64] width 87 height 28
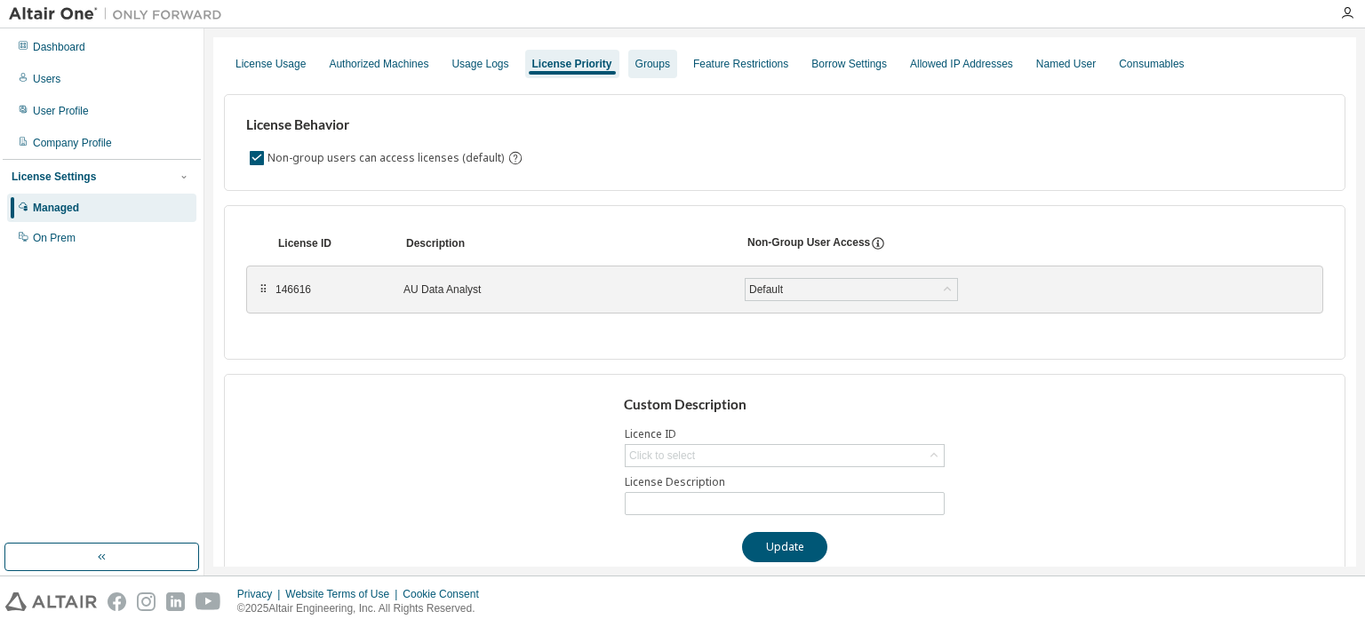
click at [635, 67] on div "Groups" at bounding box center [652, 64] width 35 height 14
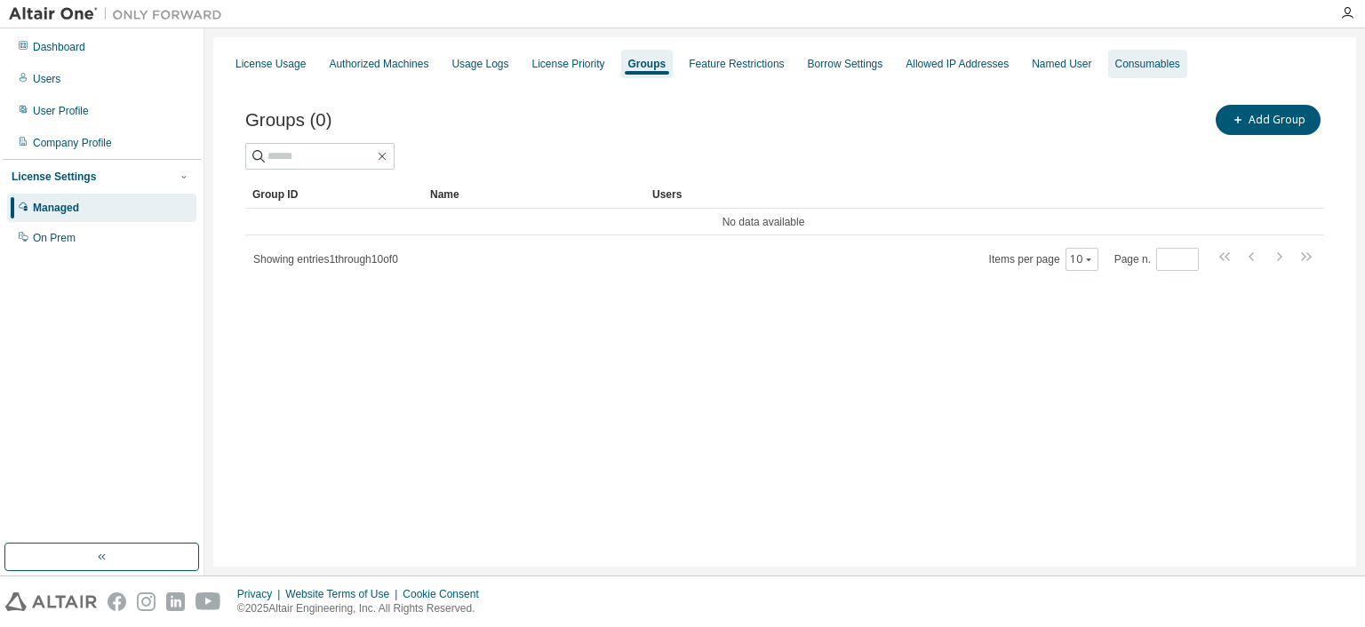
click at [1117, 63] on div "Consumables" at bounding box center [1147, 64] width 65 height 14
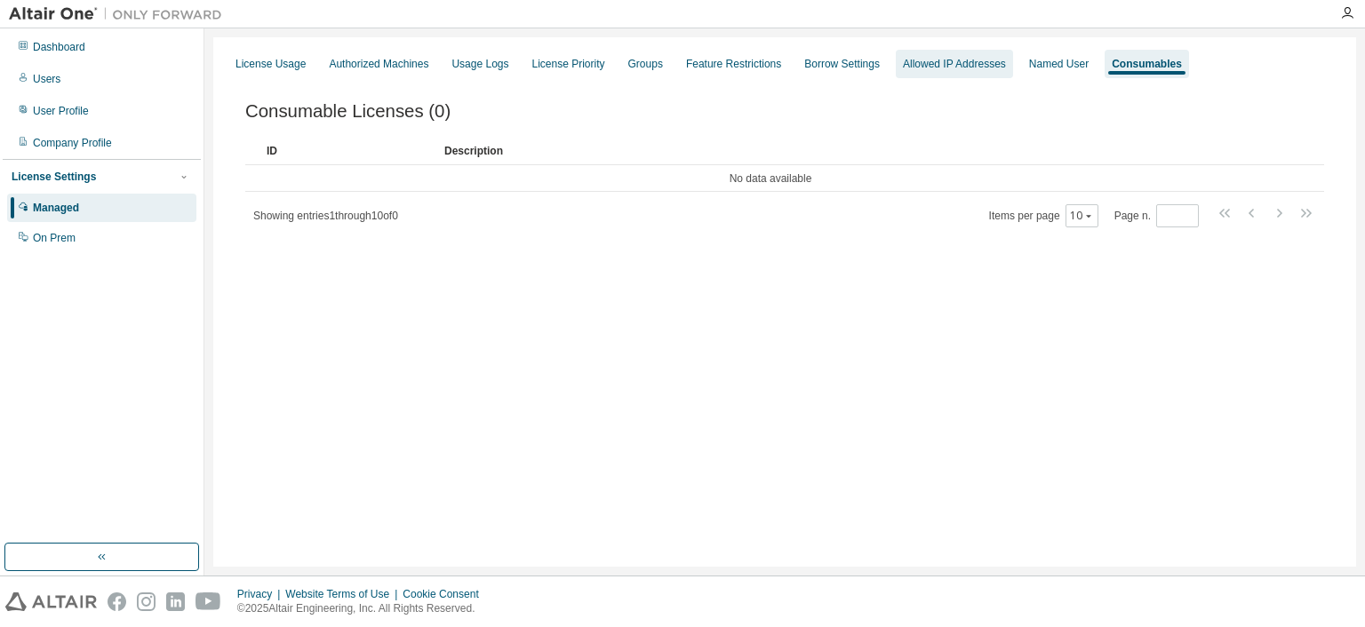
click at [960, 60] on div "Allowed IP Addresses" at bounding box center [954, 64] width 103 height 14
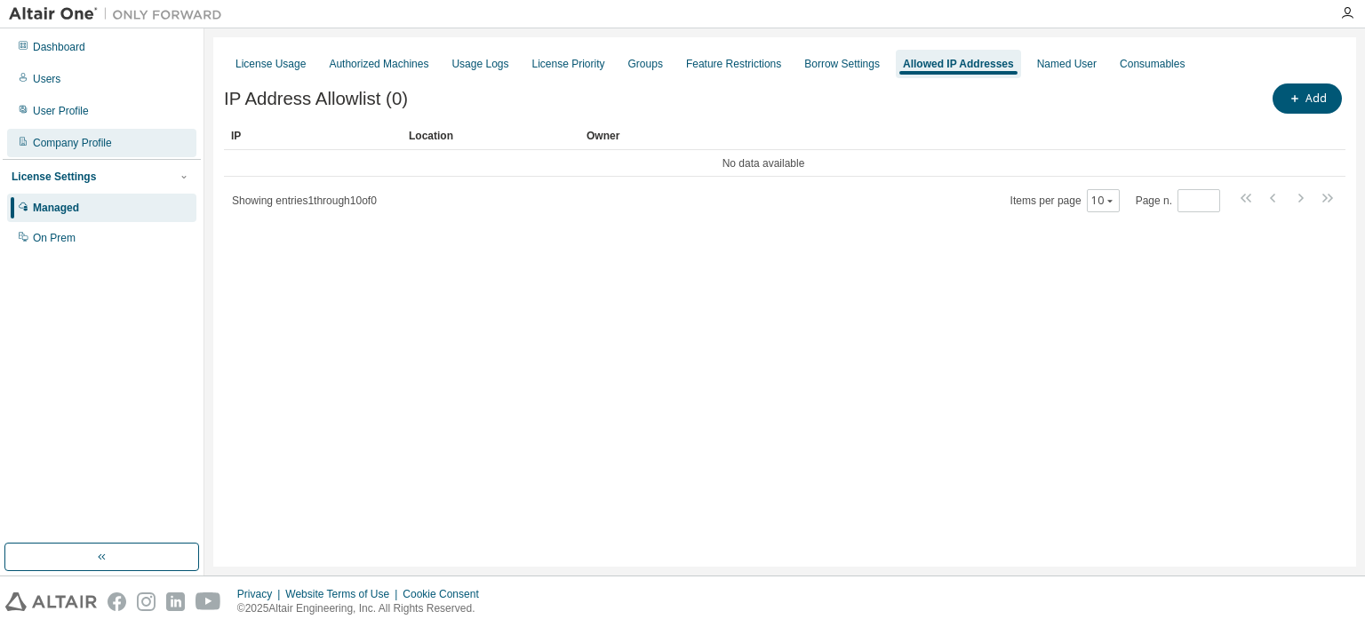
click at [100, 139] on div "Company Profile" at bounding box center [72, 143] width 79 height 14
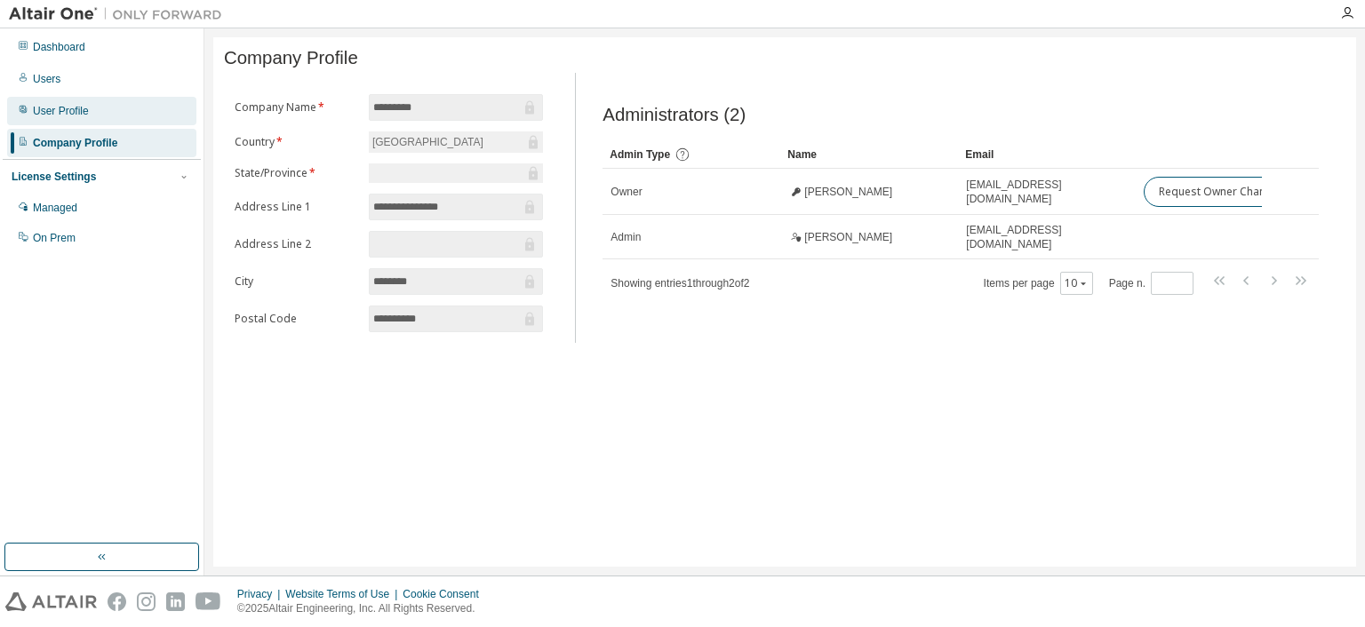
click at [105, 116] on div "User Profile" at bounding box center [101, 111] width 189 height 28
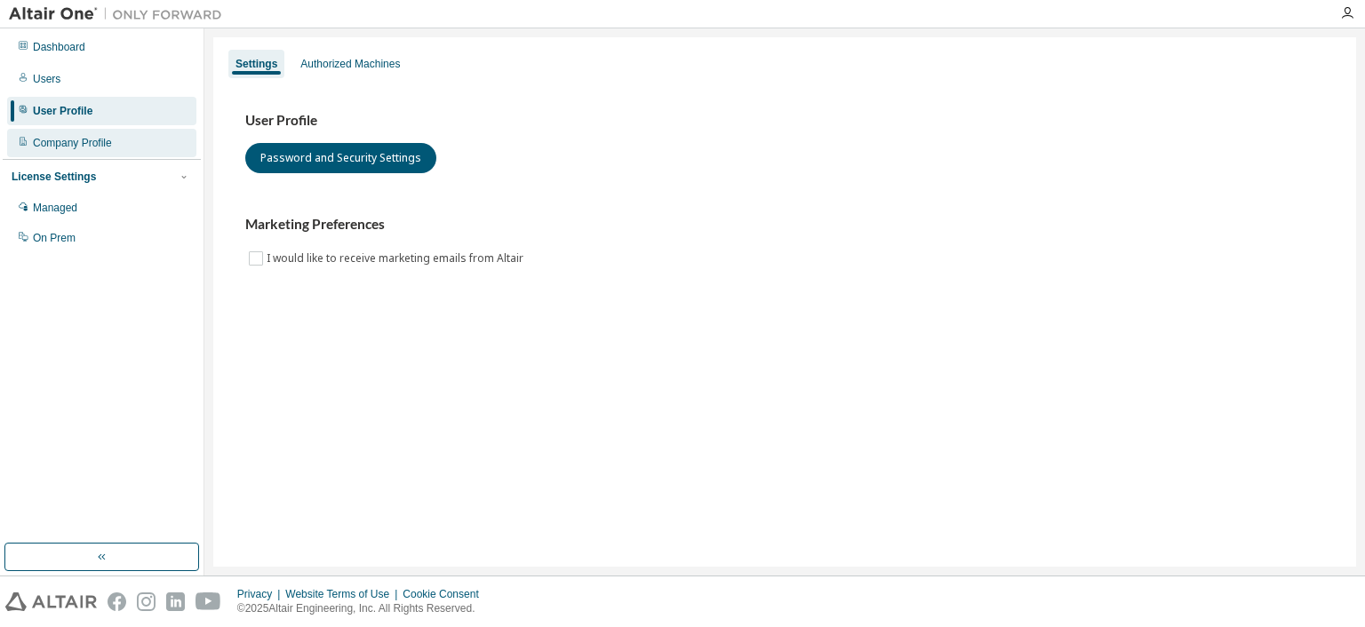
click at [113, 134] on div "Company Profile" at bounding box center [101, 143] width 189 height 28
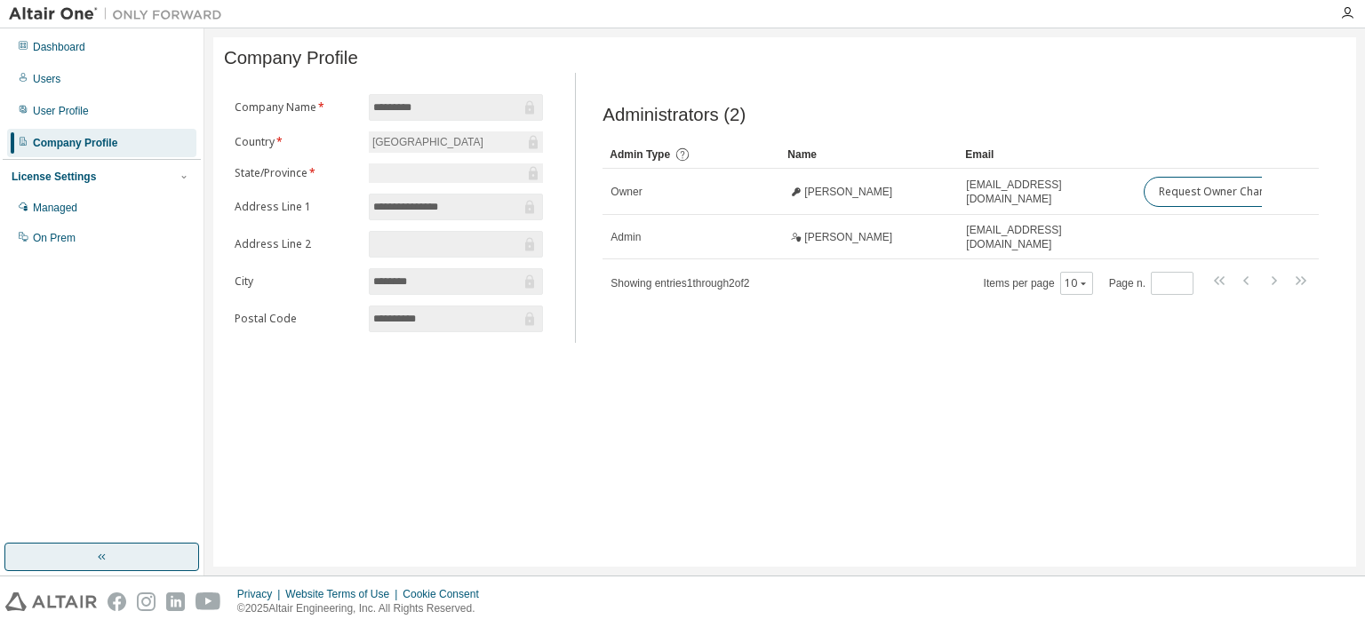
click at [84, 563] on button "button" at bounding box center [101, 557] width 195 height 28
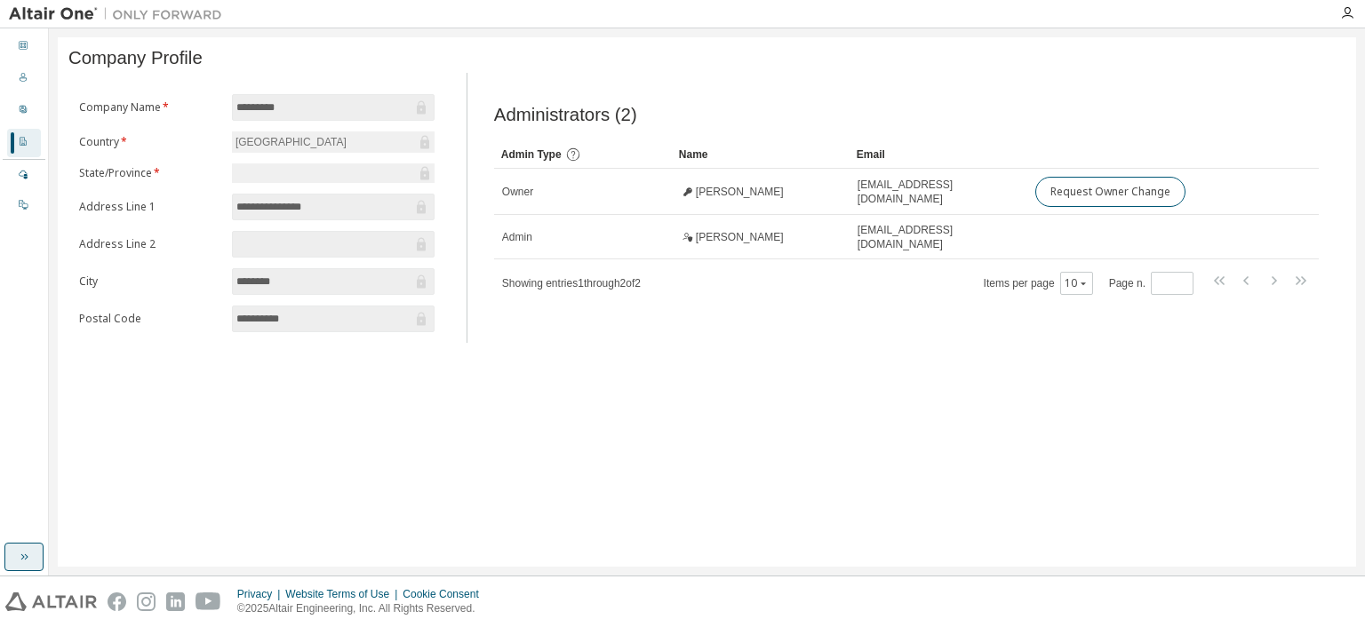
click at [31, 555] on button "button" at bounding box center [23, 557] width 39 height 28
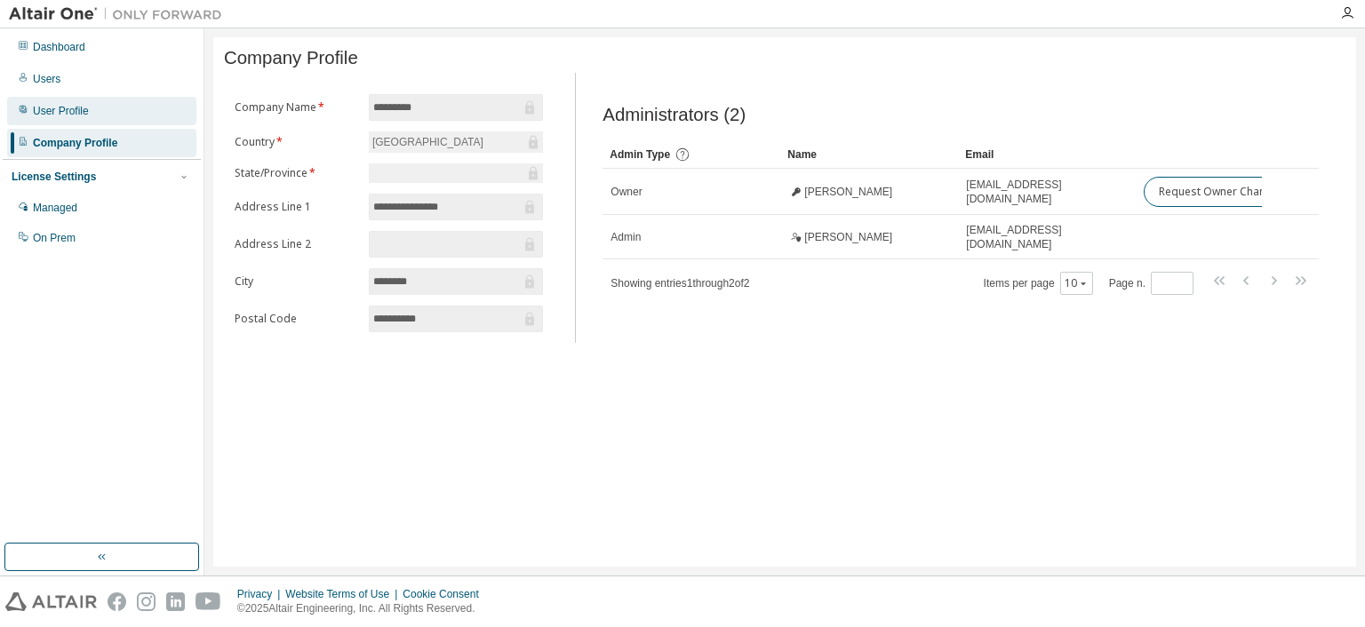
click at [119, 103] on div "User Profile" at bounding box center [101, 111] width 189 height 28
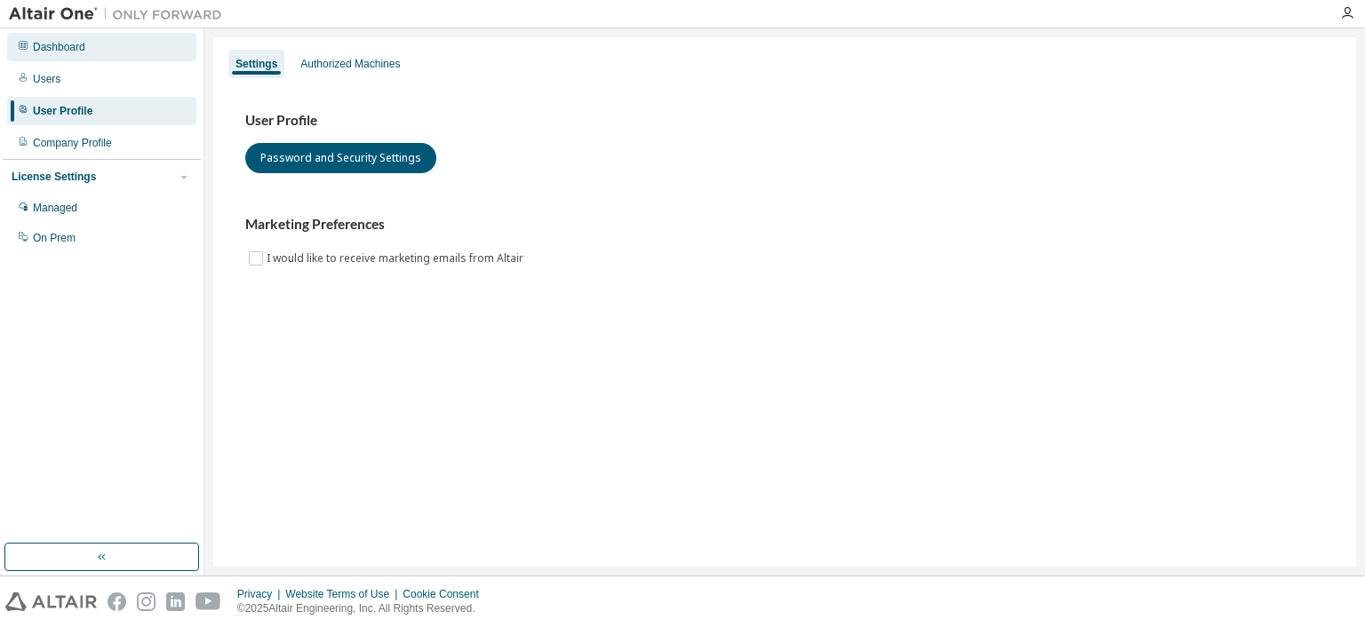
click at [110, 47] on div "Dashboard" at bounding box center [101, 47] width 189 height 28
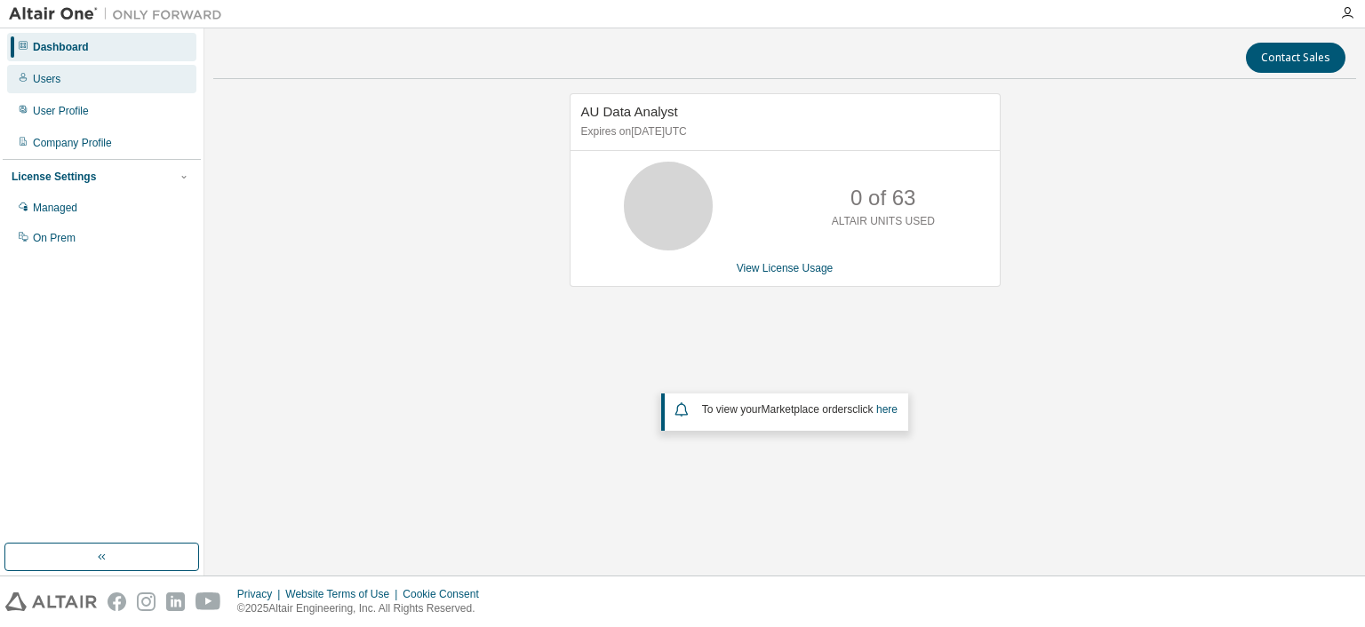
click at [117, 80] on div "Users" at bounding box center [101, 79] width 189 height 28
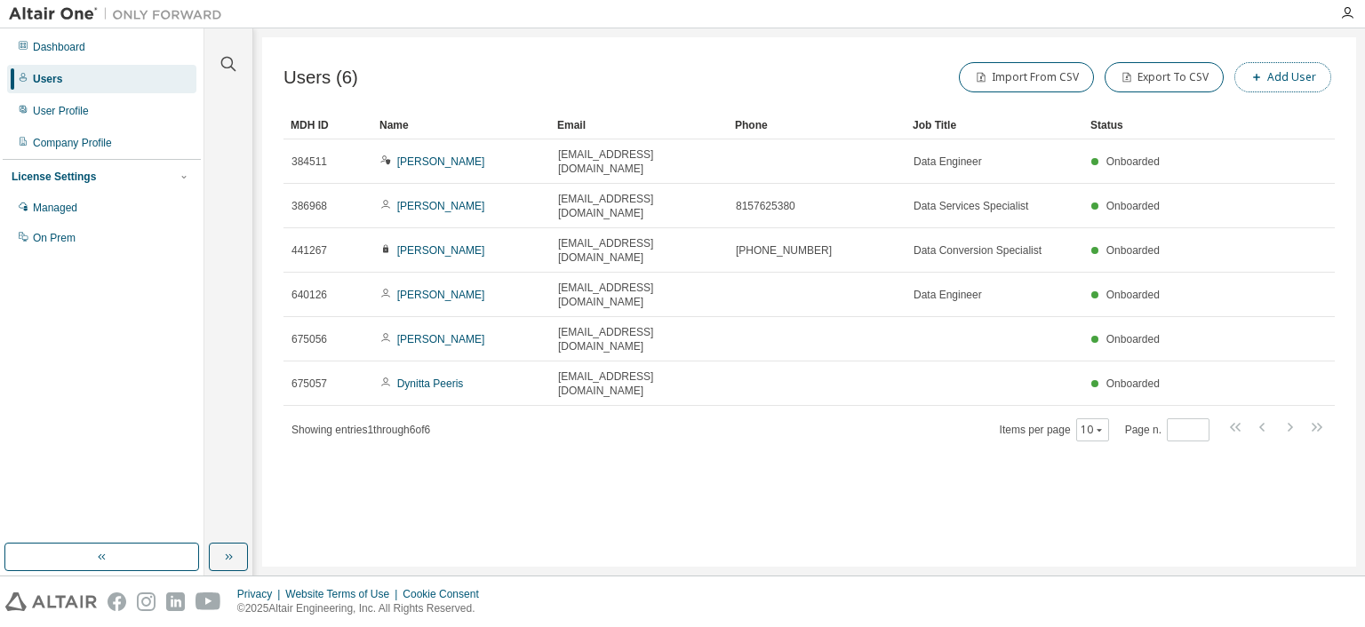
click at [1280, 83] on button "Add User" at bounding box center [1282, 77] width 97 height 30
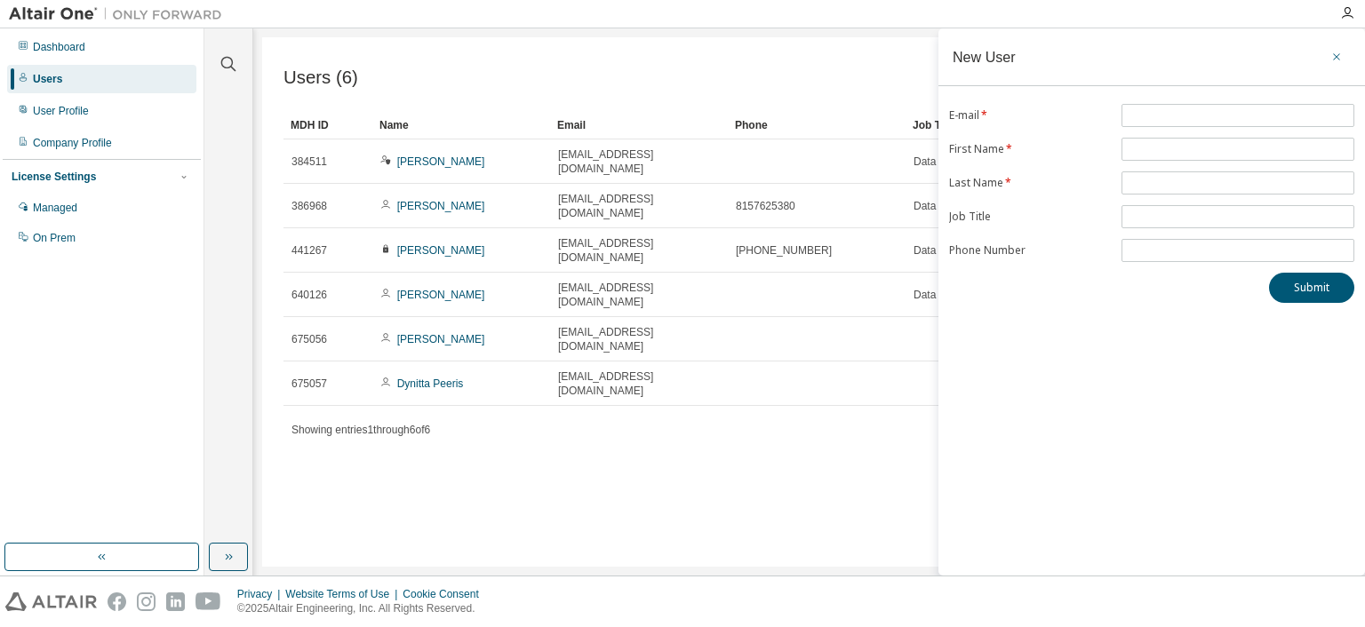
click at [1334, 52] on icon "button" at bounding box center [1336, 57] width 12 height 14
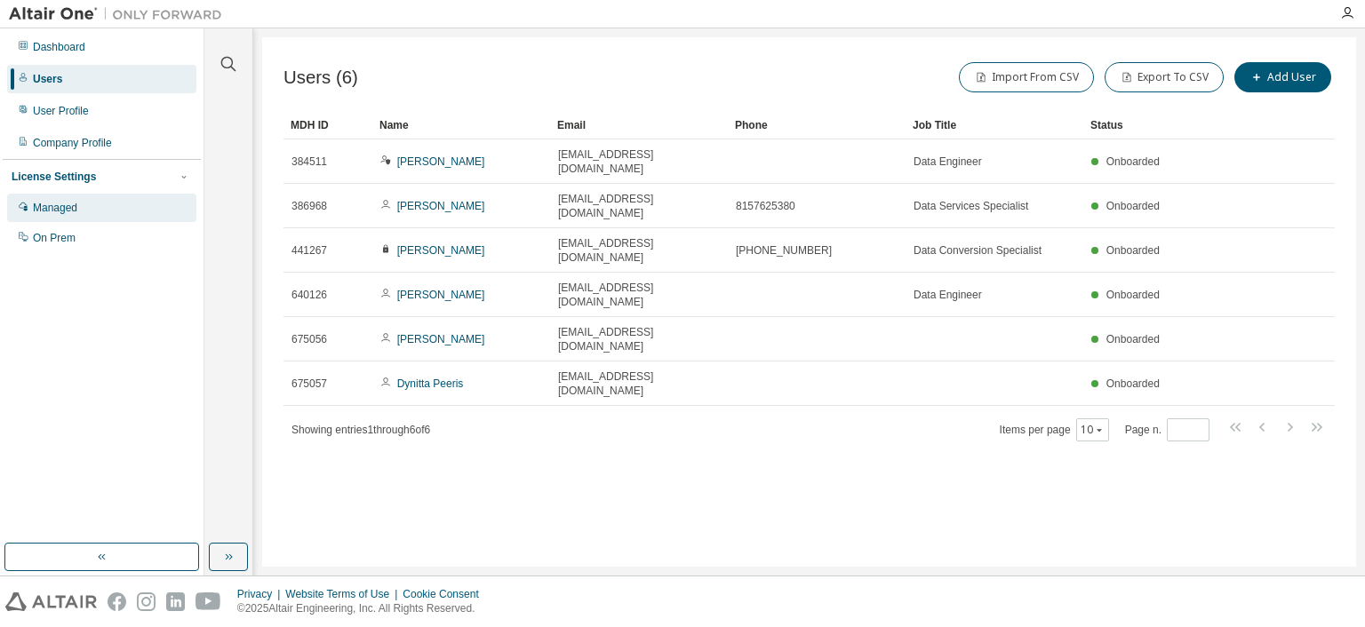
click at [103, 205] on div "Managed" at bounding box center [101, 208] width 189 height 28
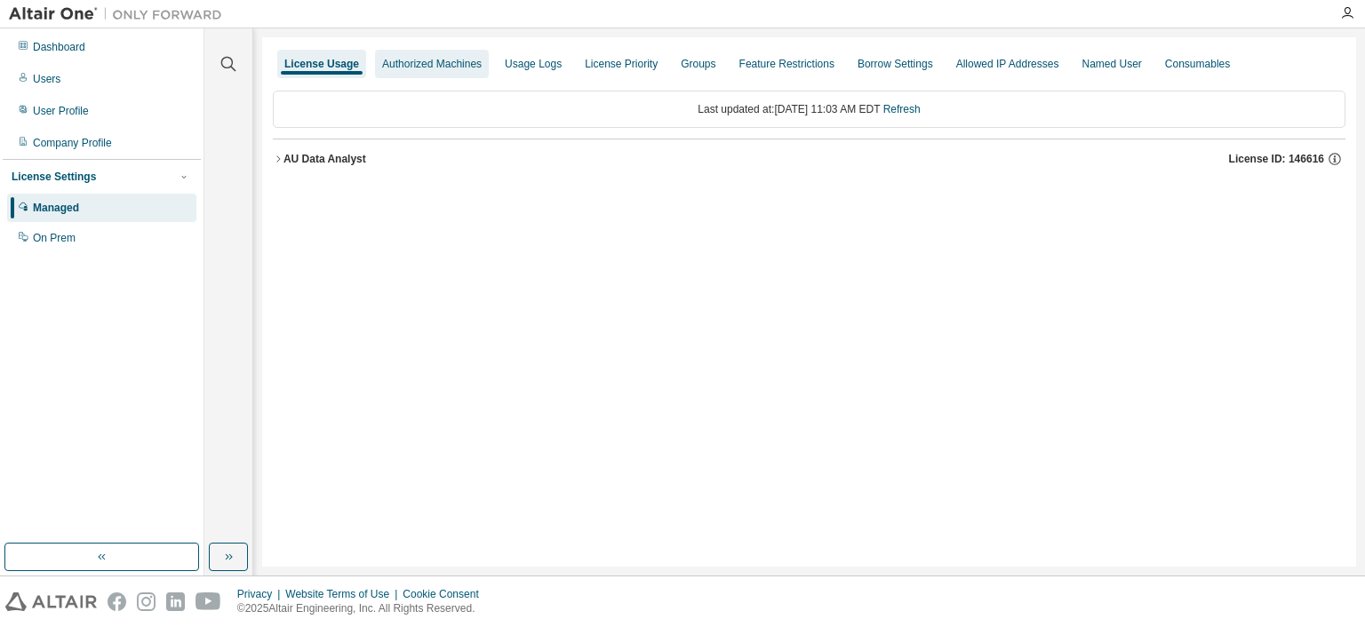
click at [425, 65] on div "Authorized Machines" at bounding box center [432, 64] width 100 height 14
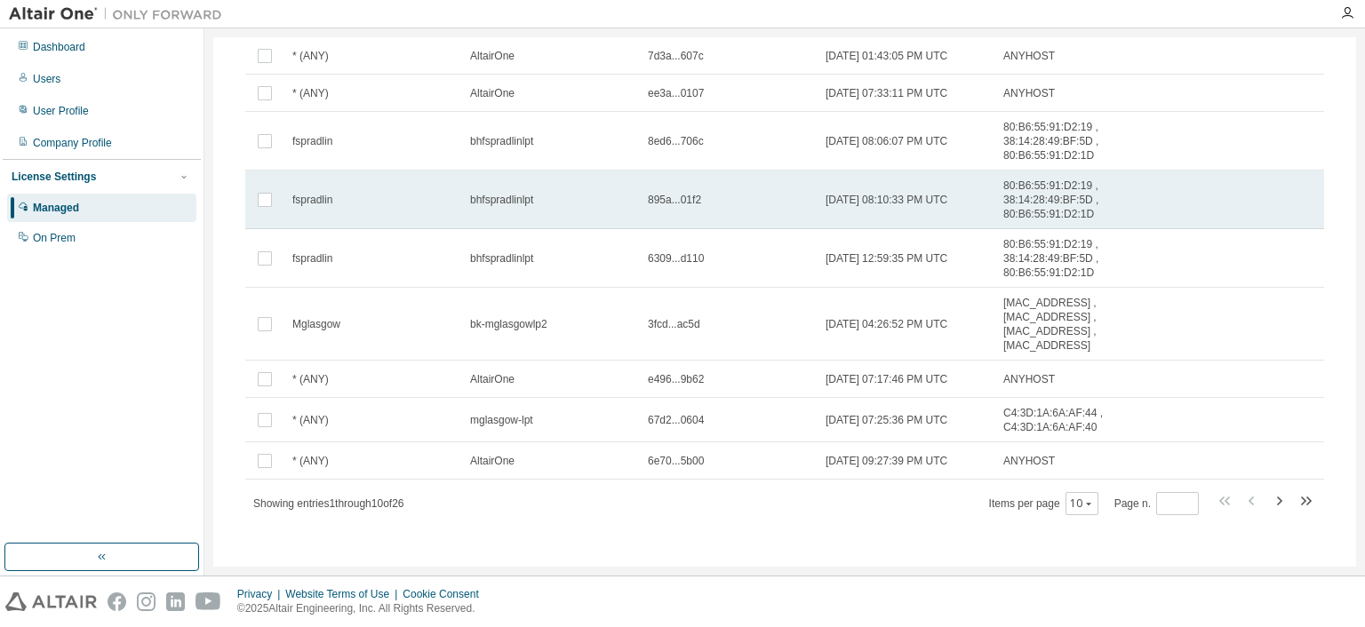
scroll to position [201, 0]
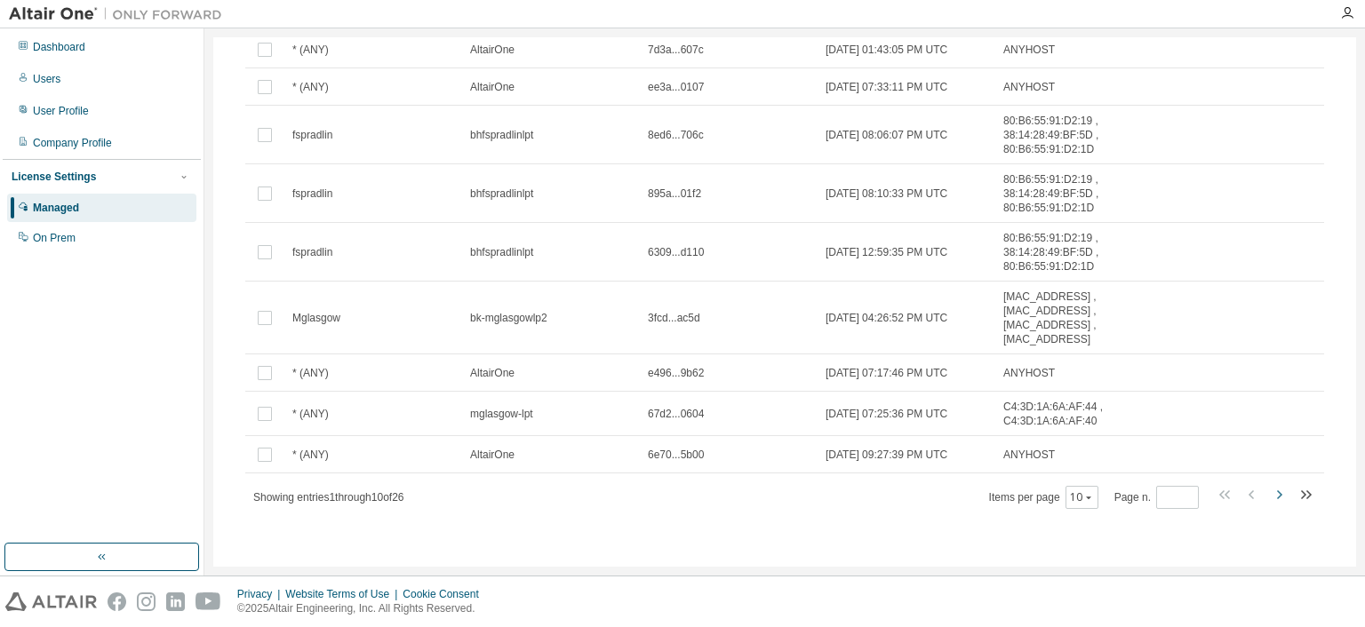
click at [1268, 495] on icon "button" at bounding box center [1278, 494] width 21 height 21
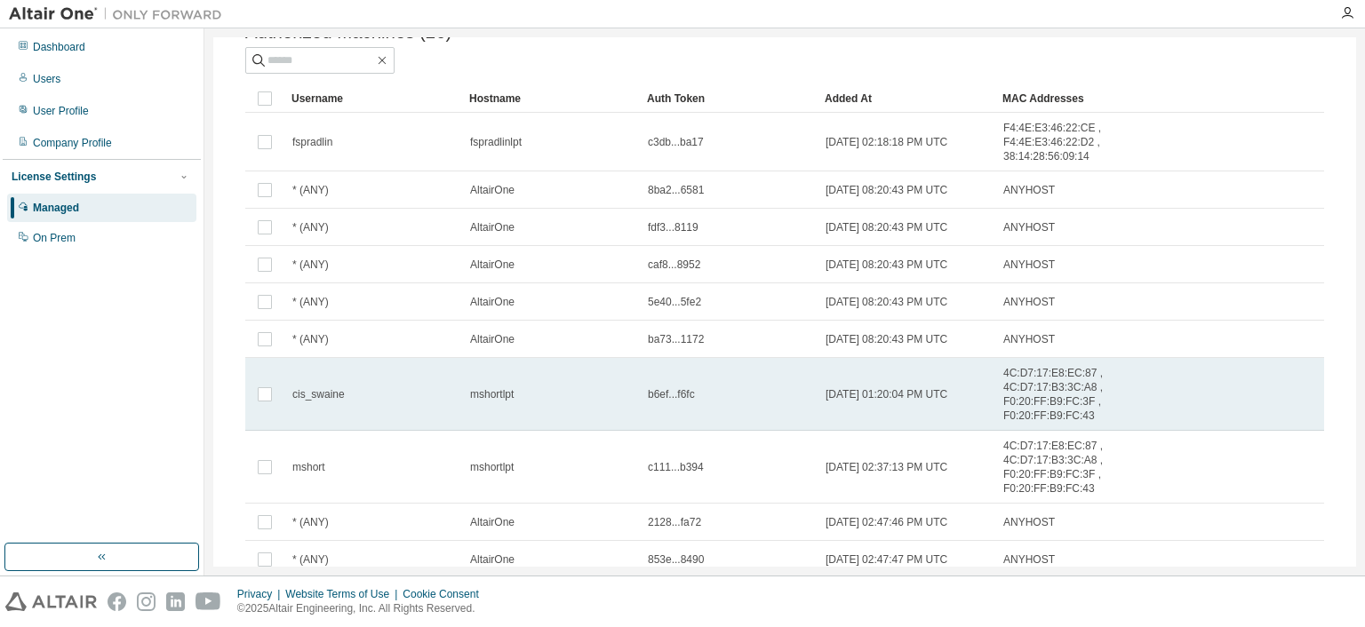
scroll to position [187, 0]
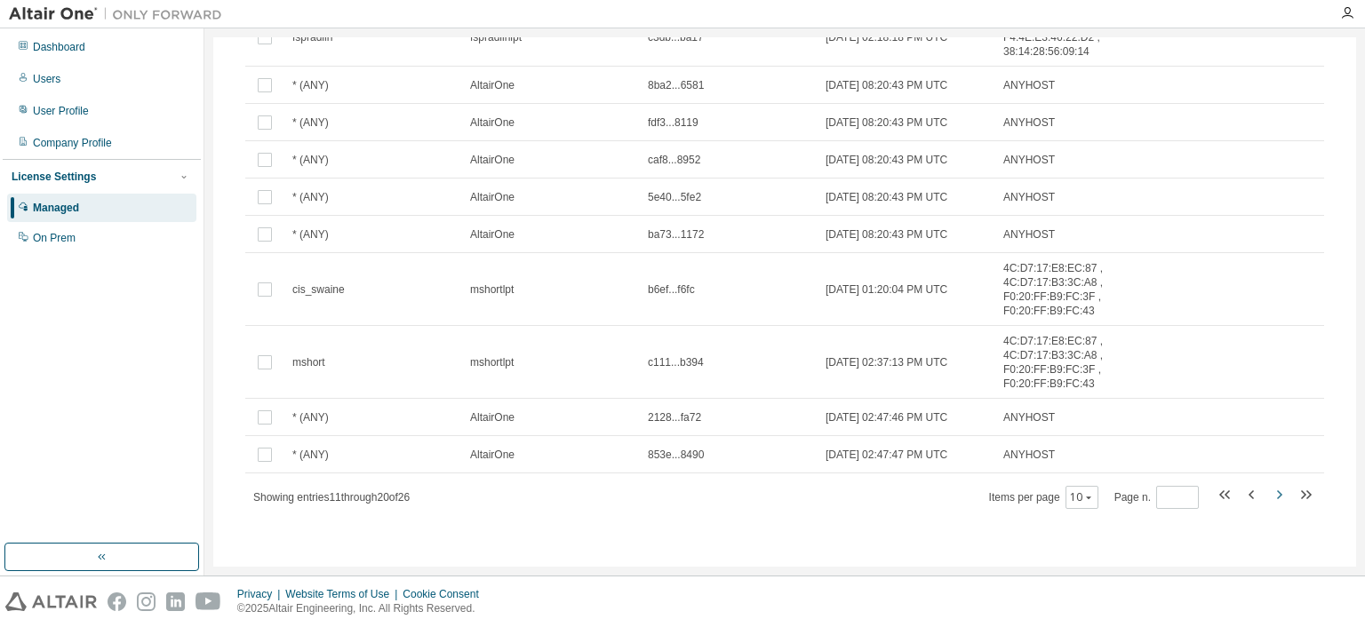
click at [1268, 493] on icon "button" at bounding box center [1278, 494] width 21 height 21
type input "*"
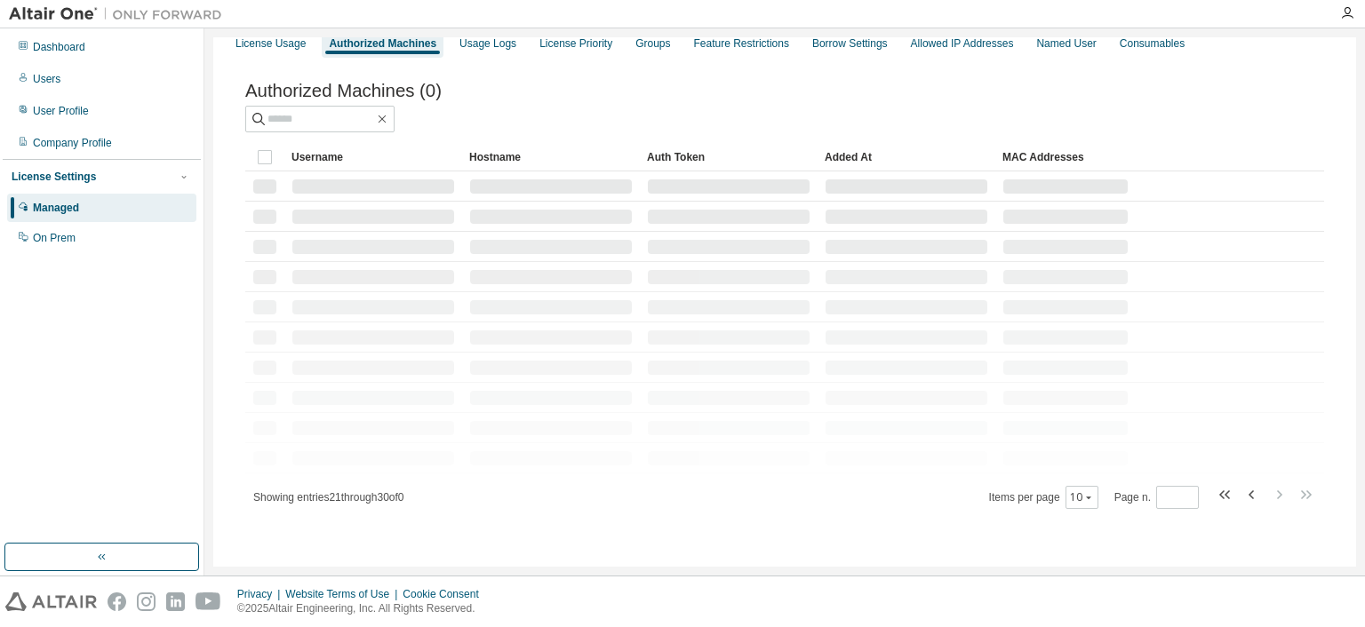
scroll to position [0, 0]
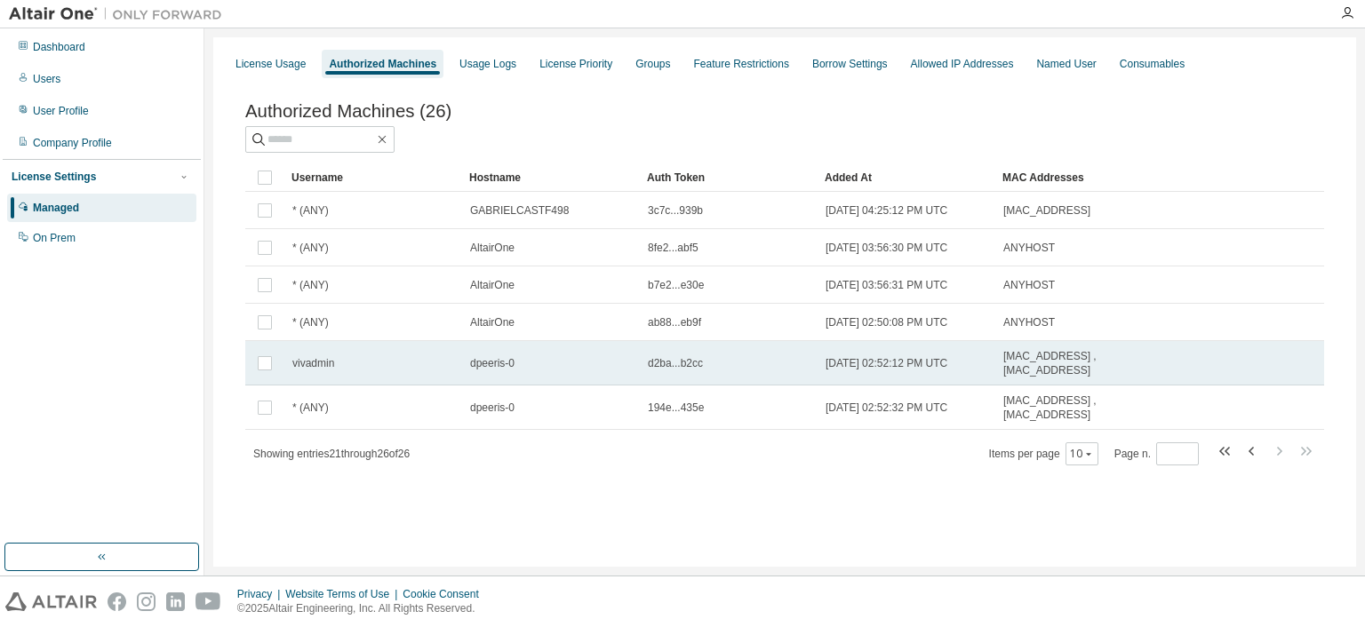
drag, startPoint x: 827, startPoint y: 369, endPoint x: 966, endPoint y: 376, distance: 138.8
click at [966, 376] on td "[DATE] 02:52:12 PM UTC" at bounding box center [907, 363] width 178 height 44
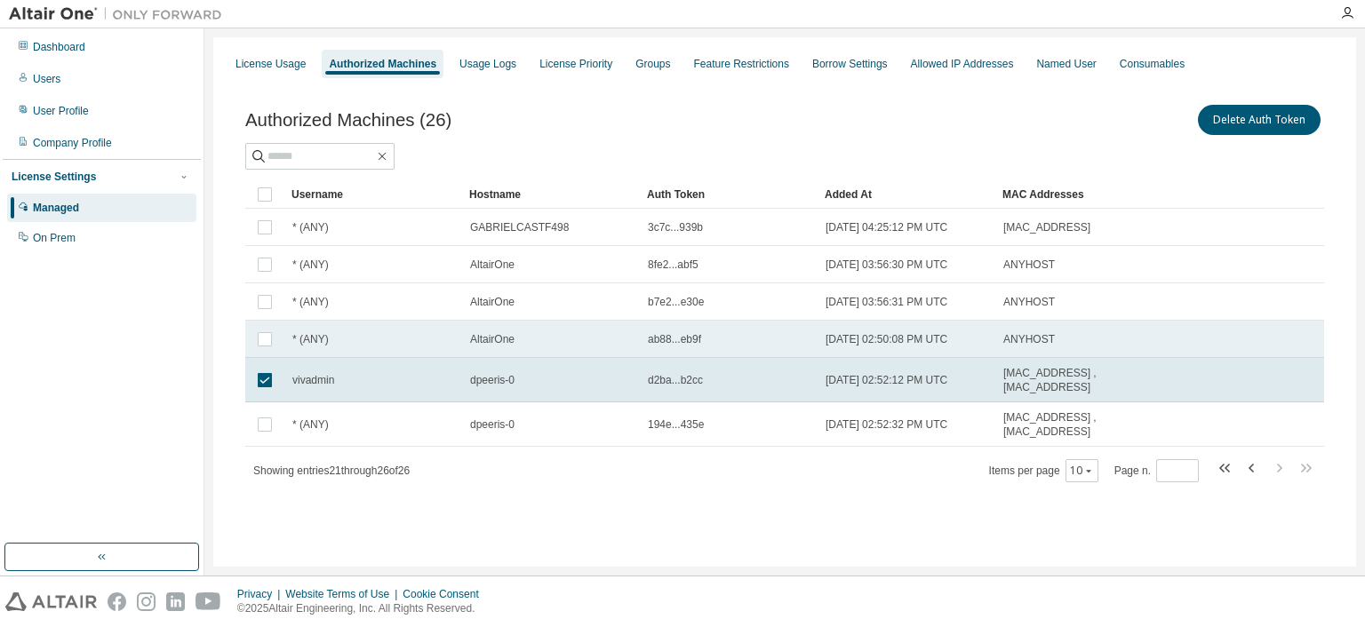
copy span "[DATE] 02:52:12 PM UTC"
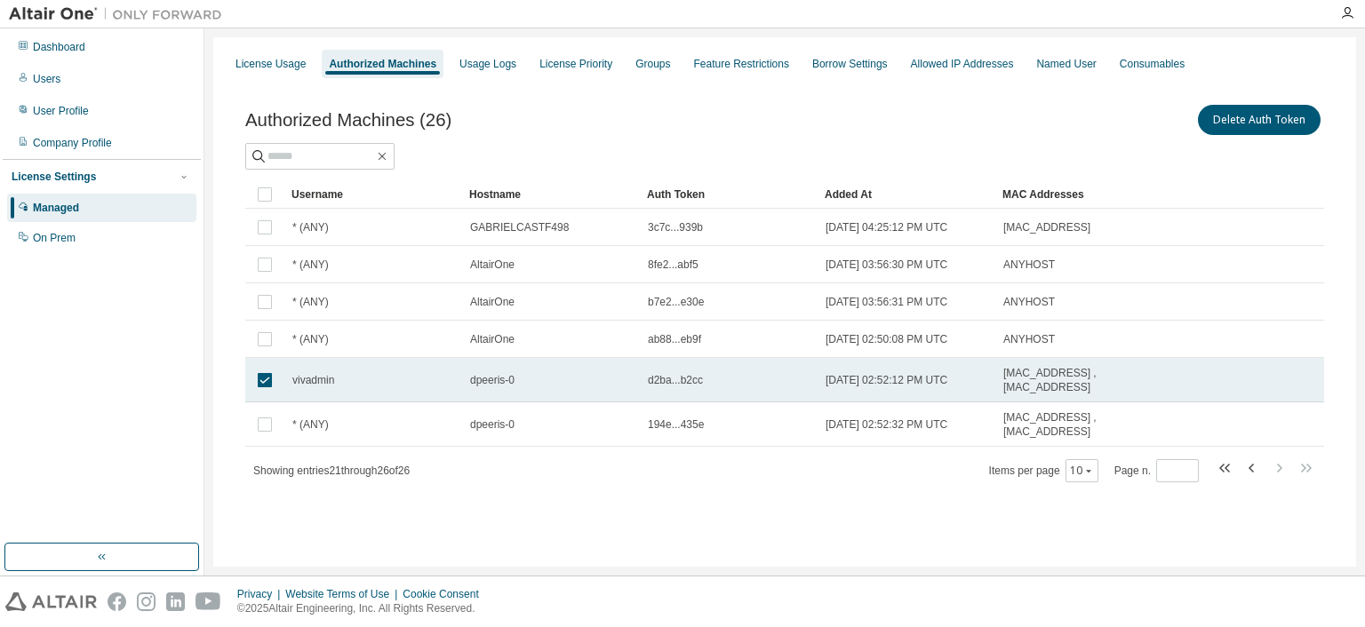
drag, startPoint x: 825, startPoint y: 379, endPoint x: 964, endPoint y: 382, distance: 139.6
click at [964, 382] on td "[DATE] 02:52:12 PM UTC" at bounding box center [907, 380] width 178 height 44
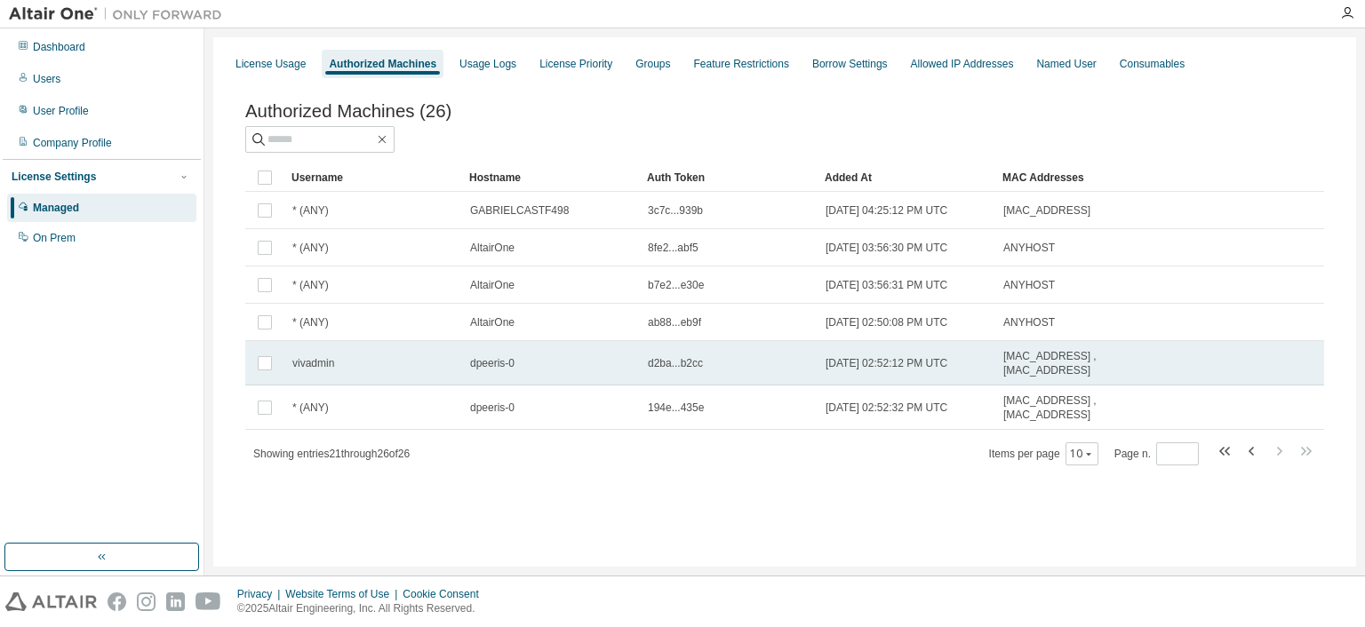
drag, startPoint x: 964, startPoint y: 367, endPoint x: 826, endPoint y: 373, distance: 138.8
click at [826, 371] on div "[DATE] 02:52:12 PM UTC" at bounding box center [907, 363] width 162 height 14
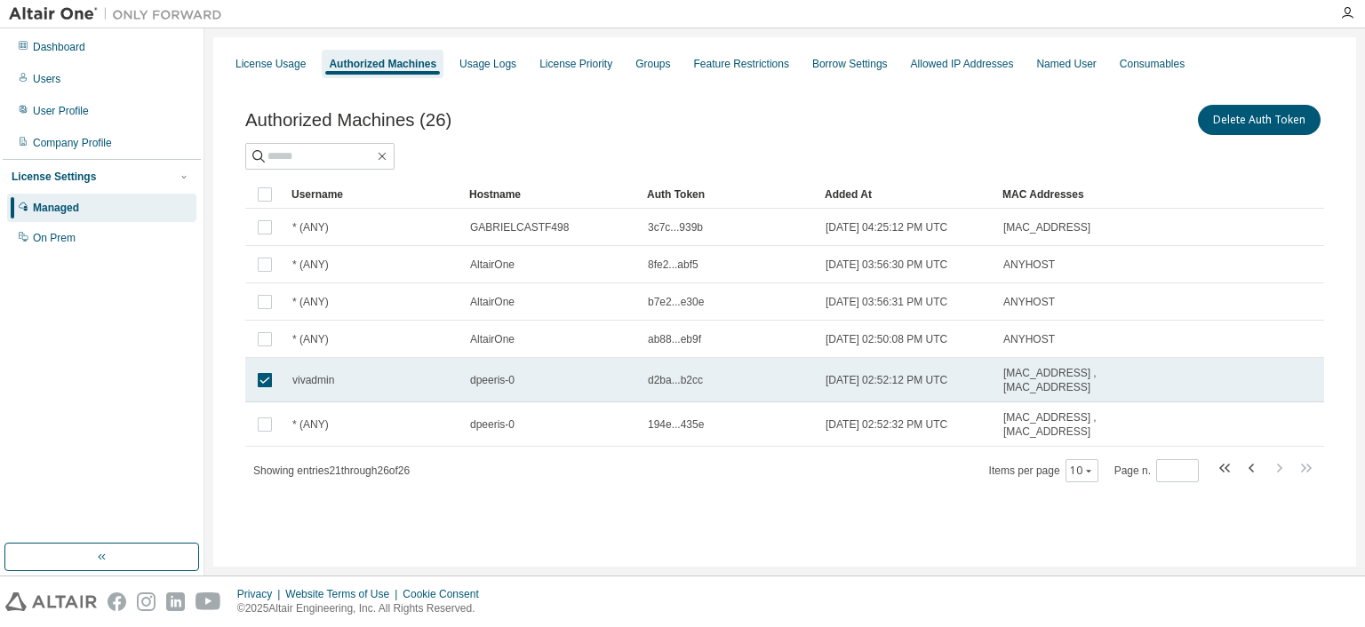
drag, startPoint x: 971, startPoint y: 379, endPoint x: 828, endPoint y: 383, distance: 142.2
click at [828, 383] on div "[DATE] 02:52:12 PM UTC" at bounding box center [907, 380] width 162 height 14
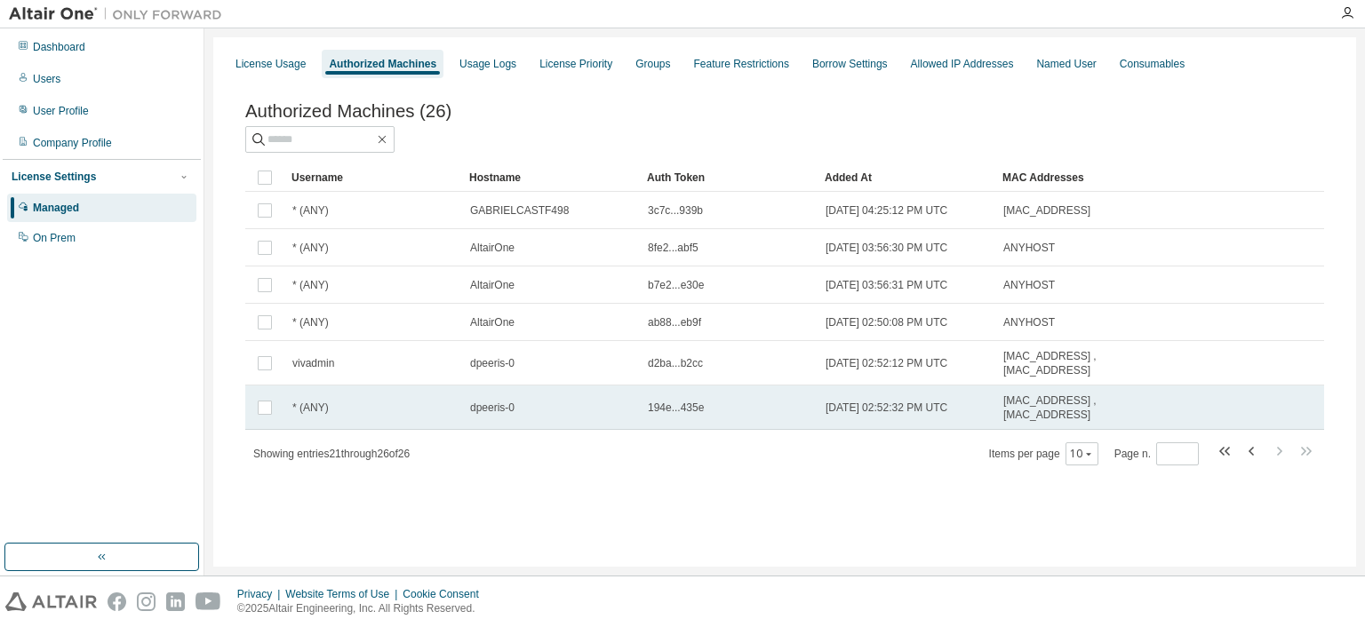
drag, startPoint x: 828, startPoint y: 383, endPoint x: 815, endPoint y: 390, distance: 15.1
click at [815, 390] on td "194e...435e" at bounding box center [729, 408] width 178 height 44
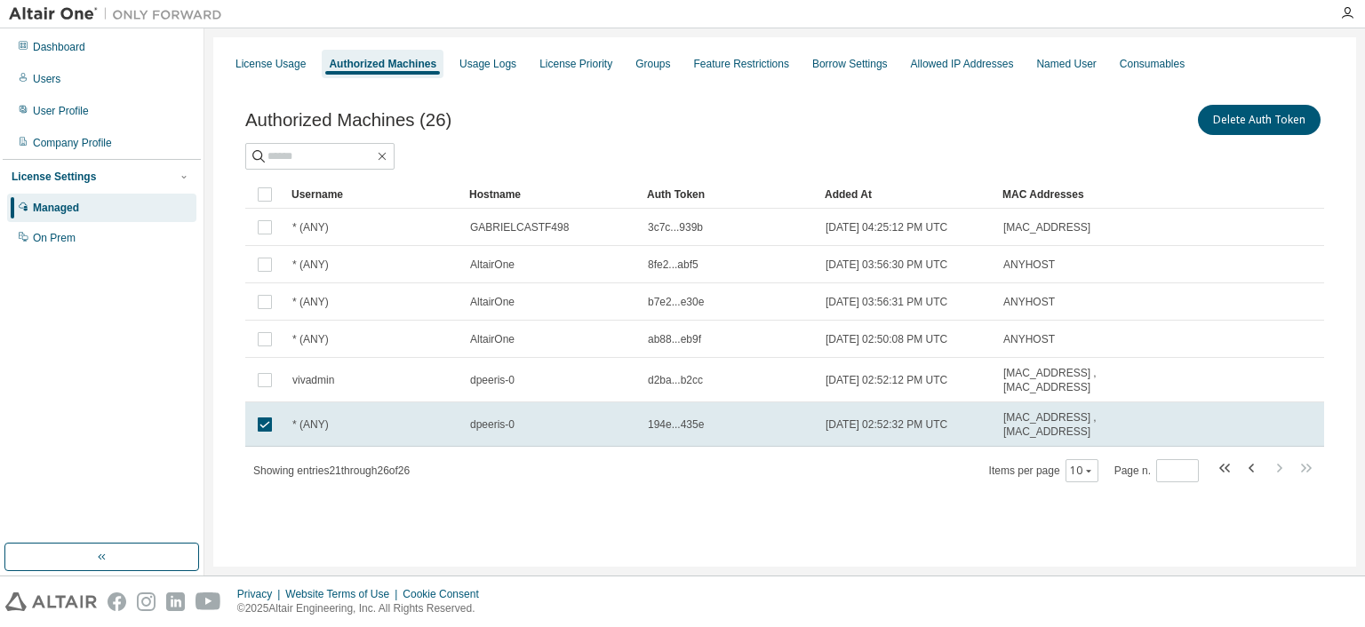
click at [764, 486] on div "Authorized Machines (26) Delete Auth Token Clear Load Save Save As Field Operat…" at bounding box center [785, 305] width 1122 height 450
click at [676, 526] on div "Authorized Machines (26) Delete Auth Token Clear Load Save Save As Field Operat…" at bounding box center [785, 305] width 1122 height 450
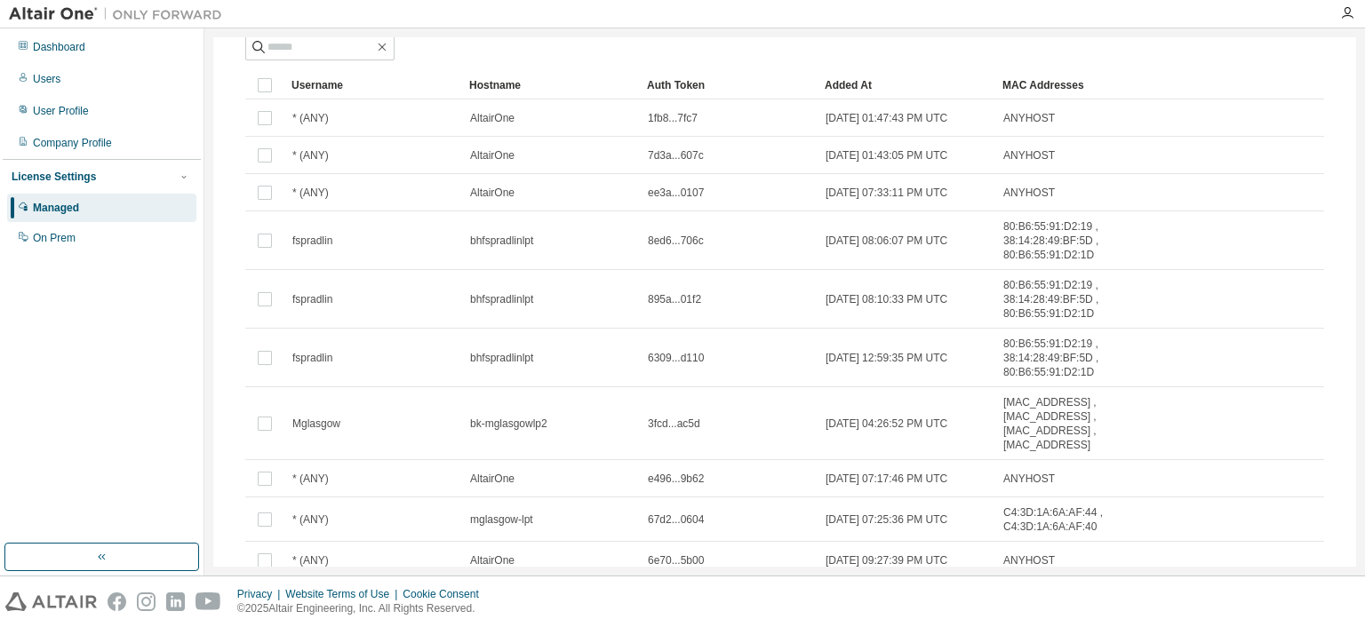
scroll to position [201, 0]
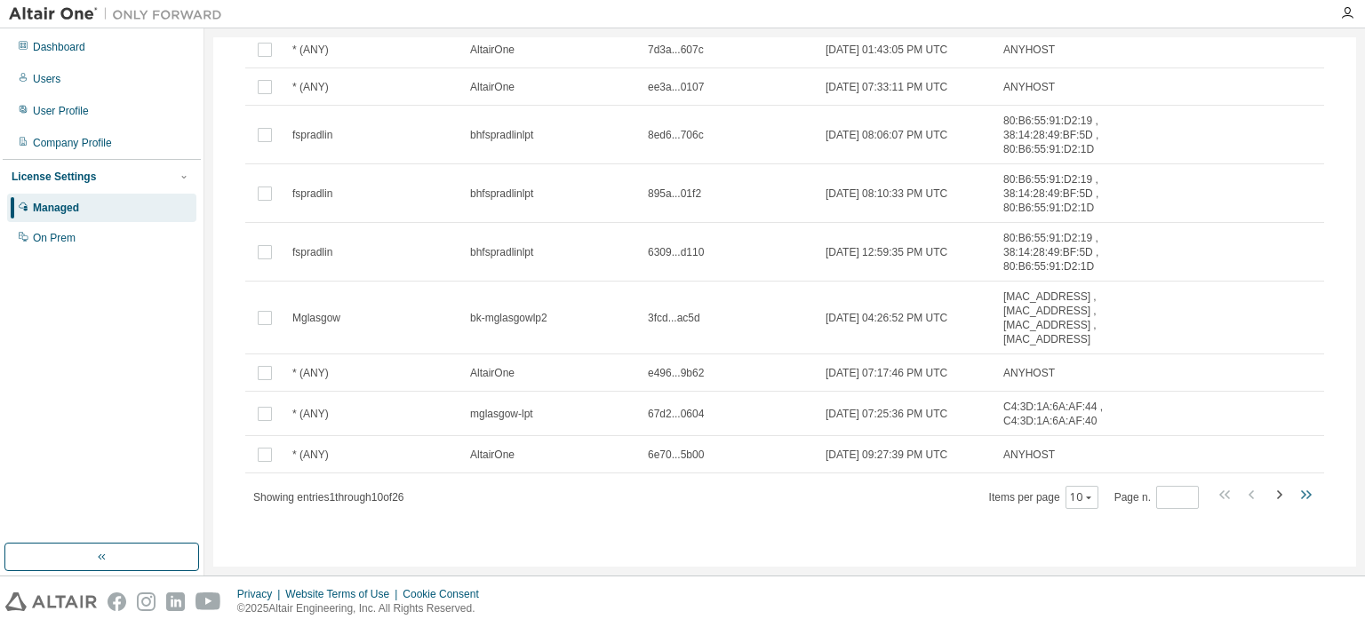
click at [1302, 491] on icon "button" at bounding box center [1305, 494] width 21 height 21
type input "*"
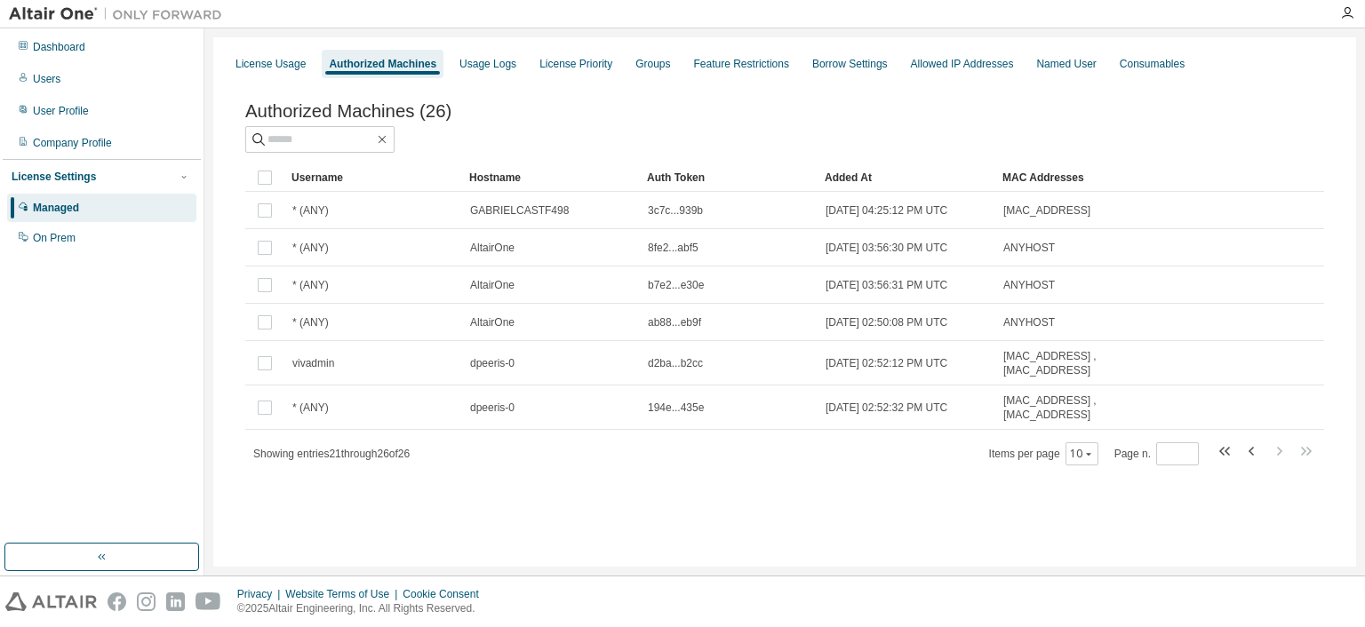
scroll to position [0, 0]
